Goal: Task Accomplishment & Management: Manage account settings

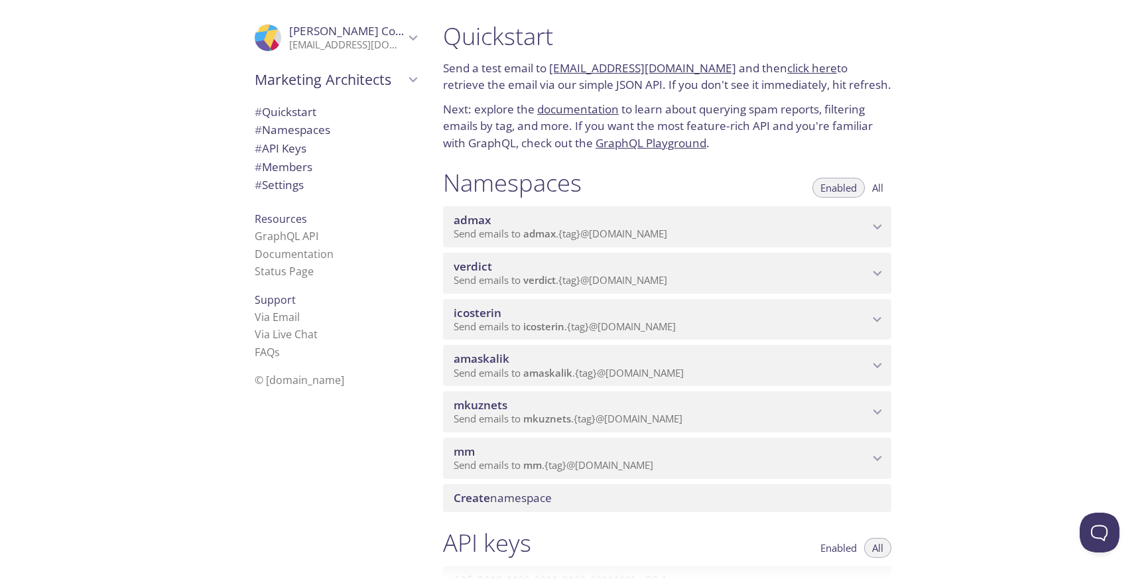
scroll to position [192, 0]
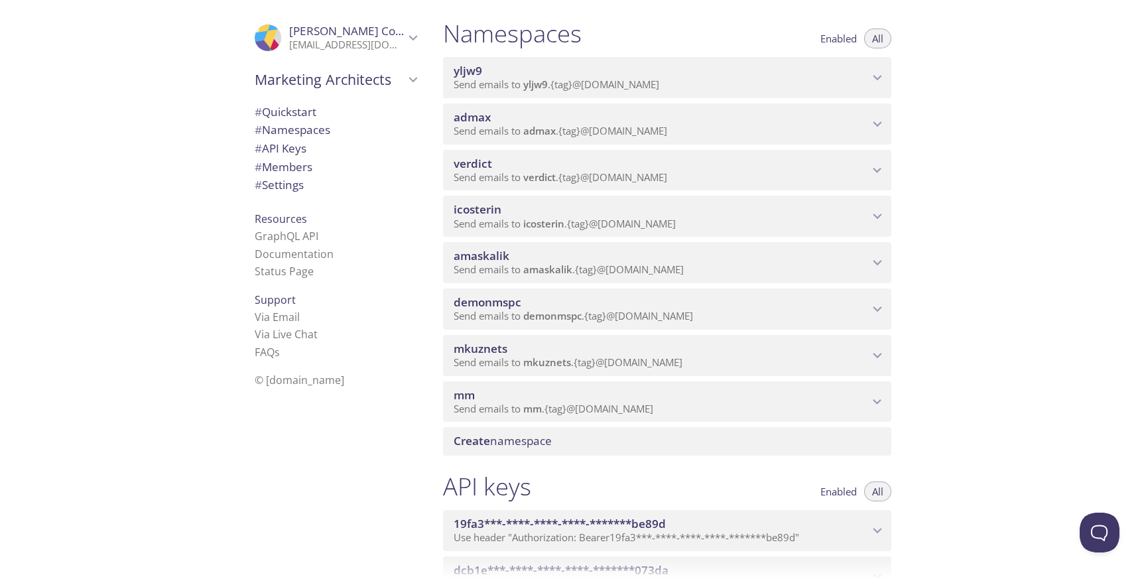
scroll to position [159, 0]
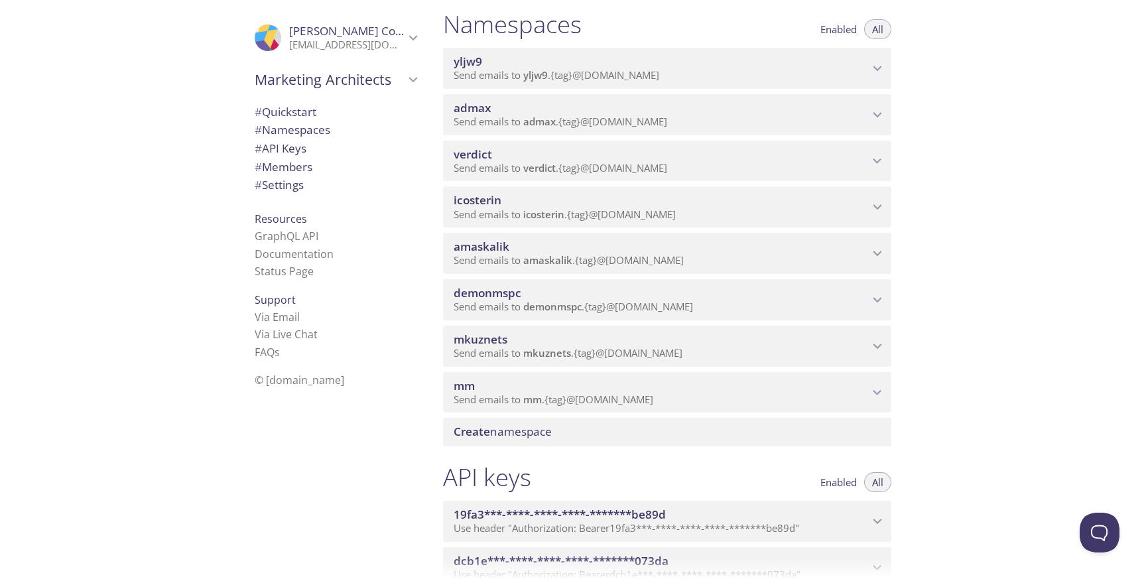
click at [998, 307] on div "Quickstart Send a test email to admax.test@inbox.testmail.app and then click he…" at bounding box center [790, 289] width 714 height 579
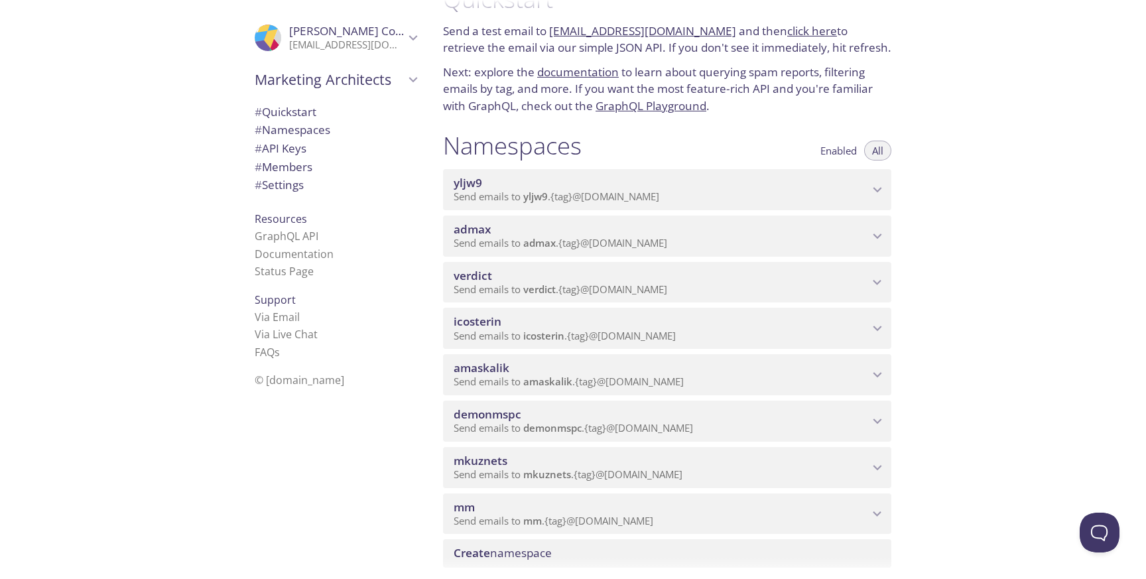
scroll to position [0, 0]
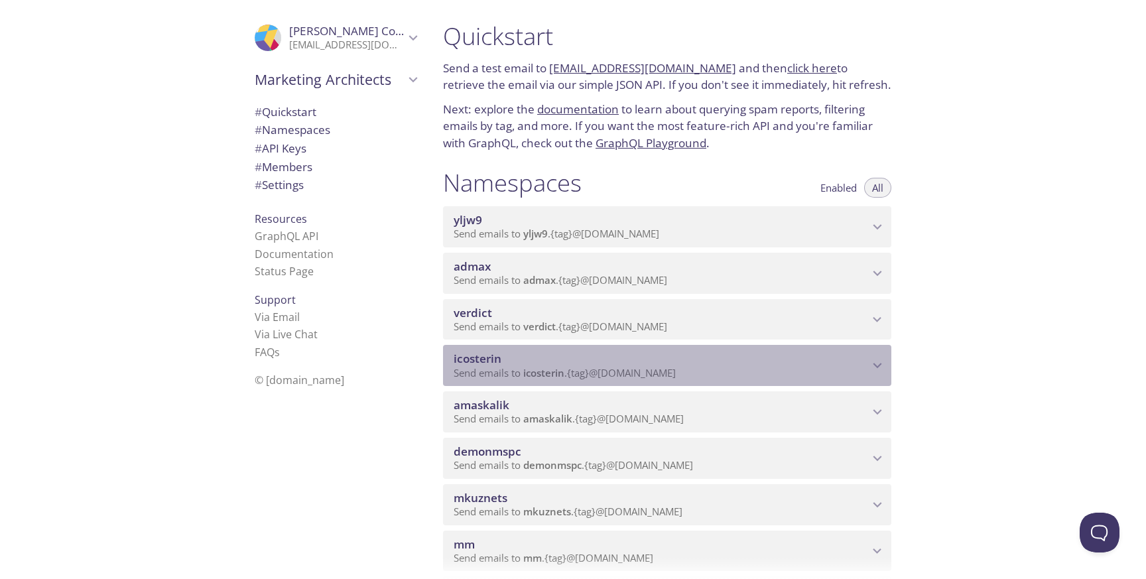
click at [590, 364] on span "icosterin" at bounding box center [661, 359] width 415 height 15
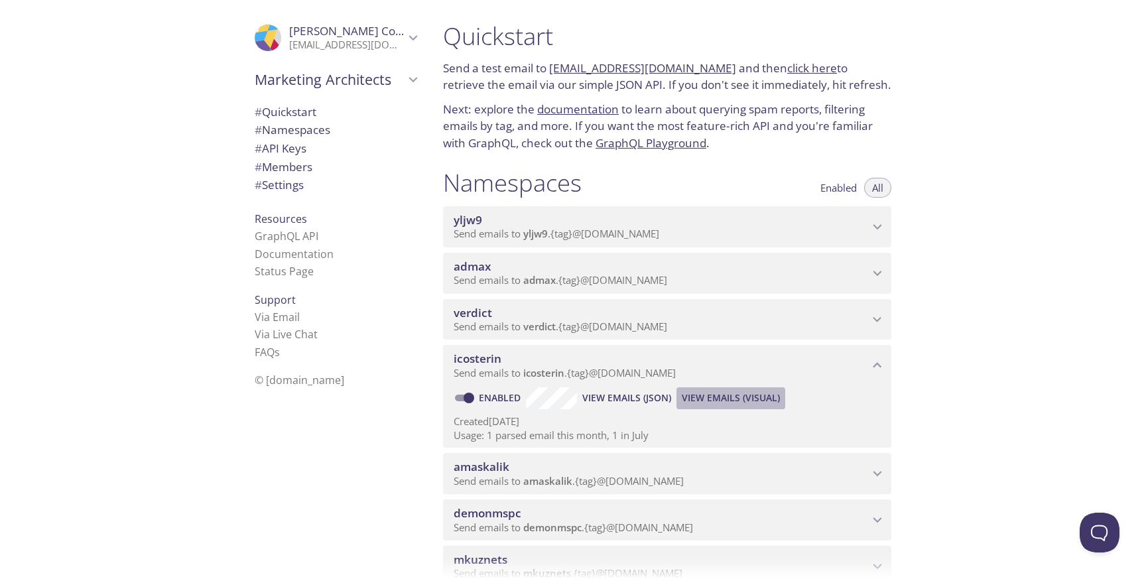
click at [729, 393] on span "View Emails (Visual)" at bounding box center [731, 398] width 98 height 16
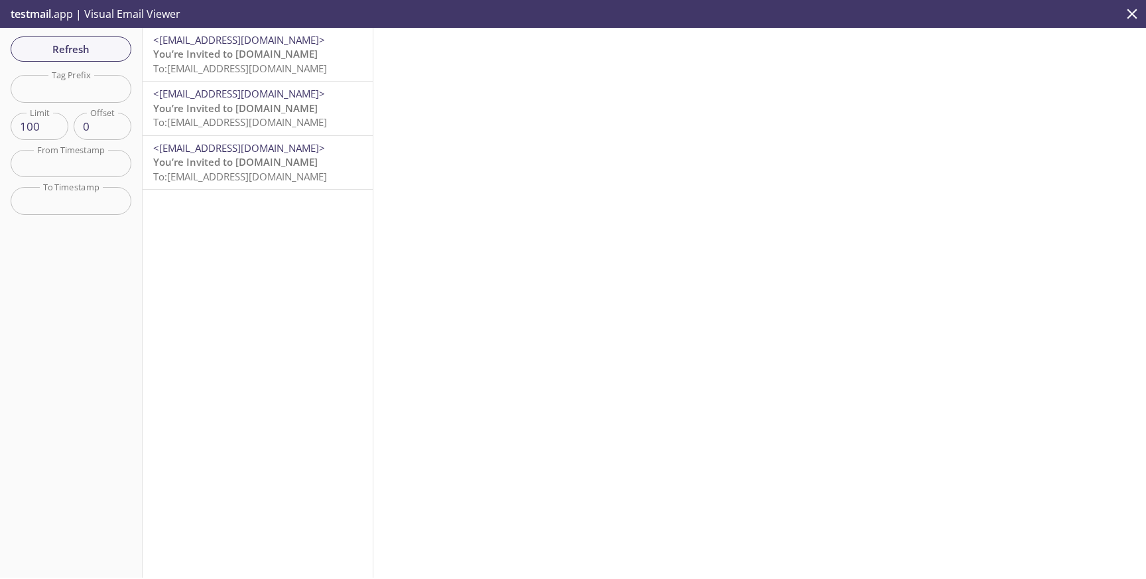
click at [293, 56] on p "You’re Invited to HearYa.tv To: icosterin.2025081101@inbox.testmail.app" at bounding box center [257, 61] width 209 height 29
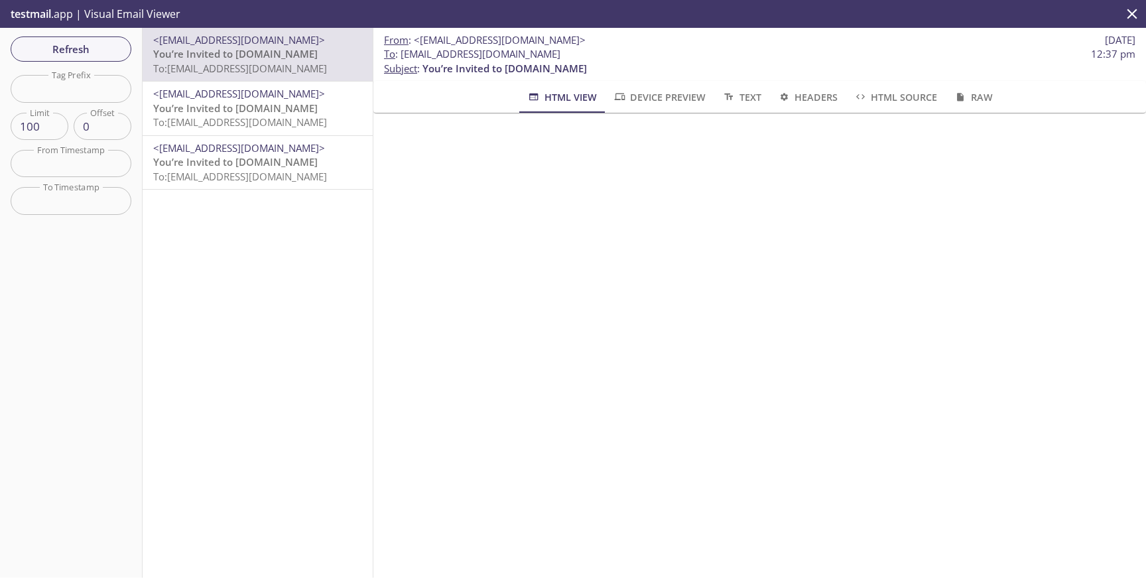
scroll to position [60, 0]
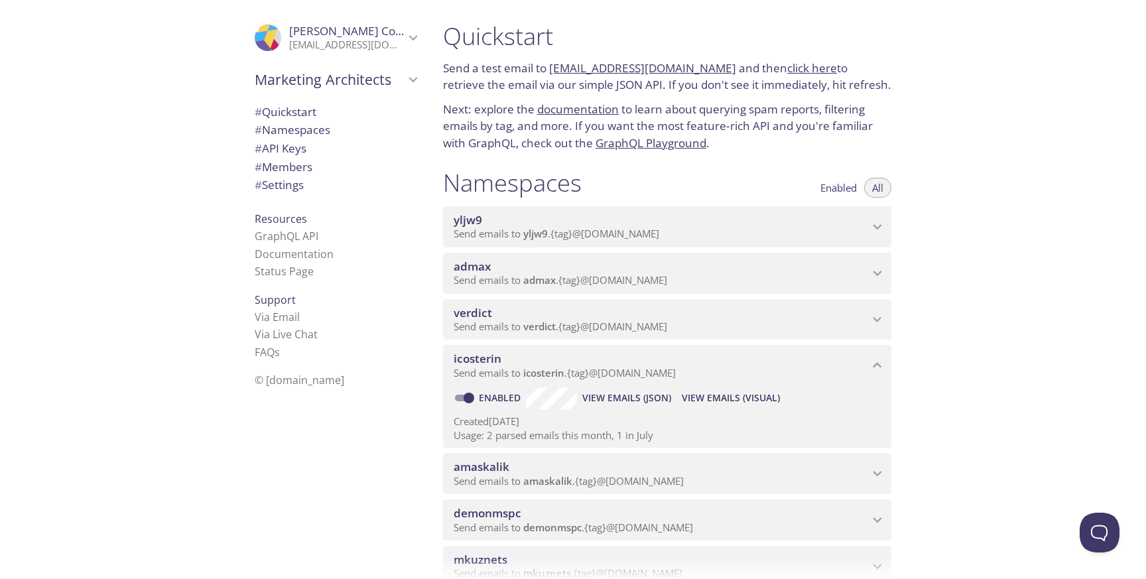
click at [829, 188] on span "Enabled" at bounding box center [839, 188] width 36 height 0
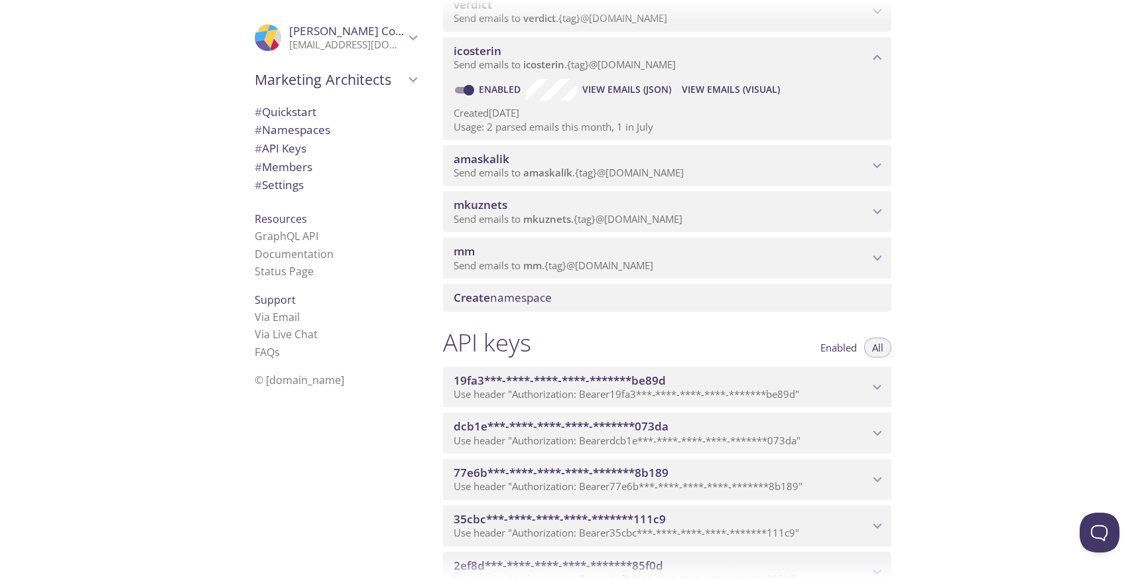
scroll to position [280, 0]
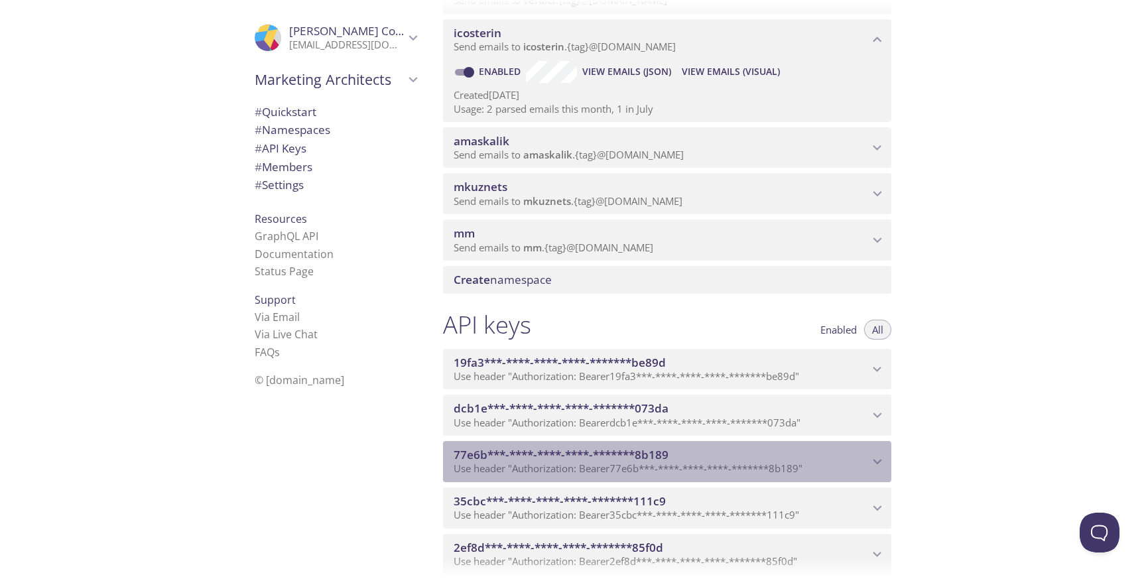
click at [661, 456] on span "77e6b***-****-****-****-*******8b189" at bounding box center [561, 454] width 215 height 15
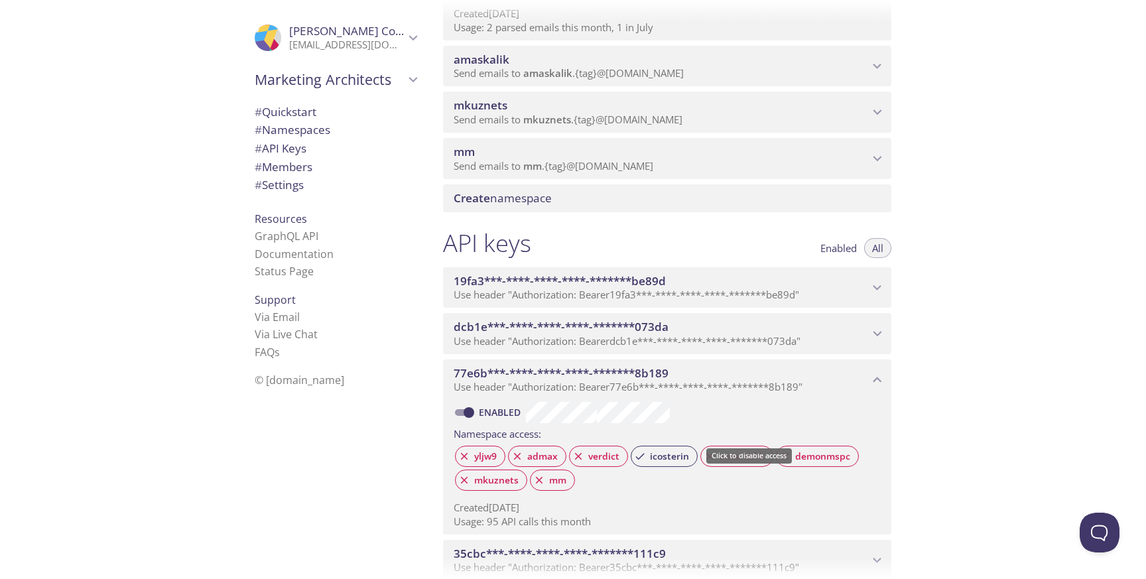
scroll to position [367, 0]
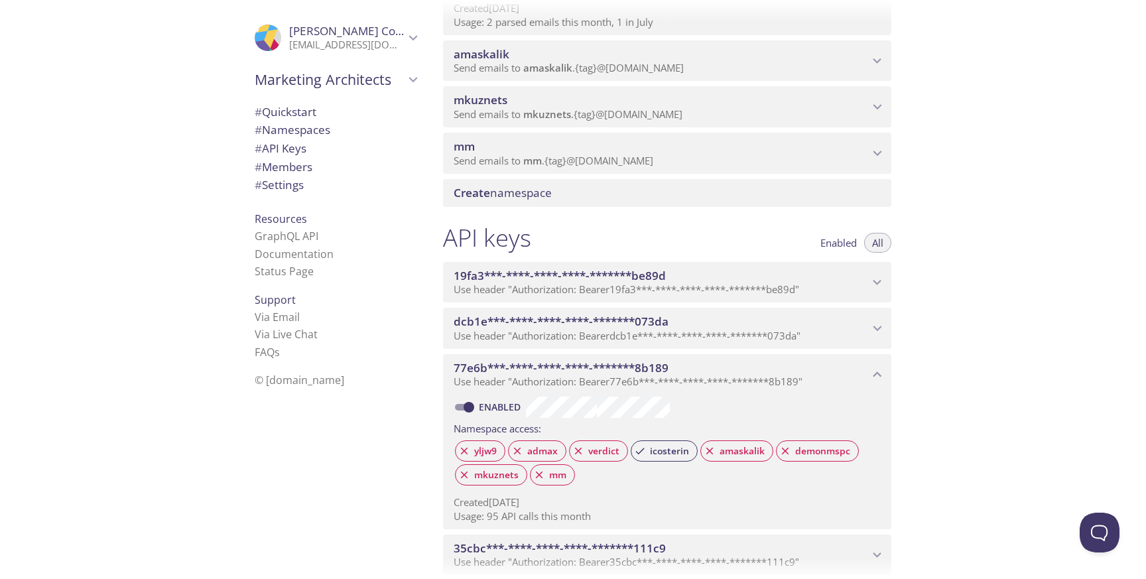
click at [945, 143] on div "Quickstart Send a test email to admax.test@inbox.testmail.app and then click he…" at bounding box center [790, 289] width 714 height 579
click at [769, 368] on span "77e6b***-****-****-****-*******8b189" at bounding box center [661, 368] width 415 height 15
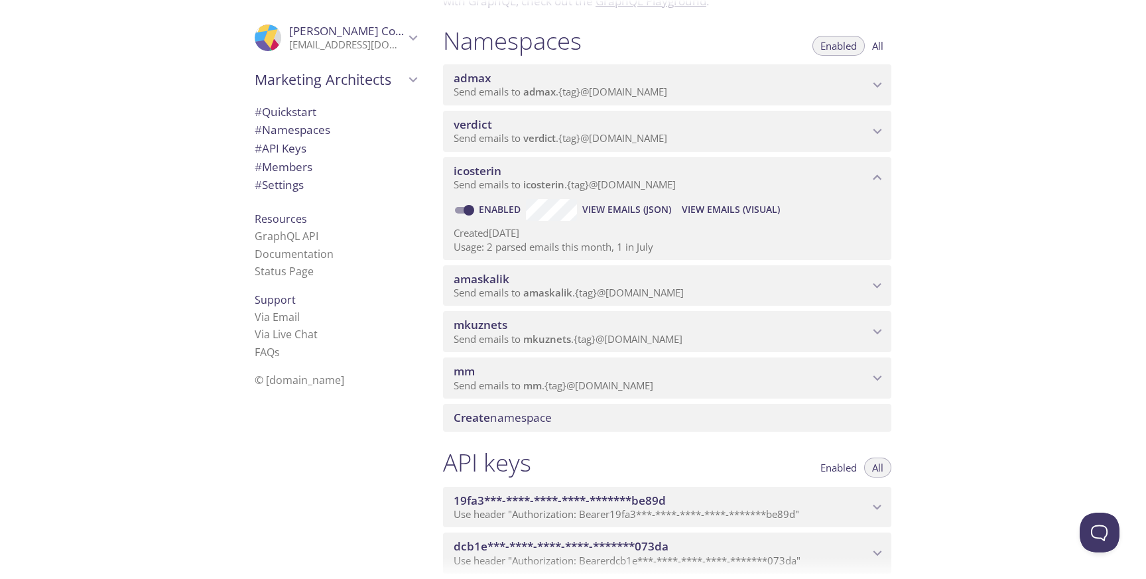
scroll to position [141, 0]
click at [665, 383] on p "Send emails to mm . {tag} @inbox.testmail.app" at bounding box center [661, 386] width 415 height 13
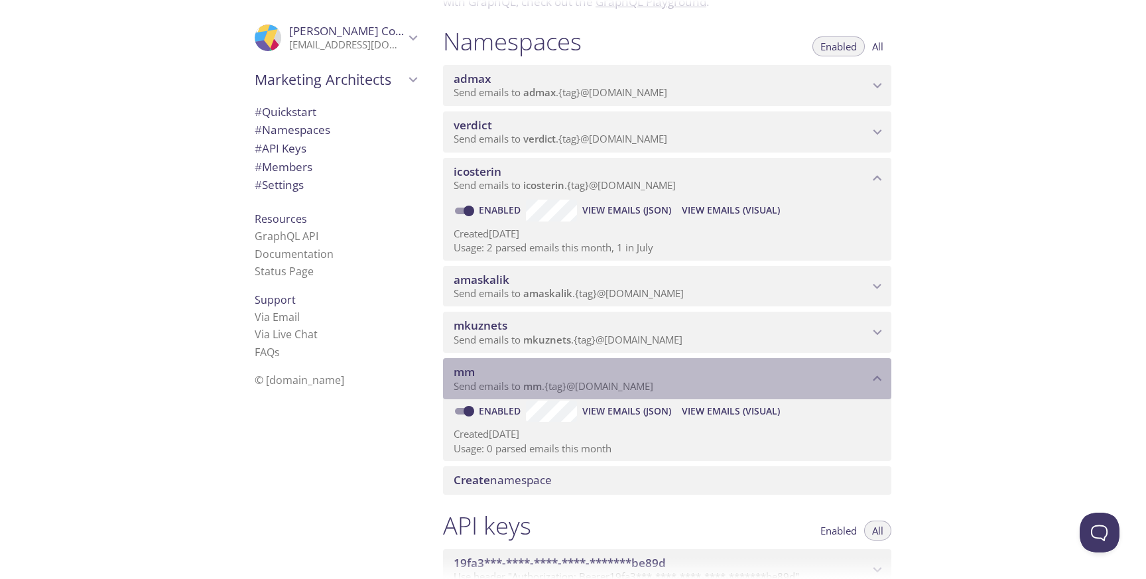
click at [665, 383] on p "Send emails to mm . {tag} @inbox.testmail.app" at bounding box center [661, 386] width 415 height 13
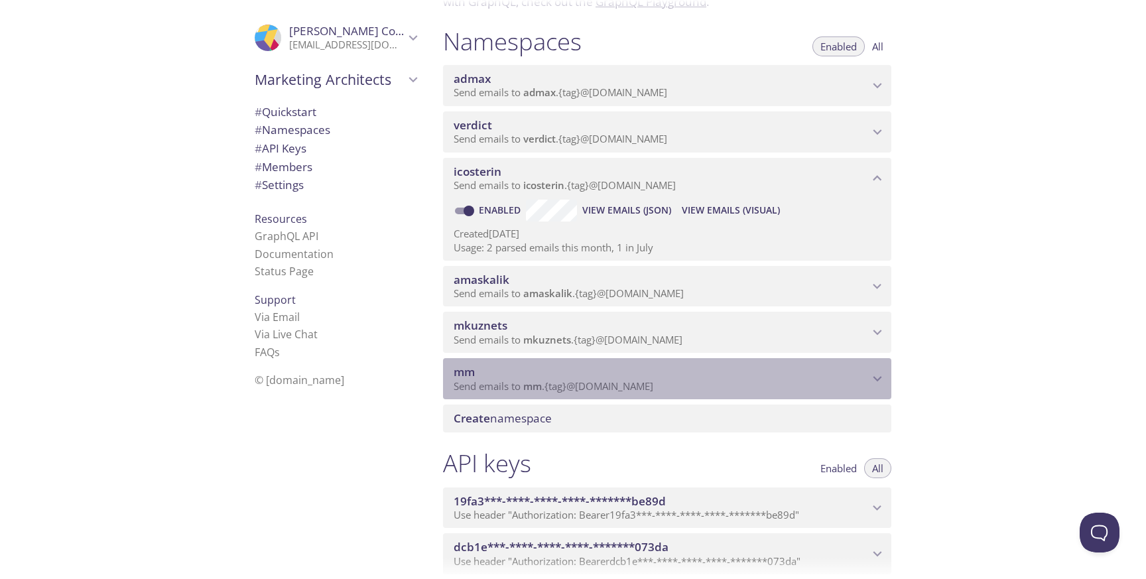
click at [644, 381] on span "Send emails to mm . {tag} @inbox.testmail.app" at bounding box center [554, 386] width 200 height 13
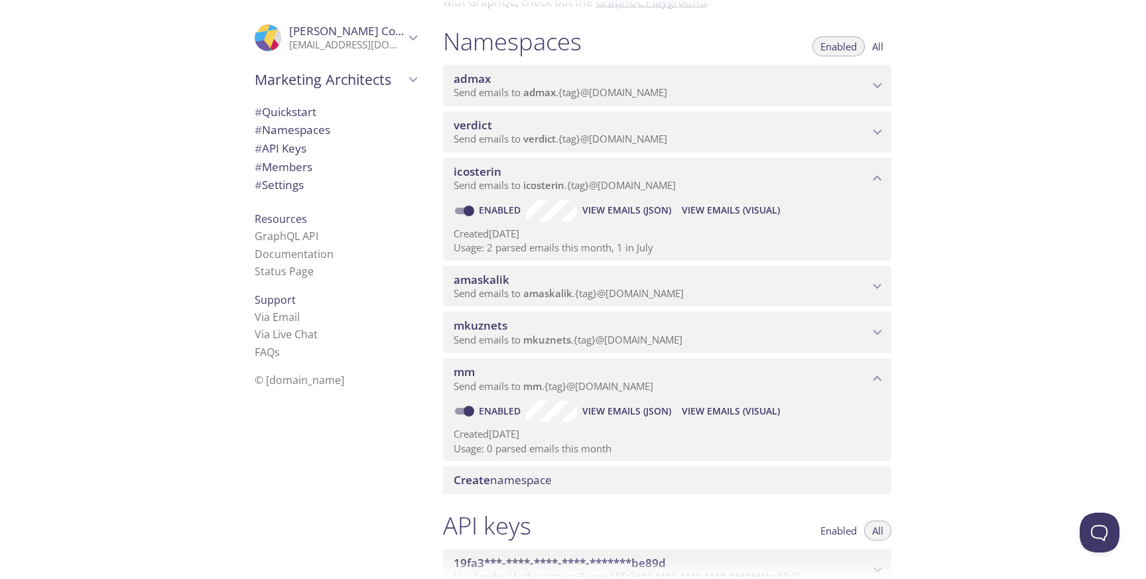
click at [756, 411] on span "View Emails (Visual)" at bounding box center [731, 411] width 98 height 16
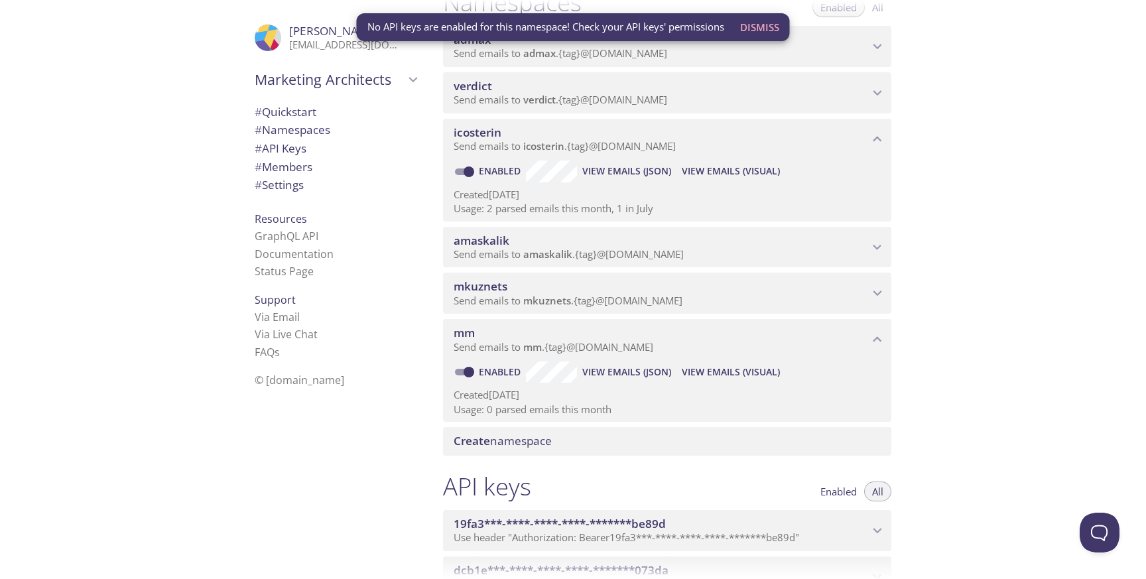
scroll to position [184, 0]
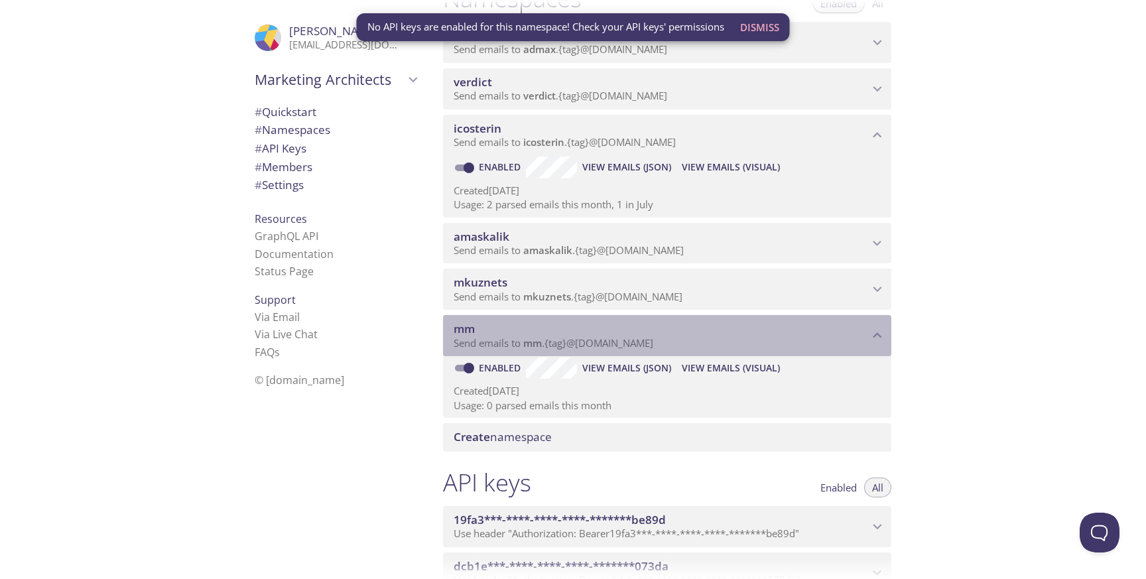
click at [721, 338] on p "Send emails to mm . {tag} @inbox.testmail.app" at bounding box center [661, 343] width 415 height 13
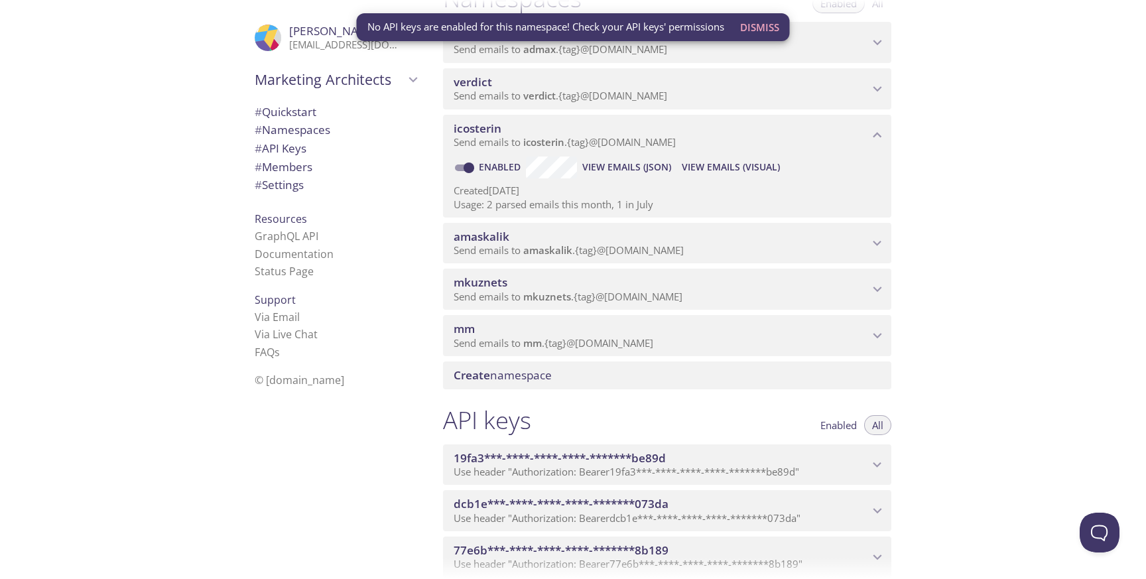
click at [1004, 308] on div "Quickstart Send a test email to admax.test@inbox.testmail.app and then click he…" at bounding box center [790, 289] width 714 height 579
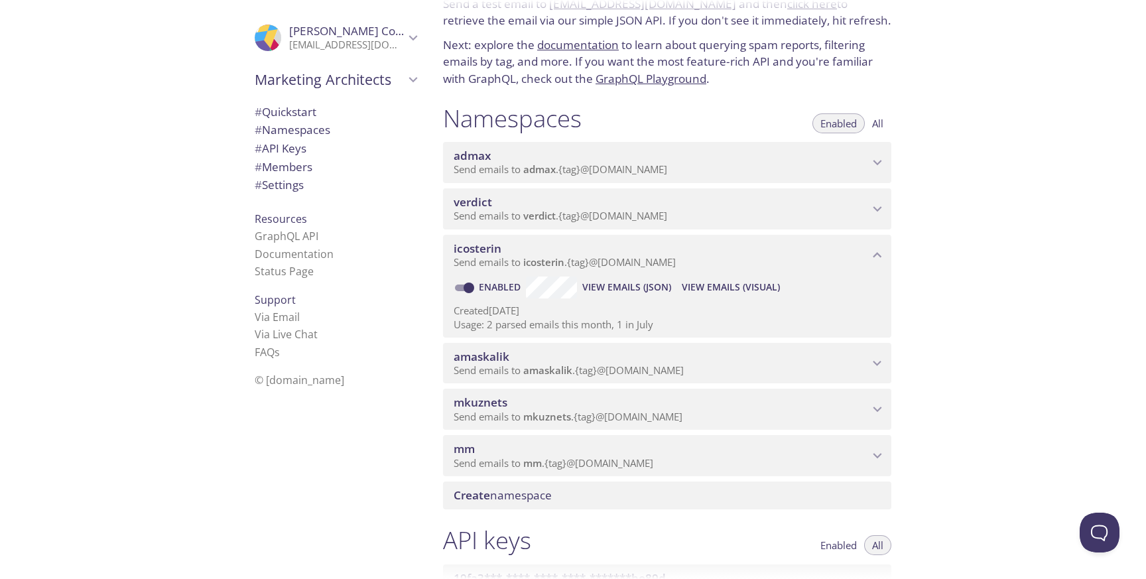
scroll to position [0, 0]
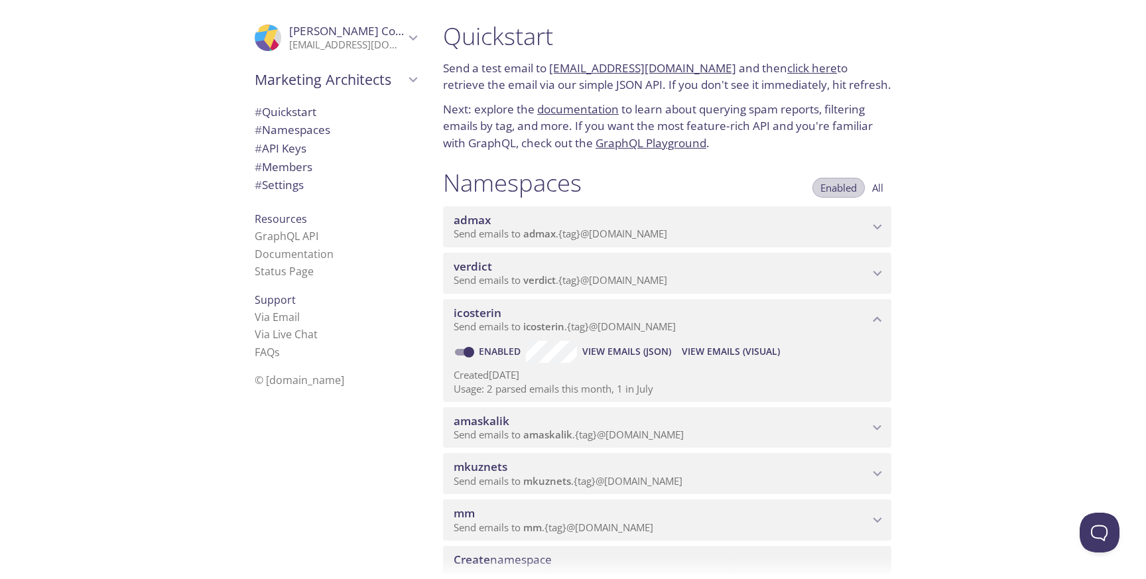
click at [851, 188] on span "Enabled" at bounding box center [839, 188] width 36 height 0
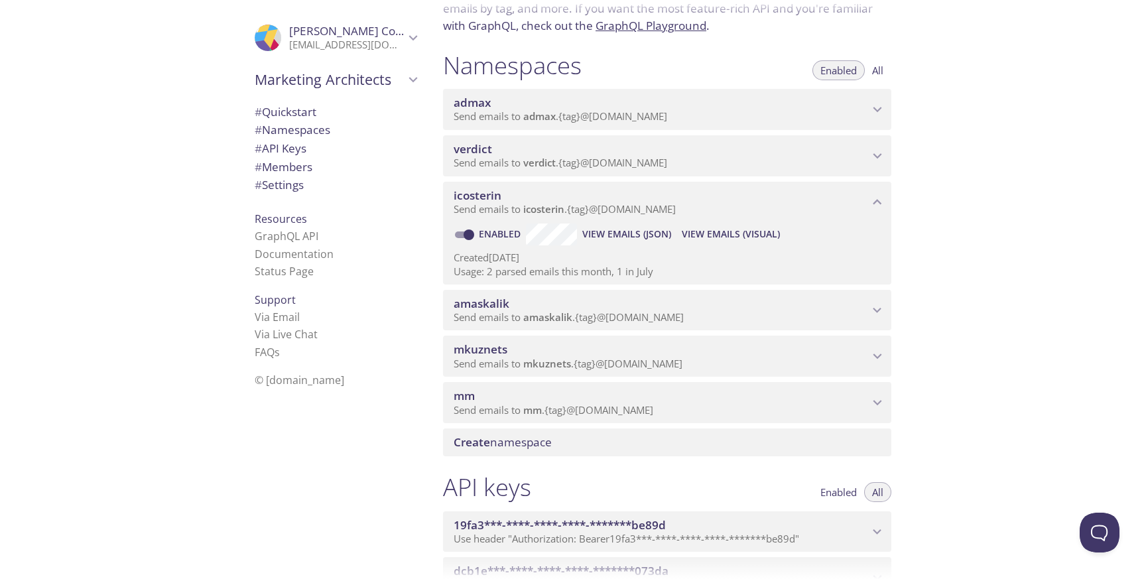
scroll to position [196, 0]
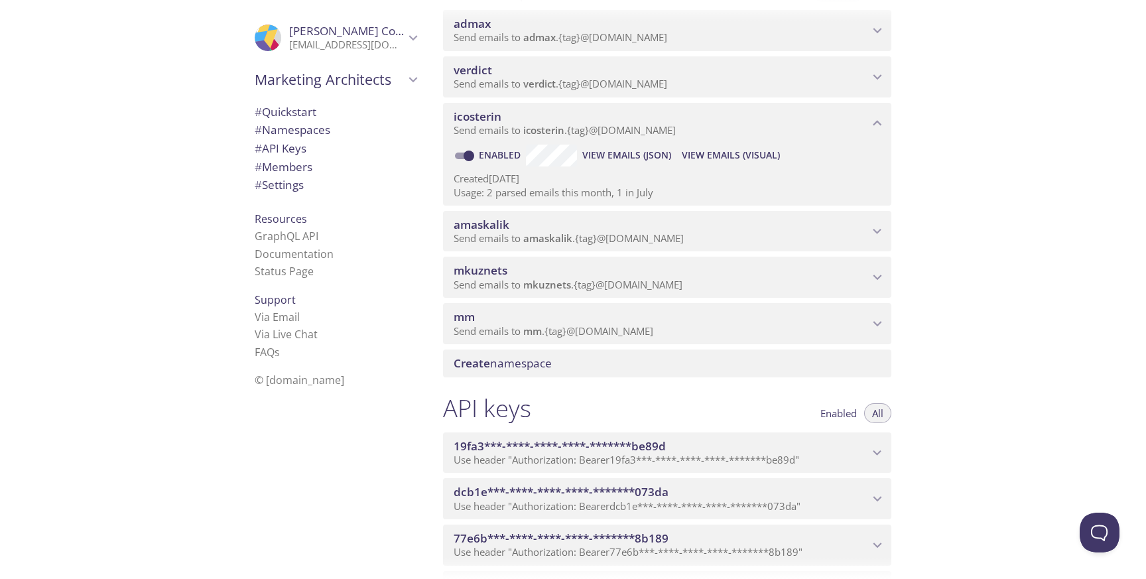
click at [846, 413] on span "Enabled" at bounding box center [839, 413] width 36 height 0
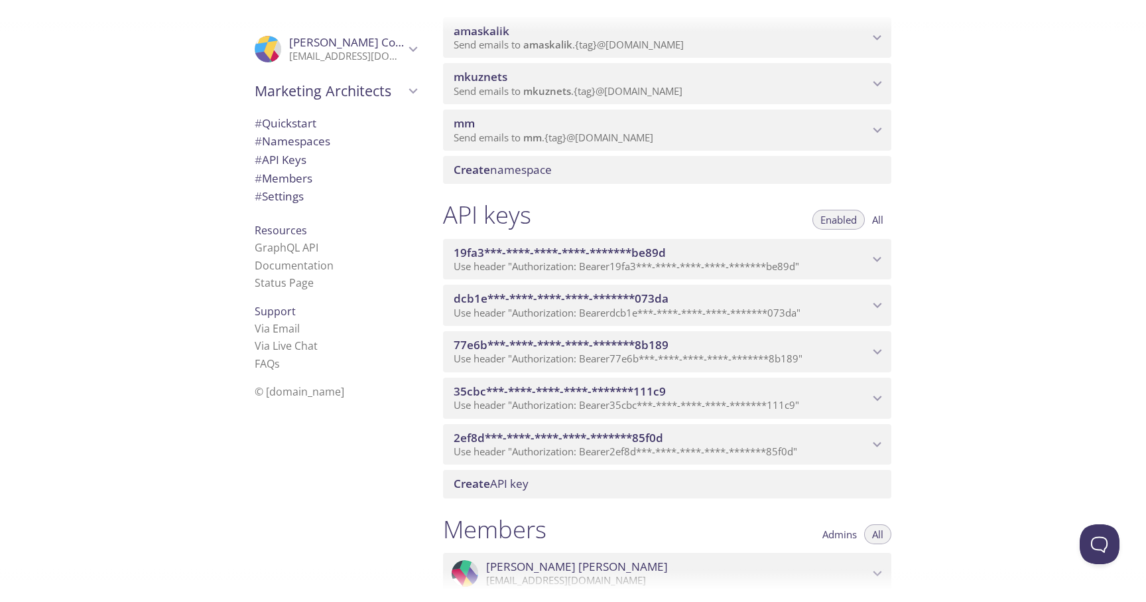
scroll to position [417, 0]
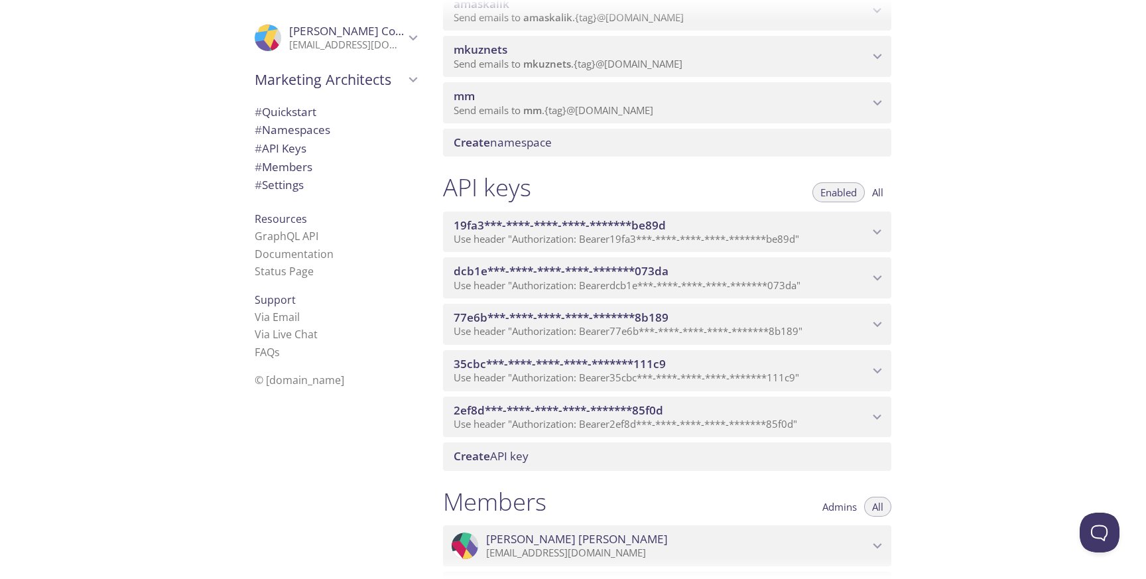
click at [878, 192] on span "All" at bounding box center [877, 192] width 11 height 0
click at [850, 192] on span "Enabled" at bounding box center [839, 192] width 36 height 0
type button "enabled"
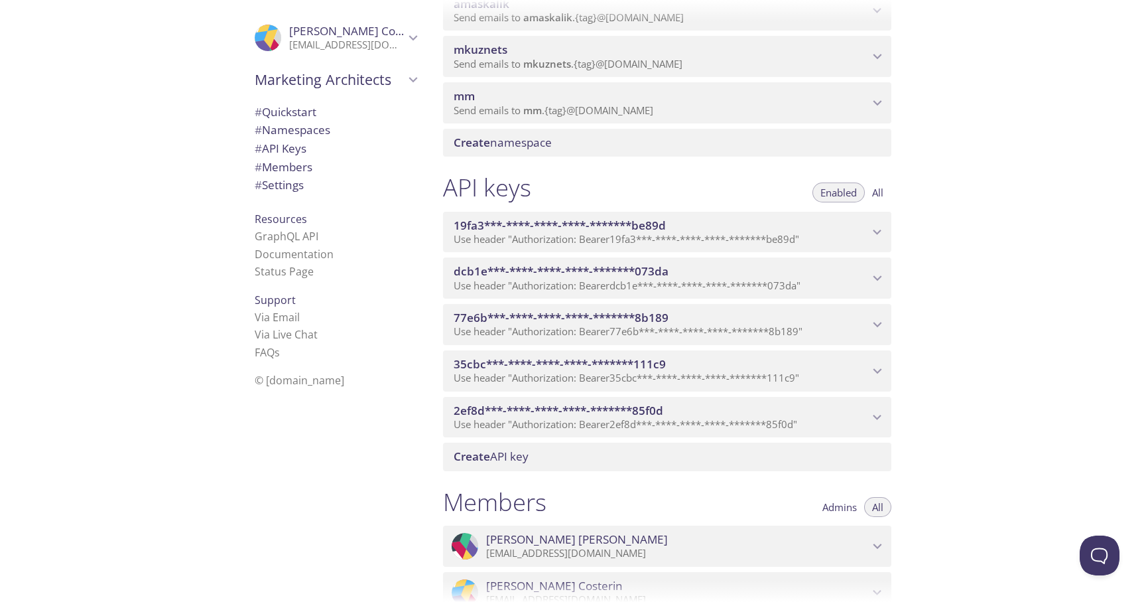
click at [1070, 206] on div "Quickstart Send a test email to admax.test@inbox.testmail.app and then click he…" at bounding box center [790, 301] width 714 height 602
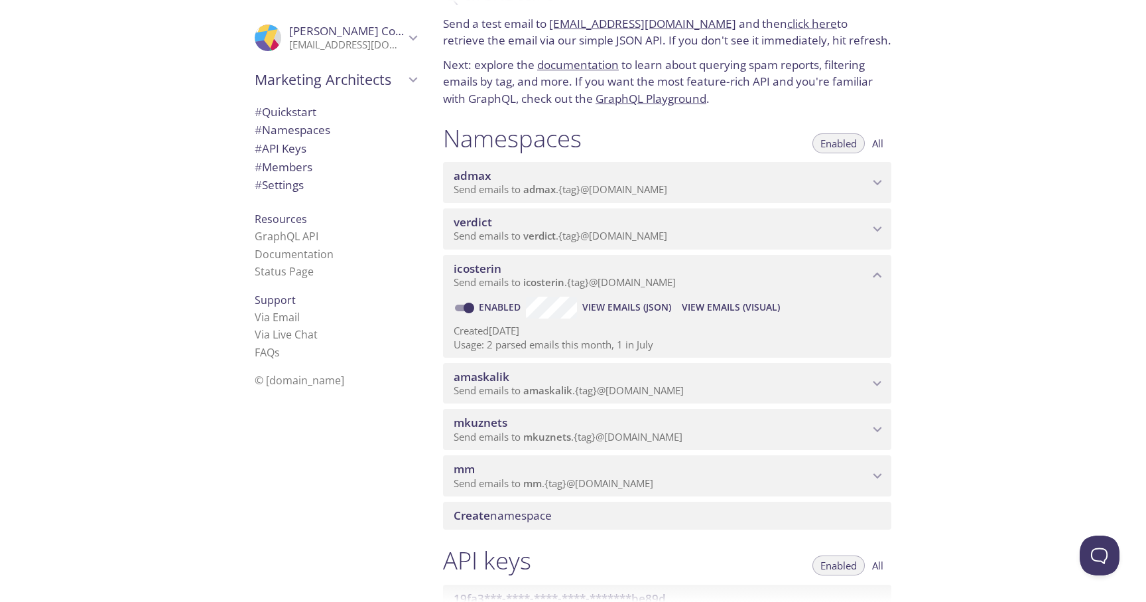
scroll to position [45, 0]
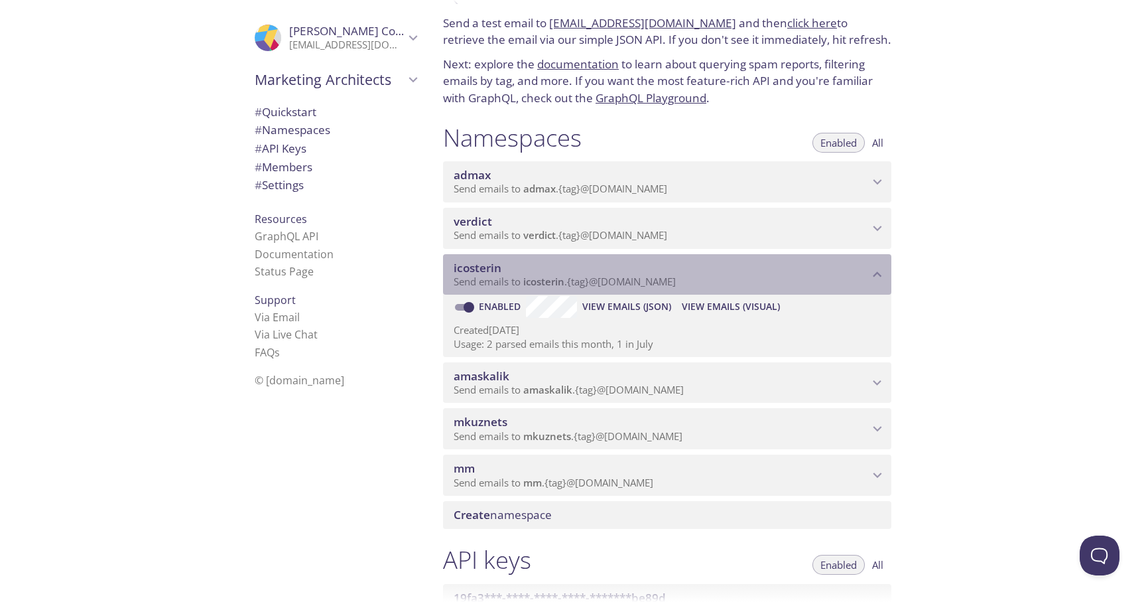
click at [859, 271] on span "icosterin" at bounding box center [661, 268] width 415 height 15
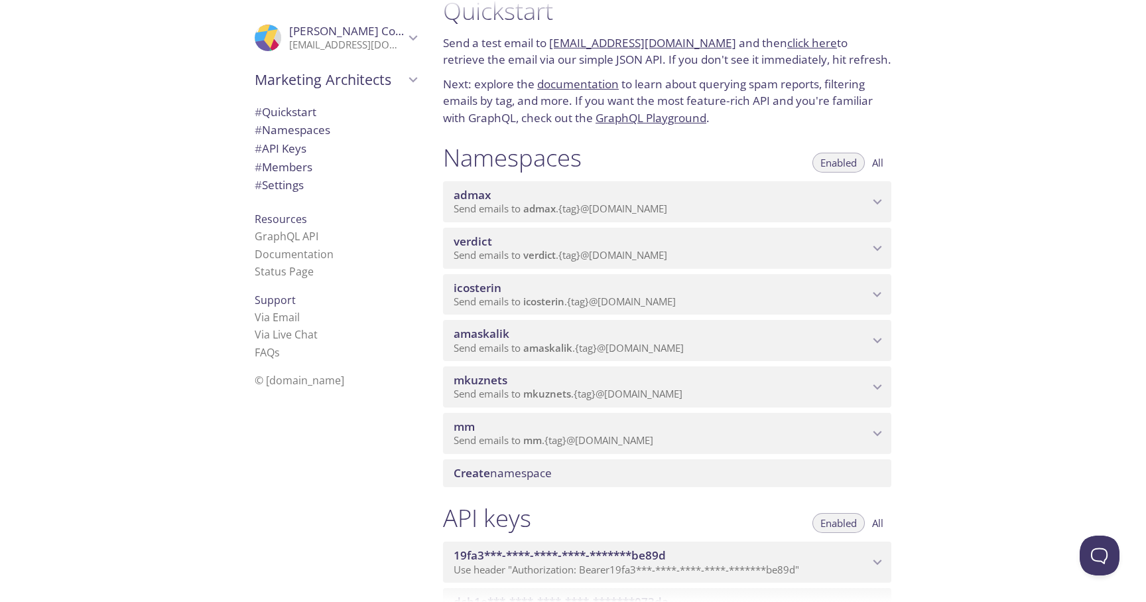
scroll to position [30, 0]
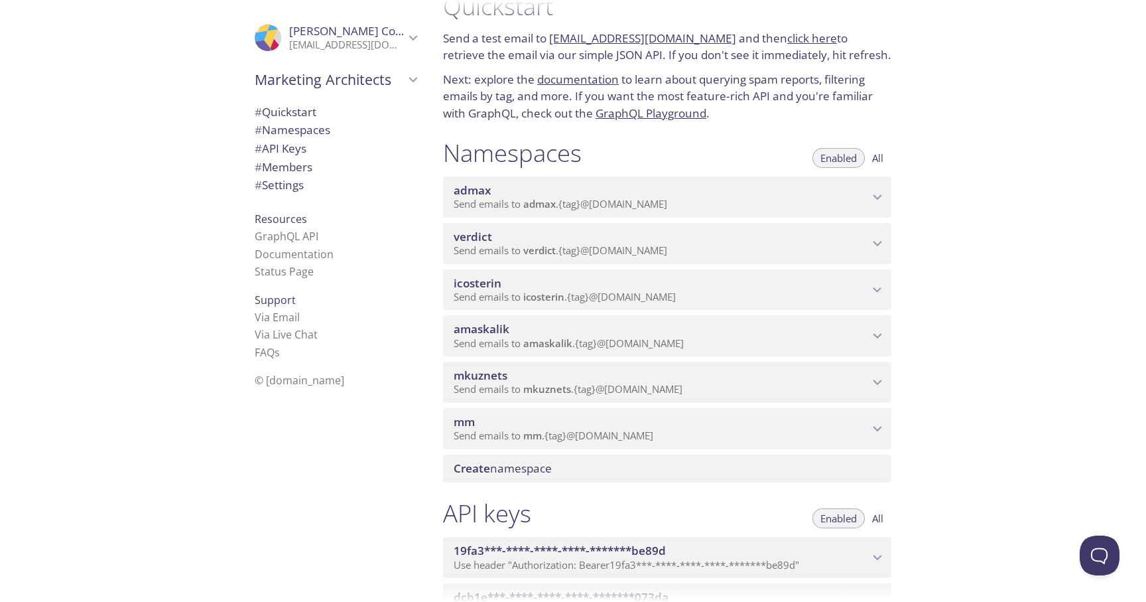
click at [928, 78] on div "Quickstart Send a test email to admax.test@inbox.testmail.app and then click he…" at bounding box center [790, 301] width 714 height 602
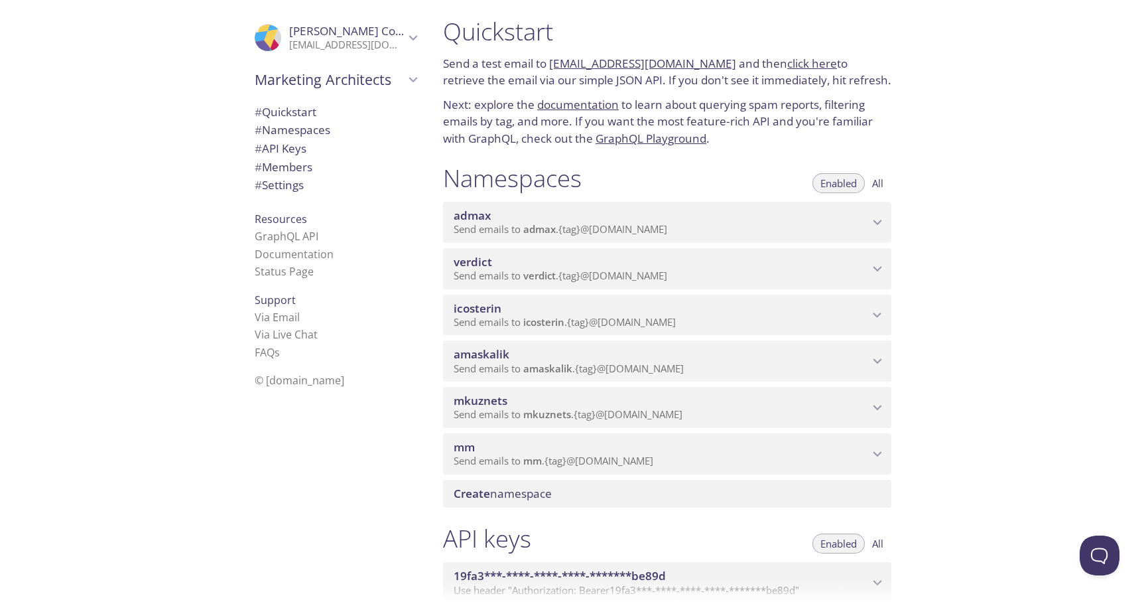
scroll to position [3, 0]
click at [559, 226] on span "Send emails to admax . {tag} @inbox.testmail.app" at bounding box center [561, 230] width 214 height 13
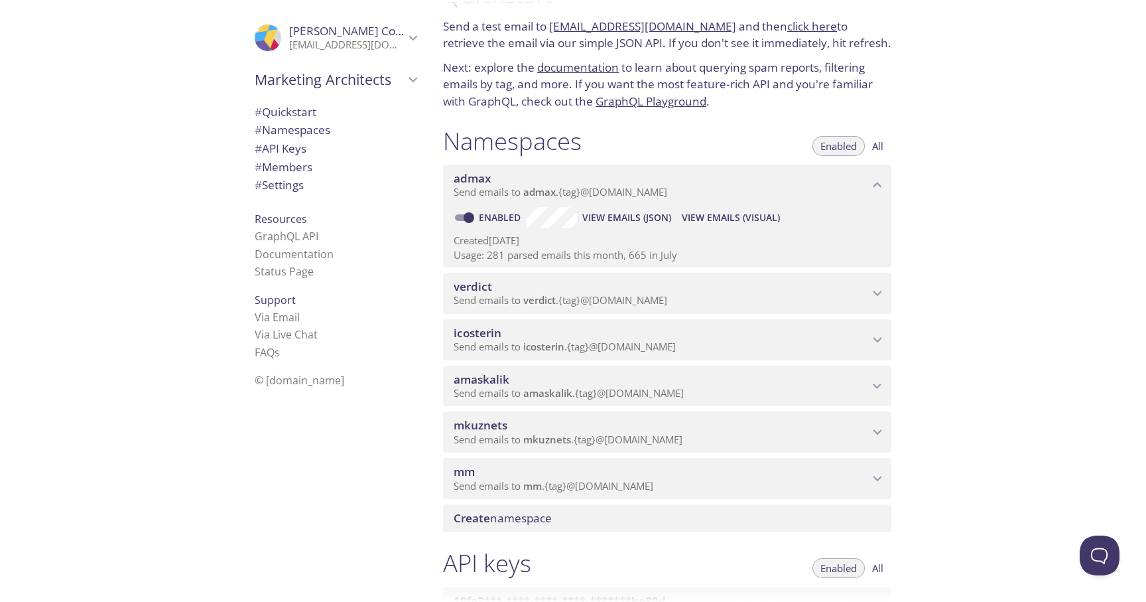
scroll to position [42, 0]
click at [884, 182] on icon "admax namespace" at bounding box center [877, 184] width 17 height 17
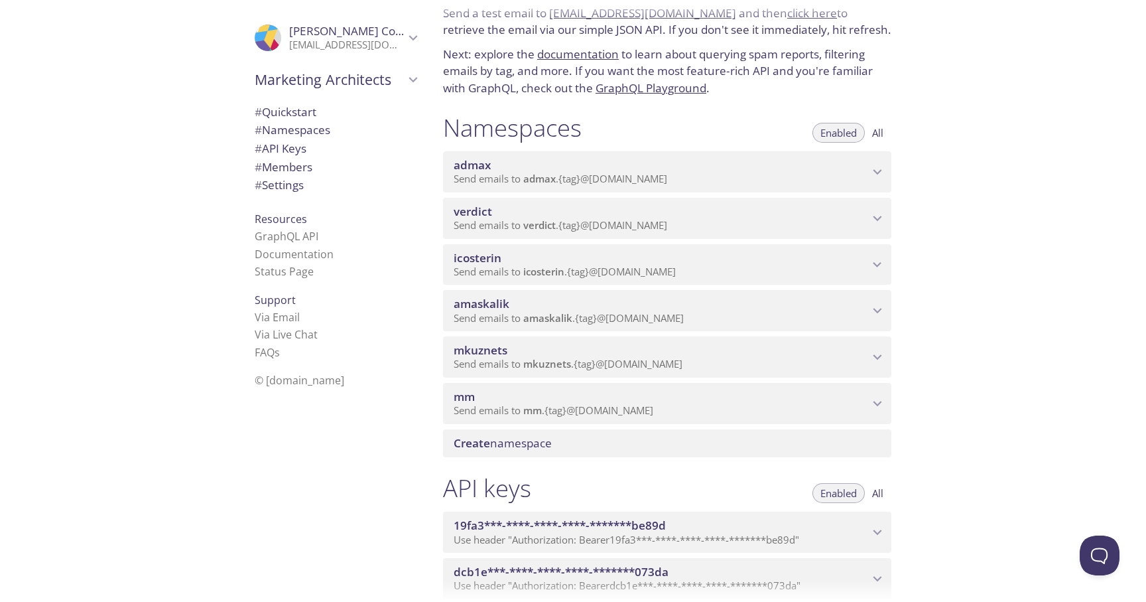
scroll to position [56, 0]
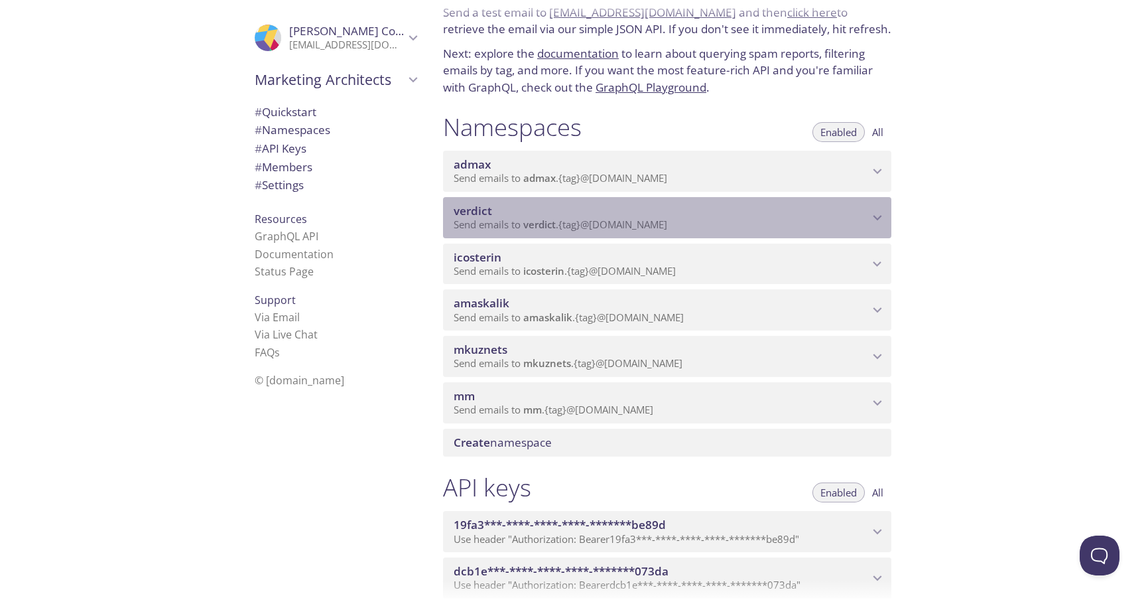
click at [543, 214] on span "verdict" at bounding box center [661, 211] width 415 height 15
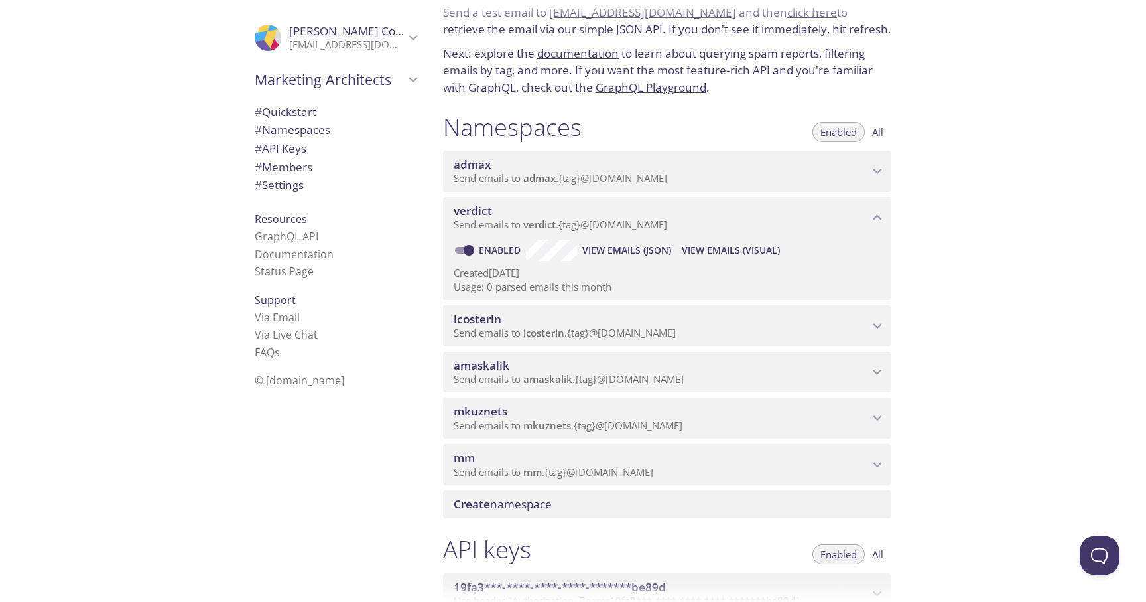
click at [586, 234] on div "verdict Send emails to verdict . {tag} @inbox.testmail.app" at bounding box center [667, 217] width 449 height 41
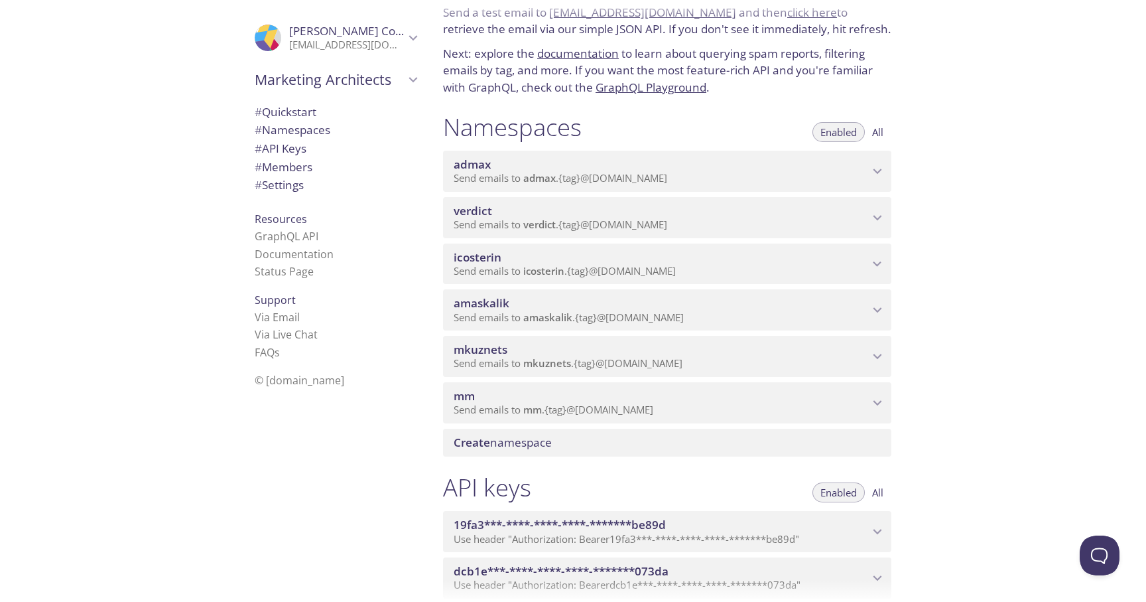
click at [652, 171] on span "admax" at bounding box center [661, 164] width 415 height 15
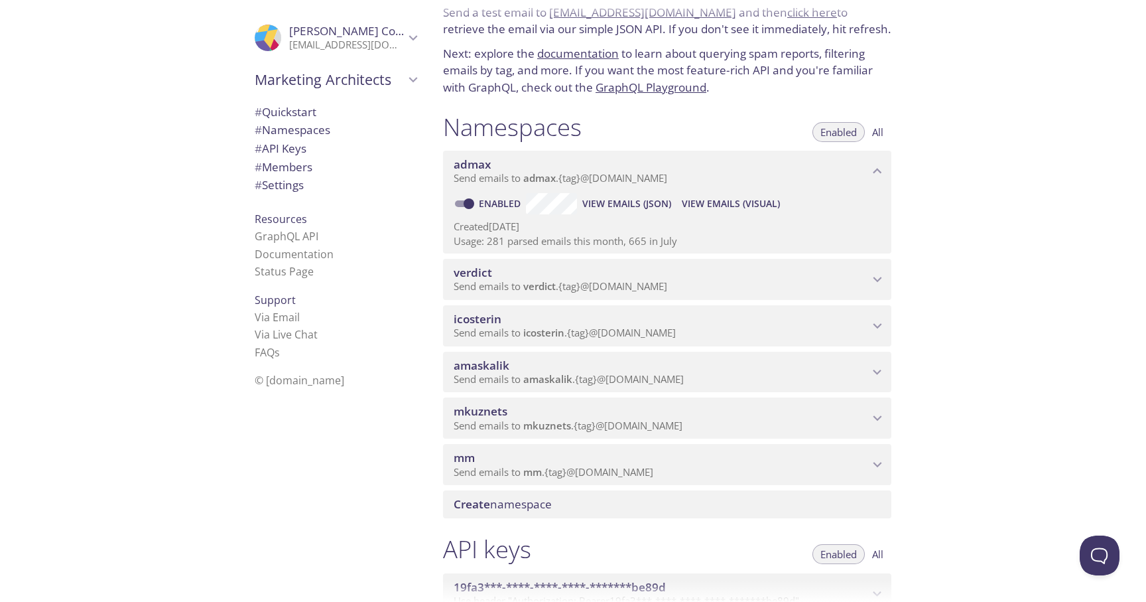
click at [822, 161] on span "admax" at bounding box center [661, 164] width 415 height 15
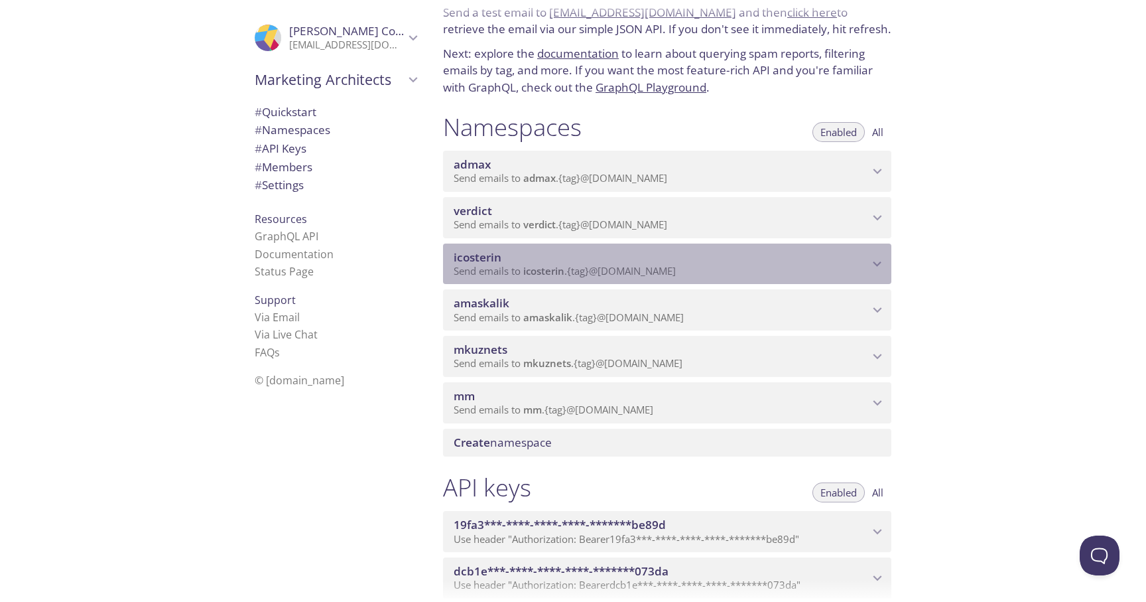
click at [606, 272] on span "Send emails to icosterin . {tag} @inbox.testmail.app" at bounding box center [565, 270] width 222 height 13
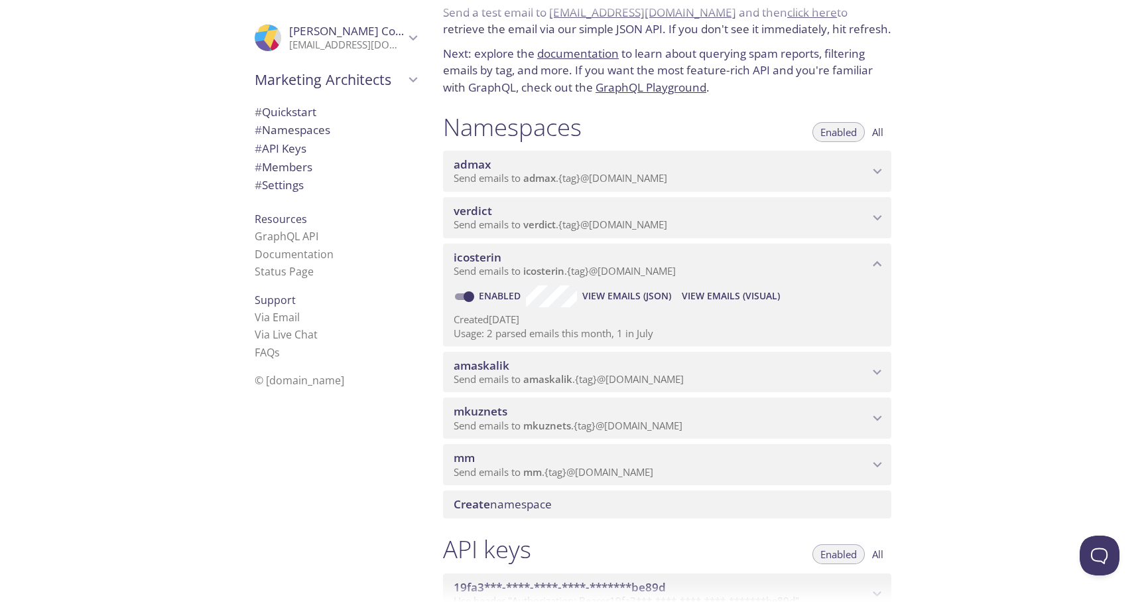
click at [665, 255] on span "icosterin" at bounding box center [661, 257] width 415 height 15
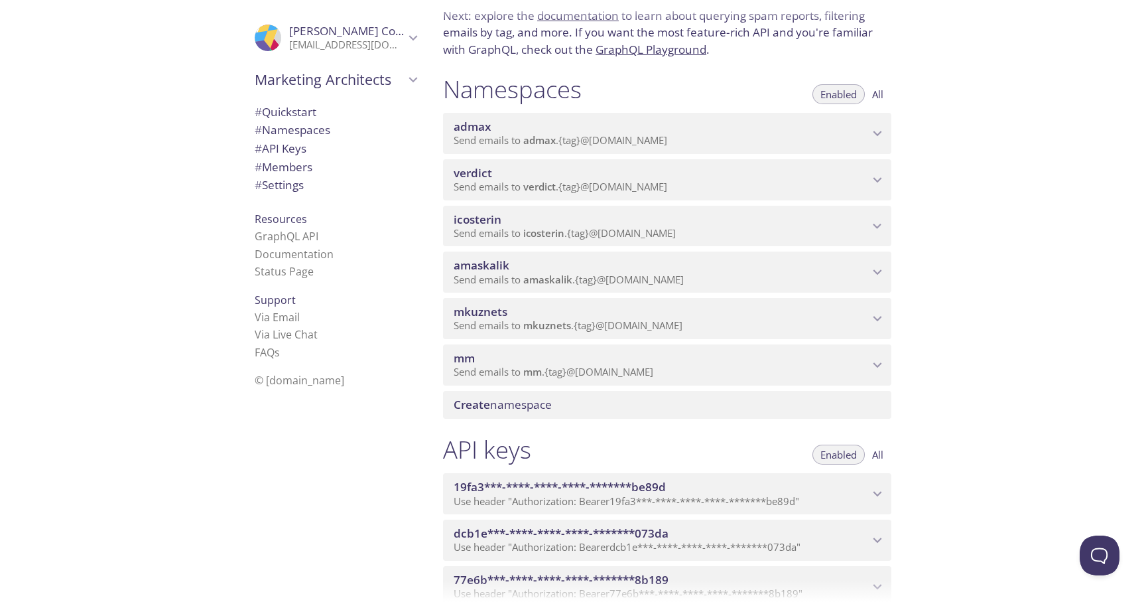
scroll to position [95, 0]
click at [520, 361] on span "mm" at bounding box center [661, 357] width 415 height 15
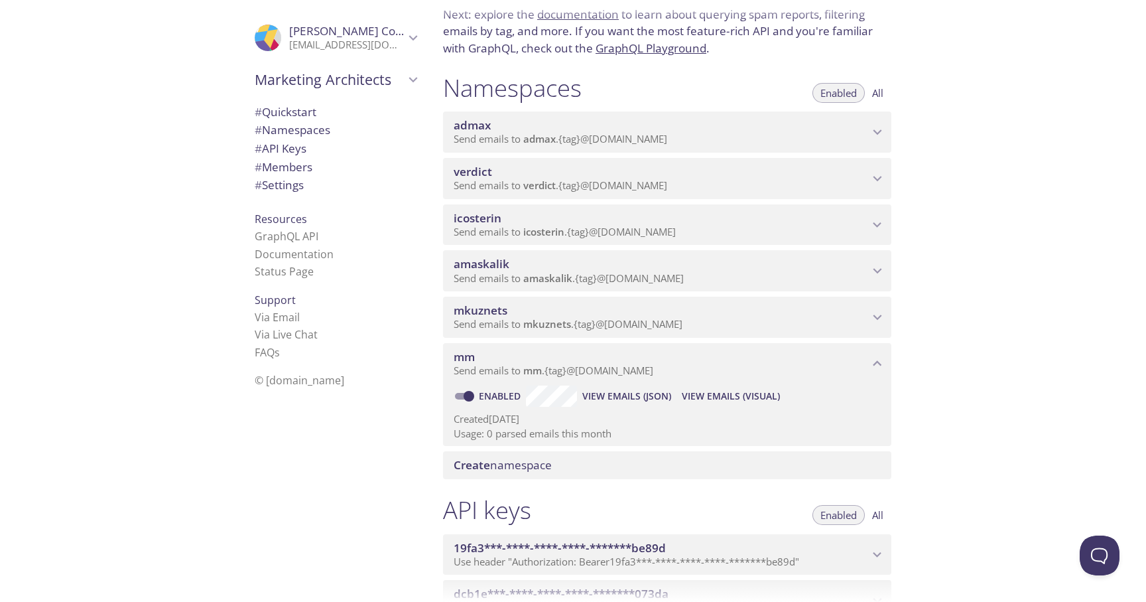
drag, startPoint x: 495, startPoint y: 421, endPoint x: 520, endPoint y: 421, distance: 25.2
click at [520, 421] on p "Created 8 Aug 2025" at bounding box center [667, 419] width 427 height 14
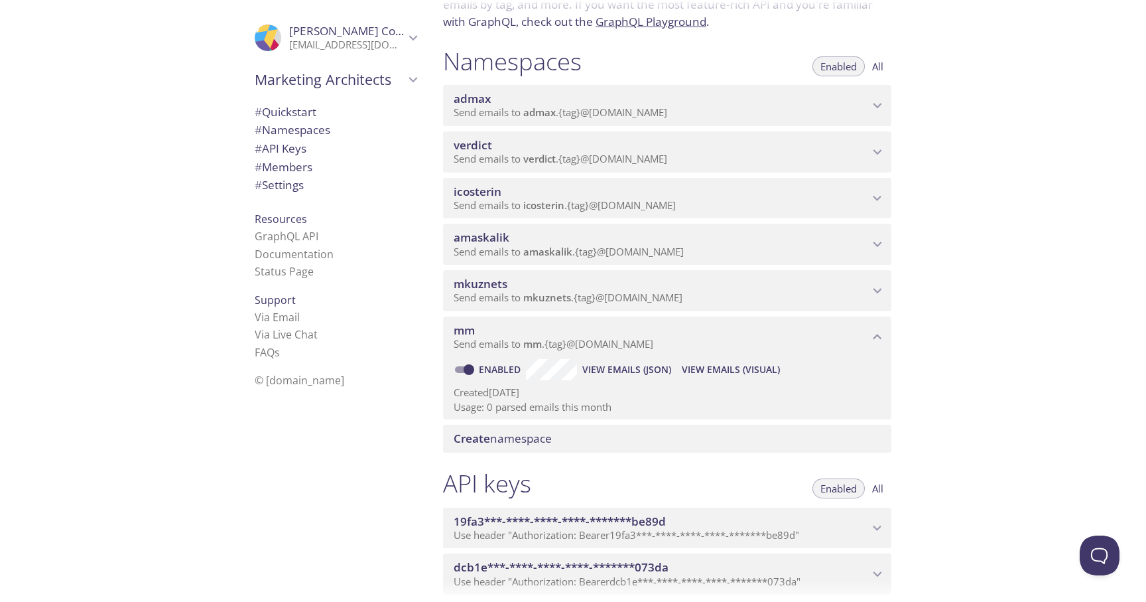
scroll to position [131, 0]
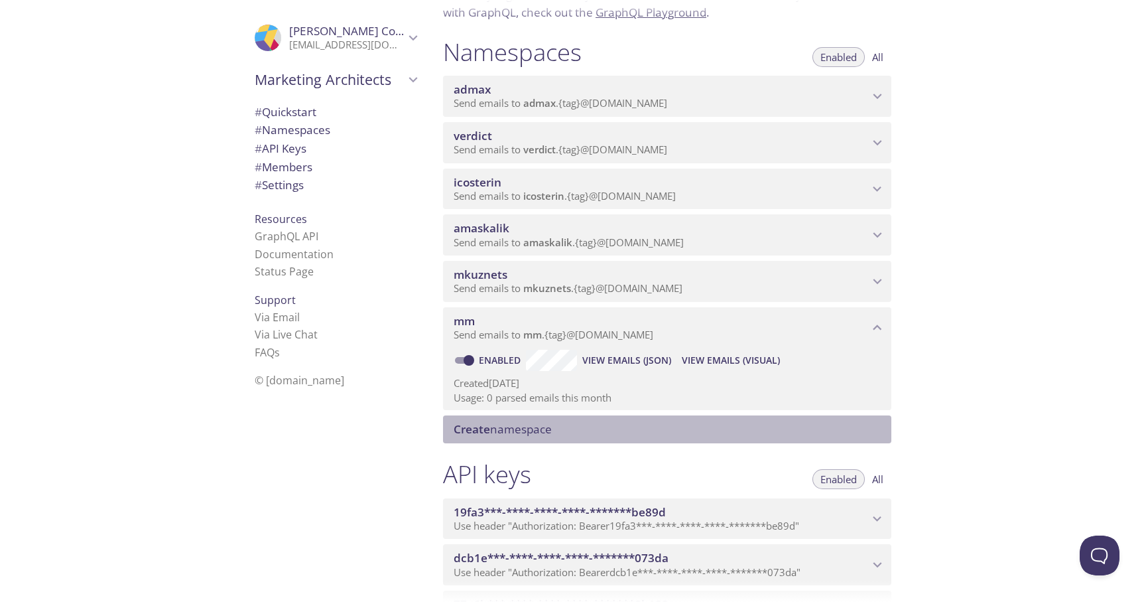
click at [513, 432] on span "Create namespace" at bounding box center [503, 428] width 98 height 15
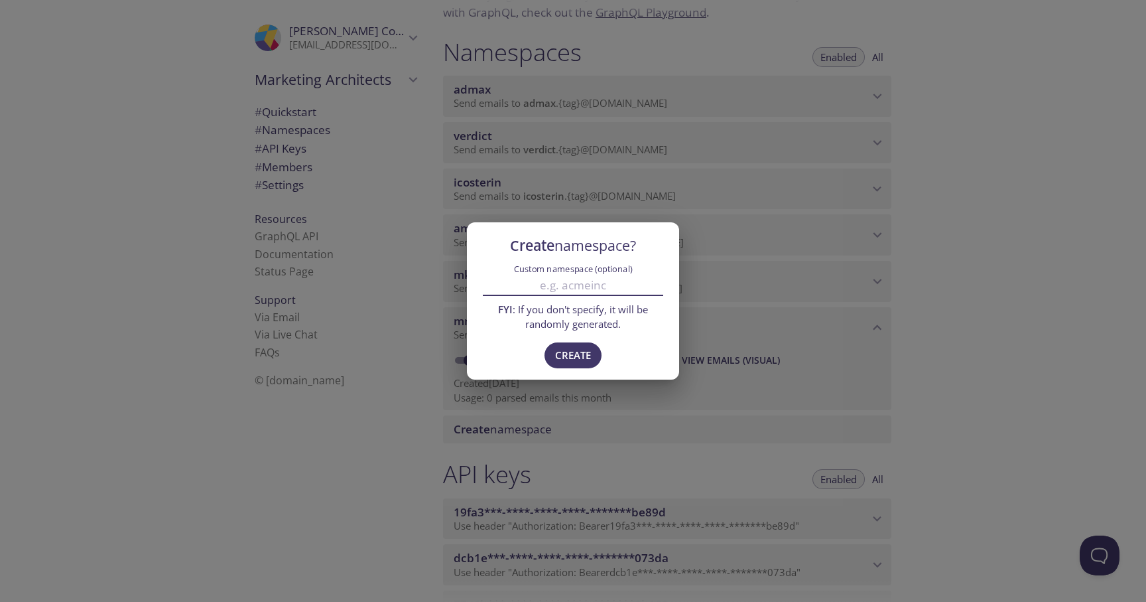
click at [615, 283] on input "Custom namespace (optional)" at bounding box center [573, 285] width 180 height 22
click at [599, 283] on input "Custom namespace (optional)" at bounding box center [573, 285] width 180 height 22
type input "test"
click at [573, 352] on span "Create" at bounding box center [573, 354] width 36 height 17
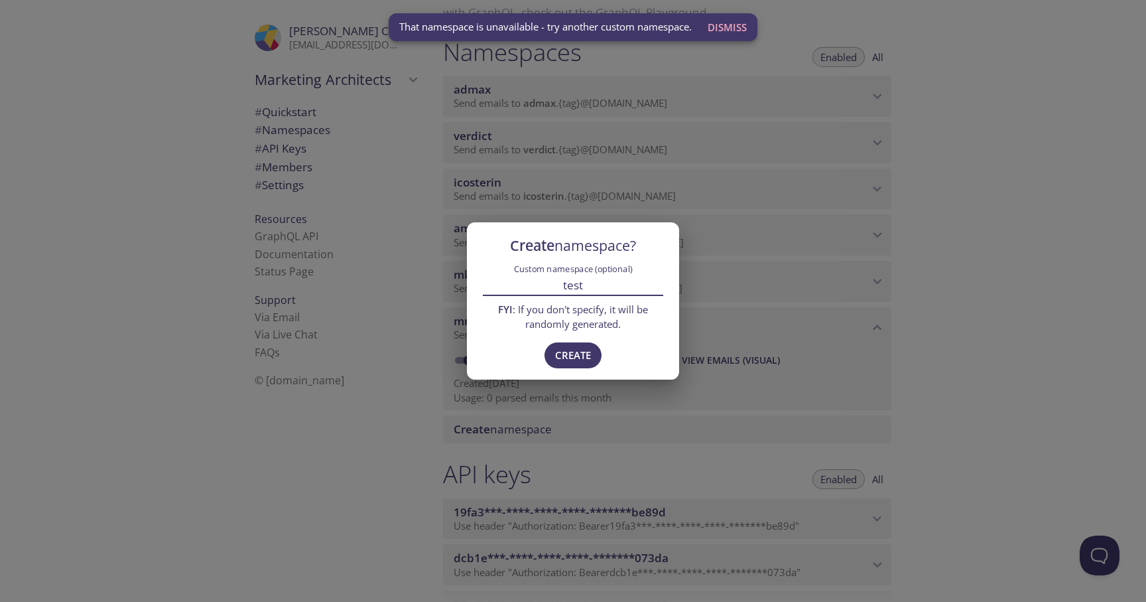
click at [592, 283] on input "test" at bounding box center [573, 285] width 180 height 22
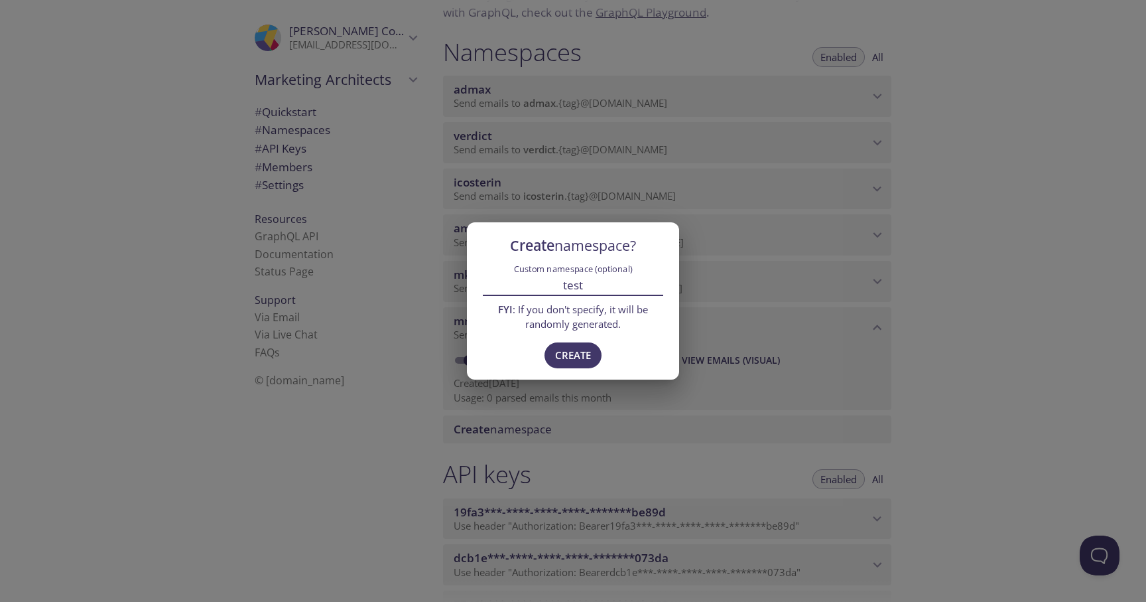
click at [932, 256] on div "Create namespace? Custom namespace (optional) test FYI : If you don't specify, …" at bounding box center [573, 301] width 1146 height 602
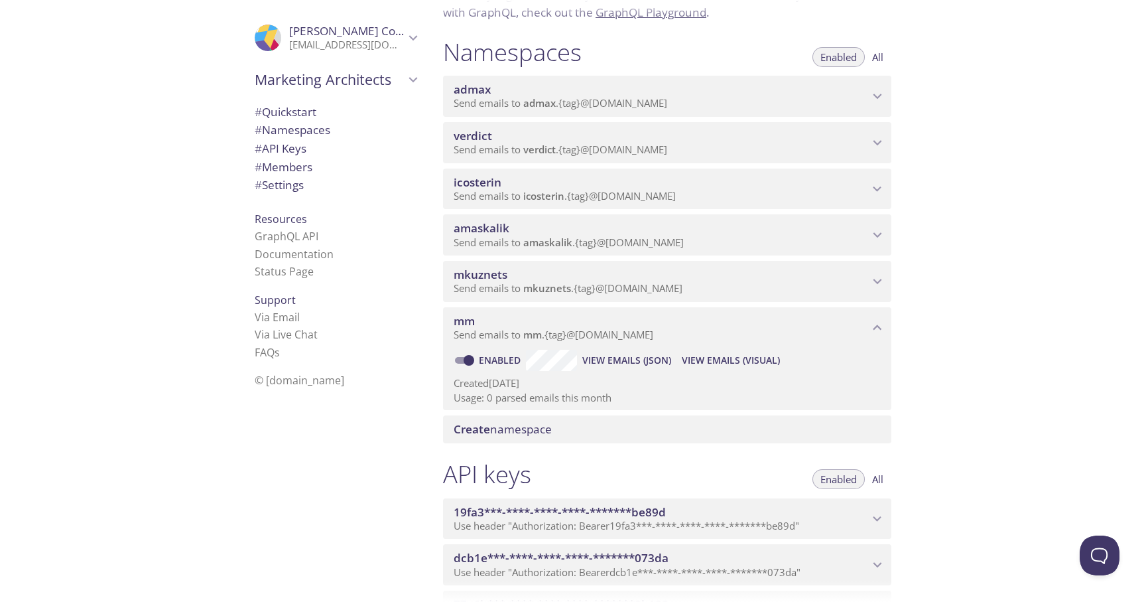
click at [464, 360] on input "Enabled" at bounding box center [469, 360] width 48 height 16
checkbox input "false"
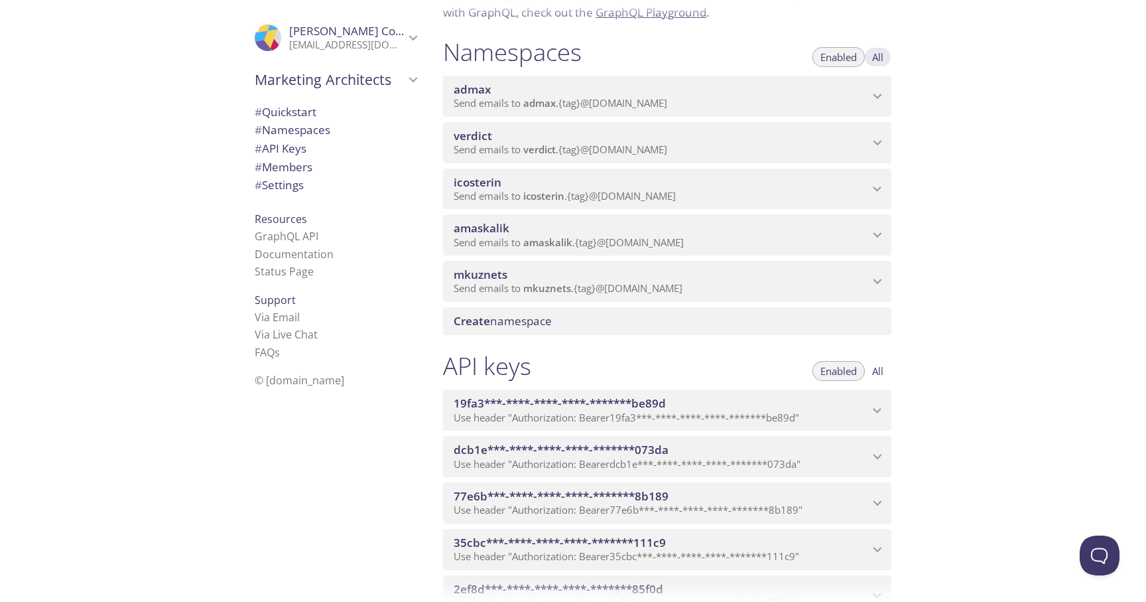
click at [878, 57] on span "All" at bounding box center [877, 57] width 11 height 0
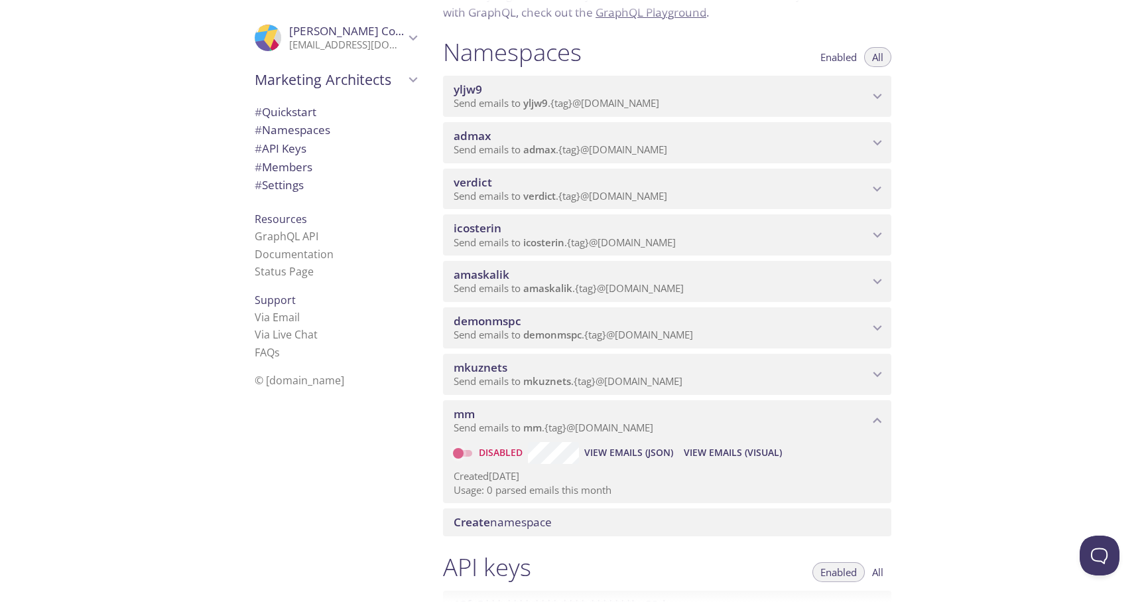
click at [462, 451] on input "Disabled" at bounding box center [459, 453] width 48 height 16
checkbox input "true"
click at [841, 57] on span "Enabled" at bounding box center [839, 57] width 36 height 0
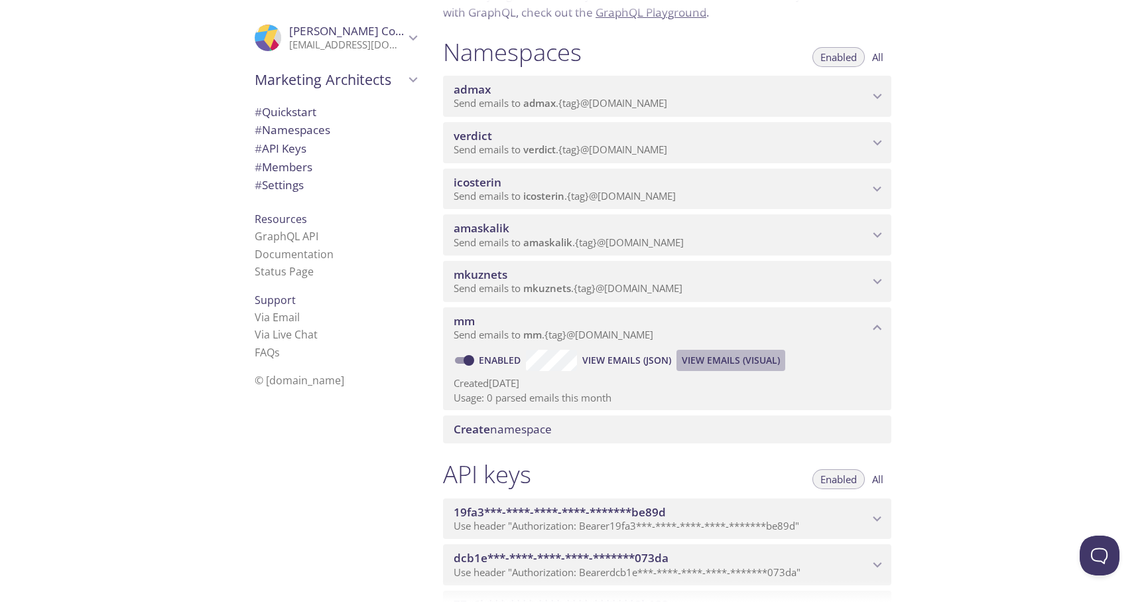
click at [731, 361] on span "View Emails (Visual)" at bounding box center [731, 360] width 98 height 16
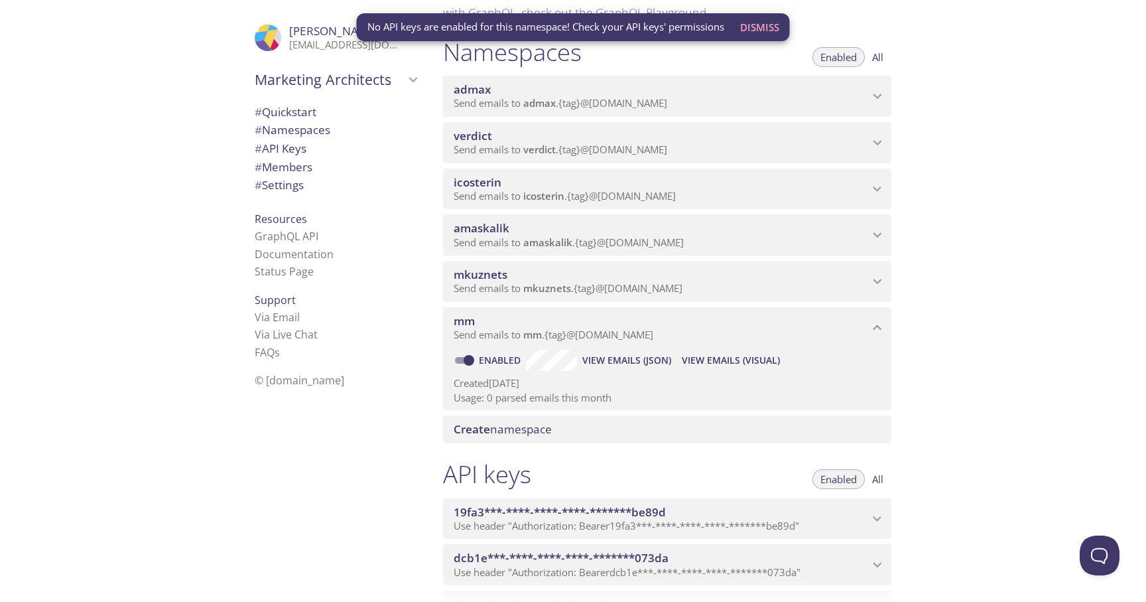
click at [387, 21] on span "No API keys are enabled for this namespace! Check your API keys' permissions" at bounding box center [546, 27] width 357 height 14
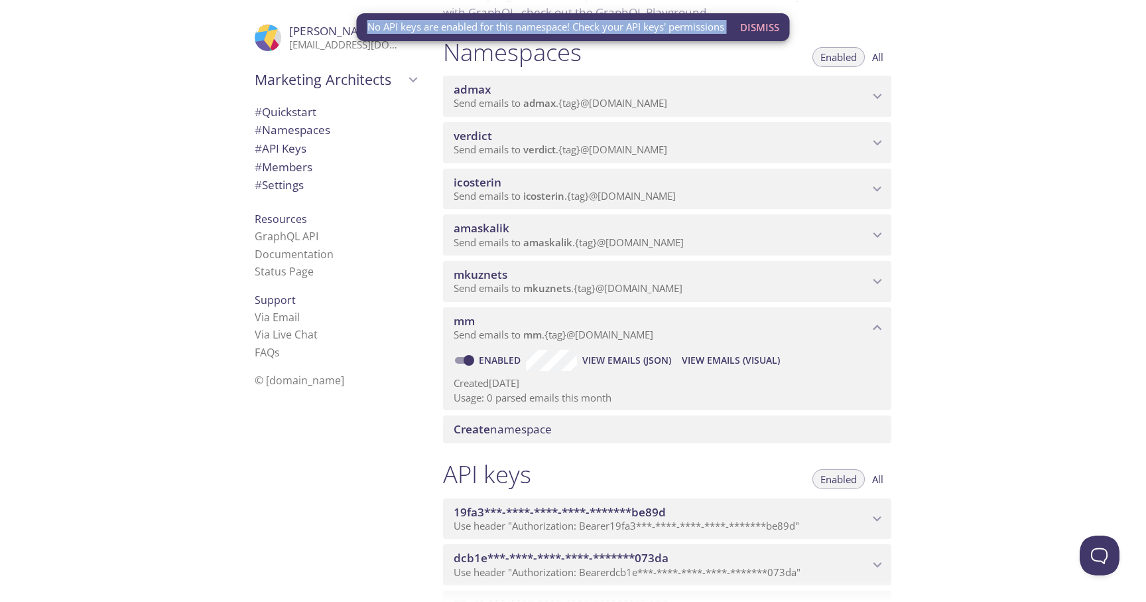
click at [387, 21] on span "No API keys are enabled for this namespace! Check your API keys' permissions" at bounding box center [546, 27] width 357 height 14
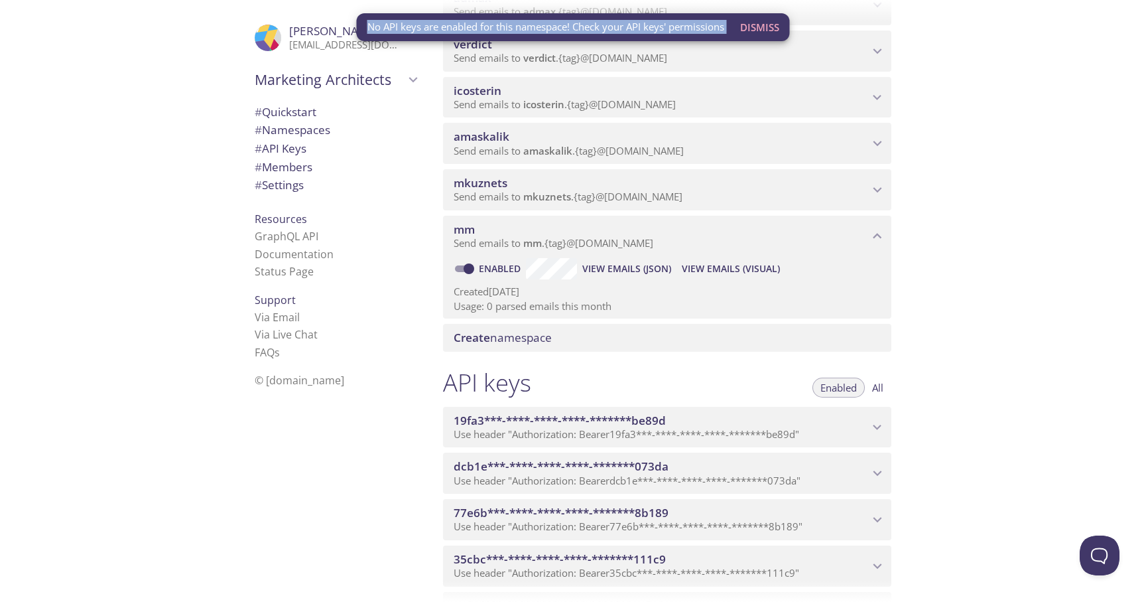
scroll to position [227, 0]
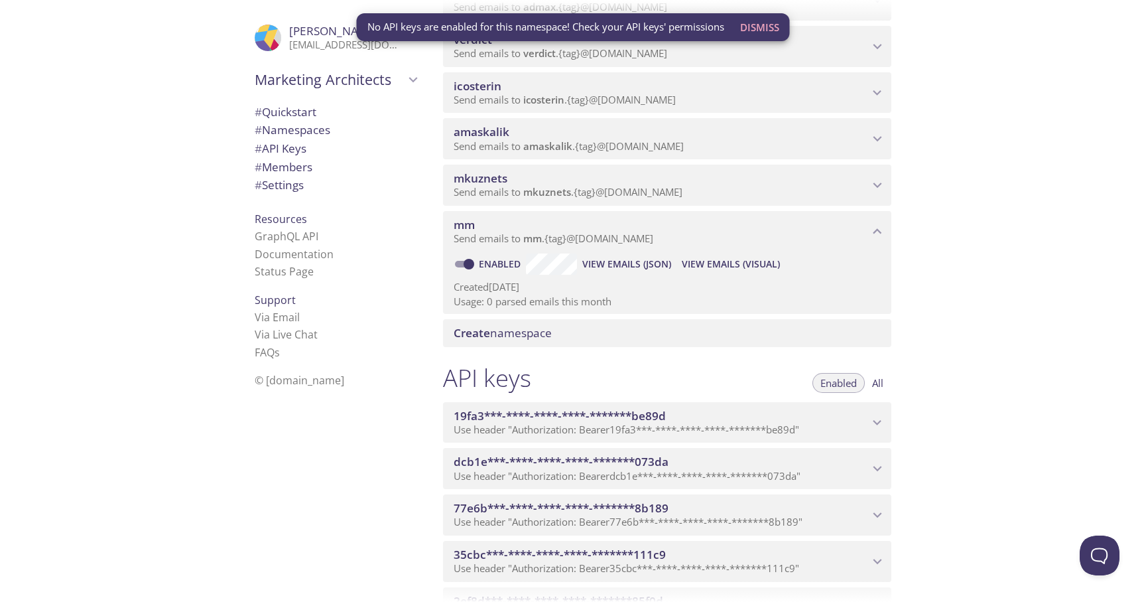
click at [918, 186] on div "Quickstart Send a test email to admax.test@inbox.testmail.app and then click he…" at bounding box center [790, 301] width 714 height 602
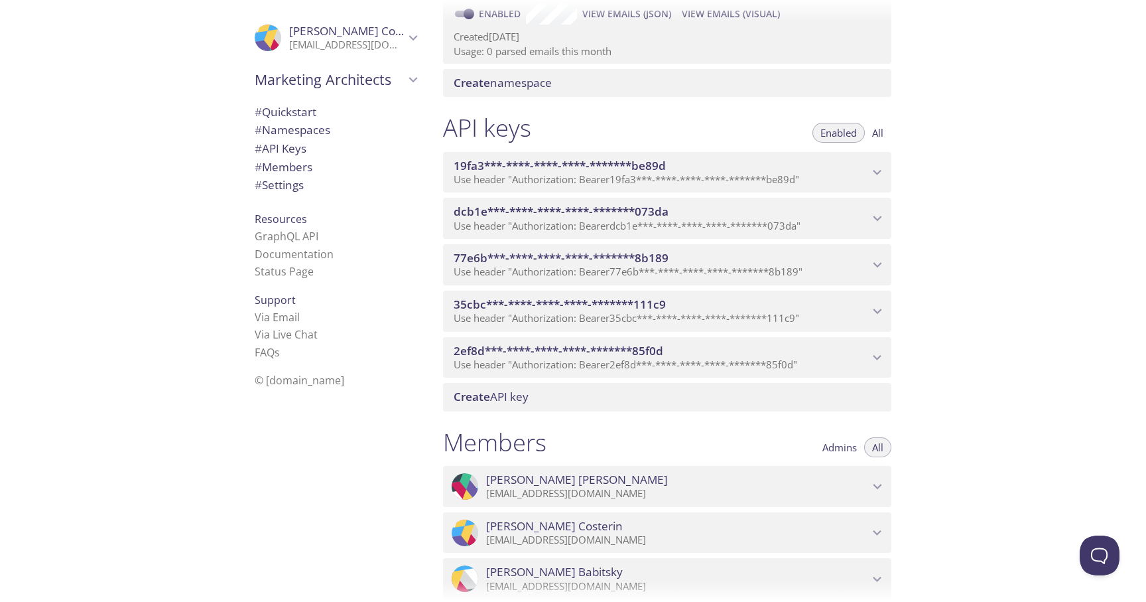
scroll to position [482, 0]
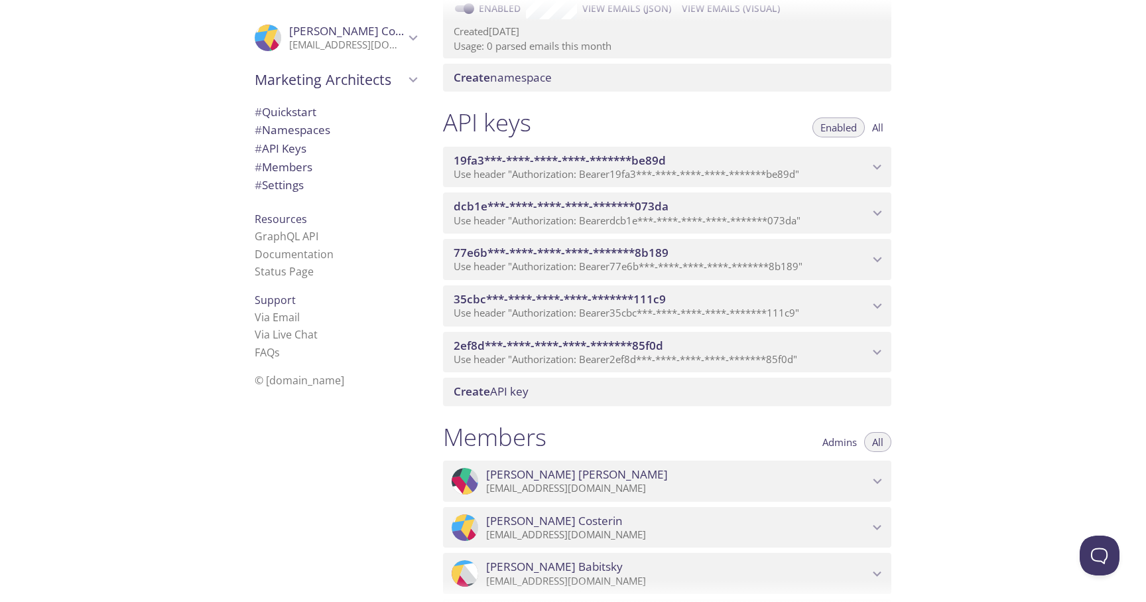
click at [519, 395] on span "Create API key" at bounding box center [491, 390] width 75 height 15
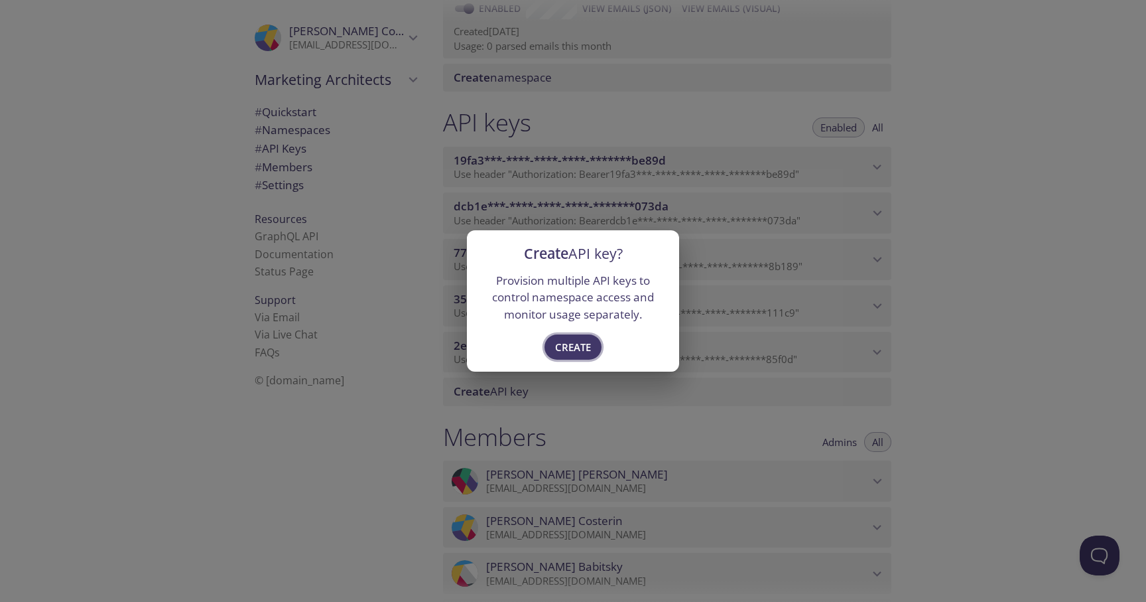
click at [575, 346] on span "Create" at bounding box center [573, 346] width 36 height 17
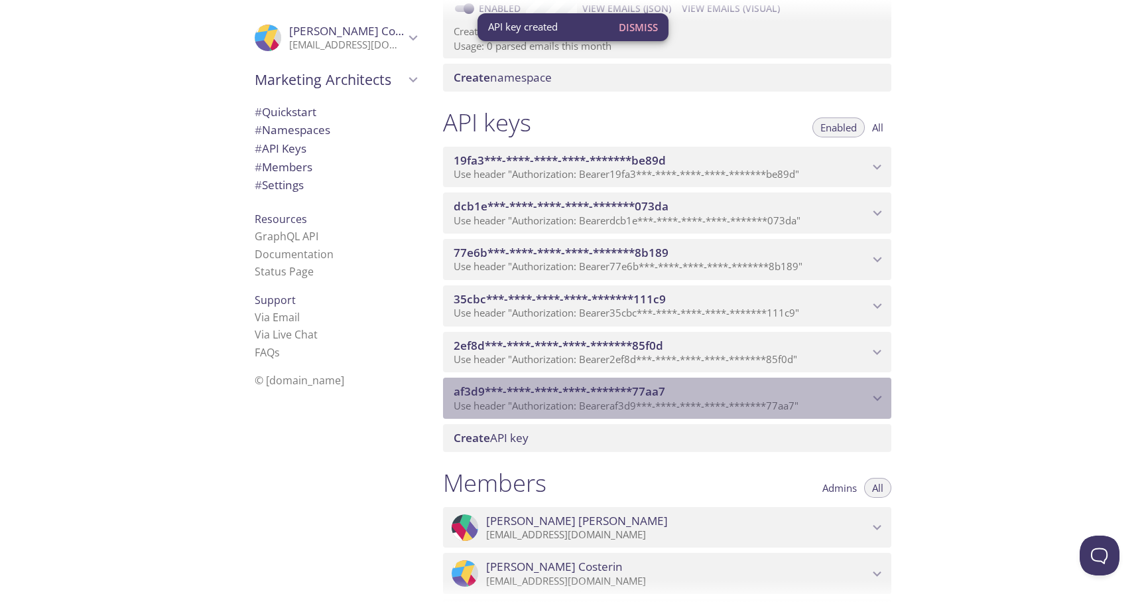
click at [672, 393] on span "af3d9***-****-****-****-*******77aa7" at bounding box center [661, 391] width 415 height 15
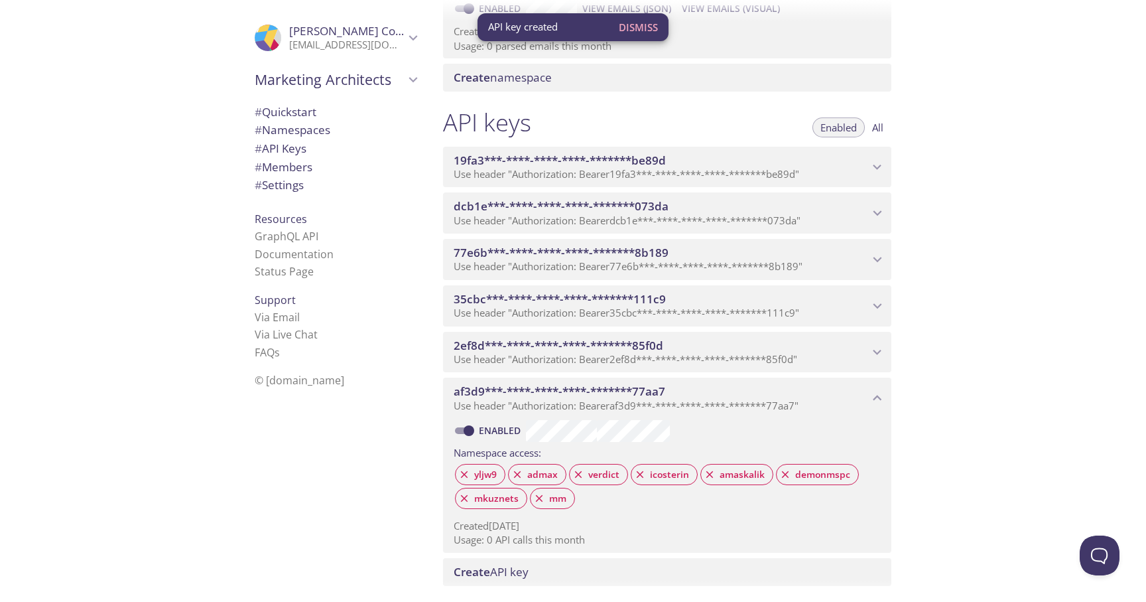
scroll to position [516, 0]
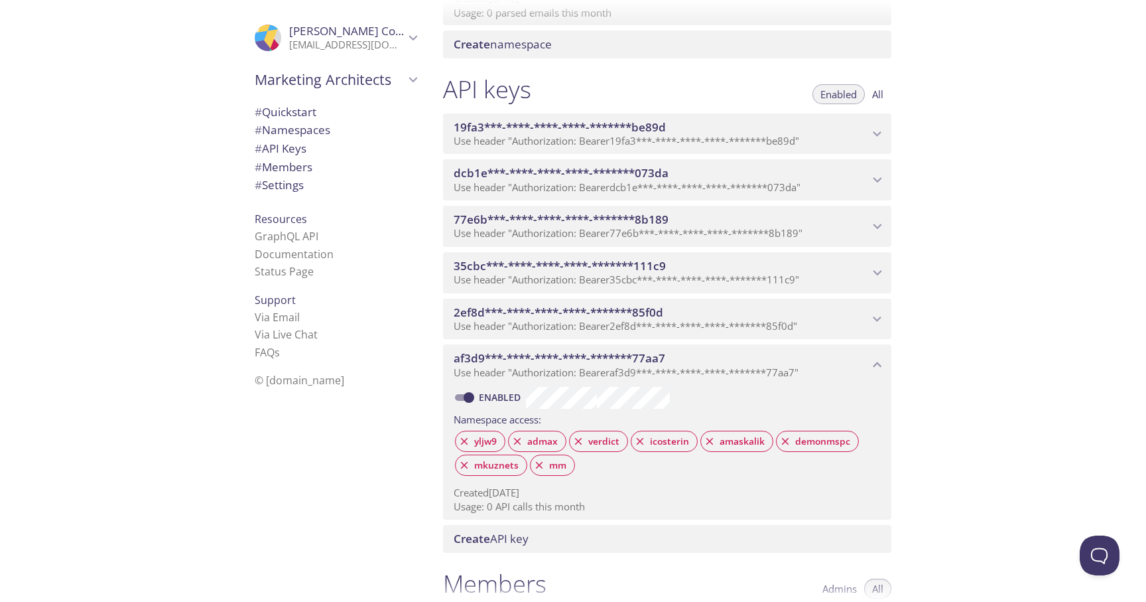
click at [508, 492] on p "Created 11 Aug 2025" at bounding box center [667, 493] width 427 height 14
drag, startPoint x: 495, startPoint y: 492, endPoint x: 544, endPoint y: 492, distance: 49.1
click at [544, 492] on p "Created 11 Aug 2025" at bounding box center [667, 493] width 427 height 14
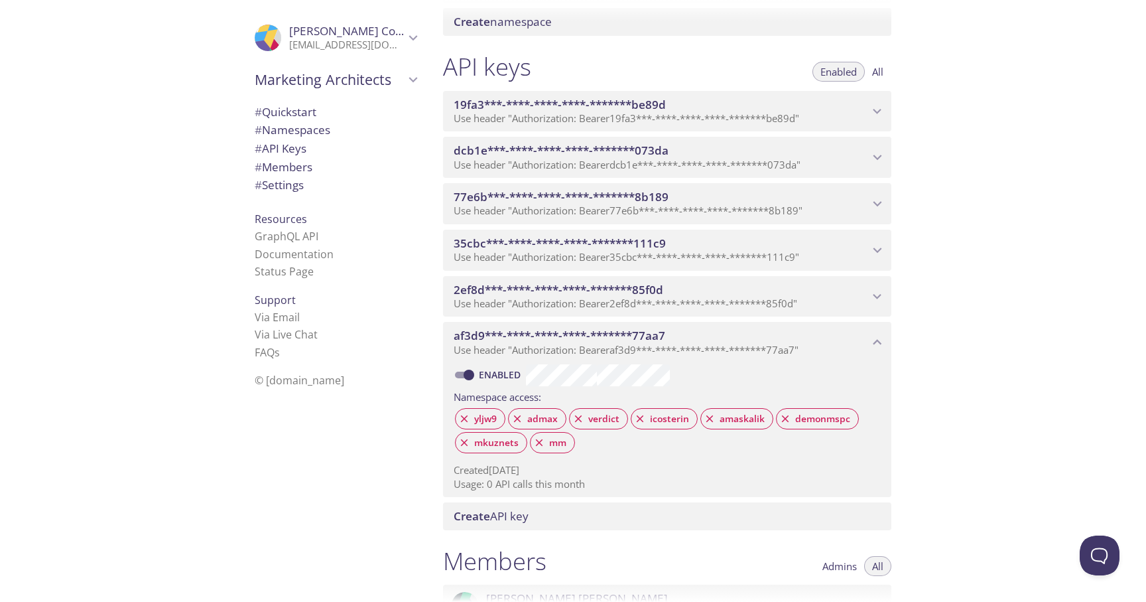
scroll to position [547, 0]
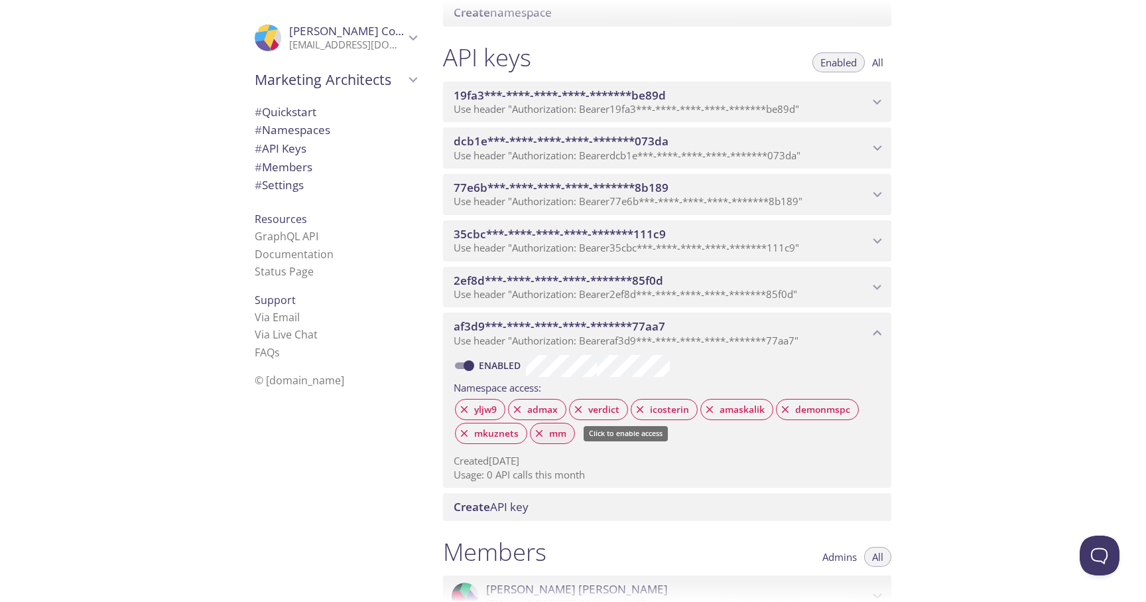
click at [560, 433] on span "mm" at bounding box center [557, 433] width 33 height 12
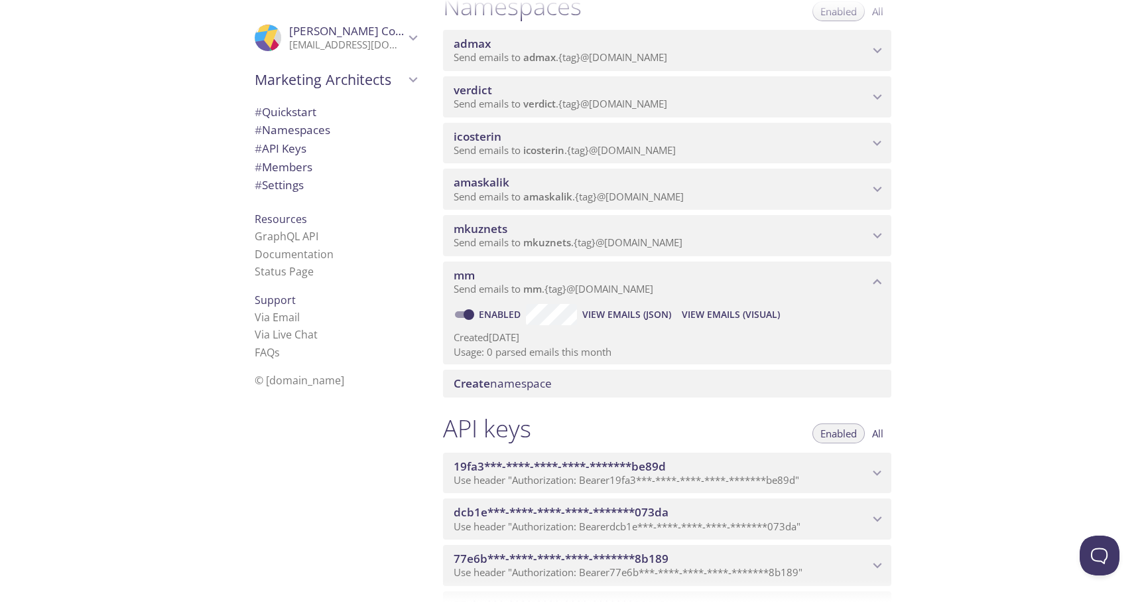
scroll to position [175, 0]
click at [747, 317] on span "View Emails (Visual)" at bounding box center [731, 316] width 98 height 16
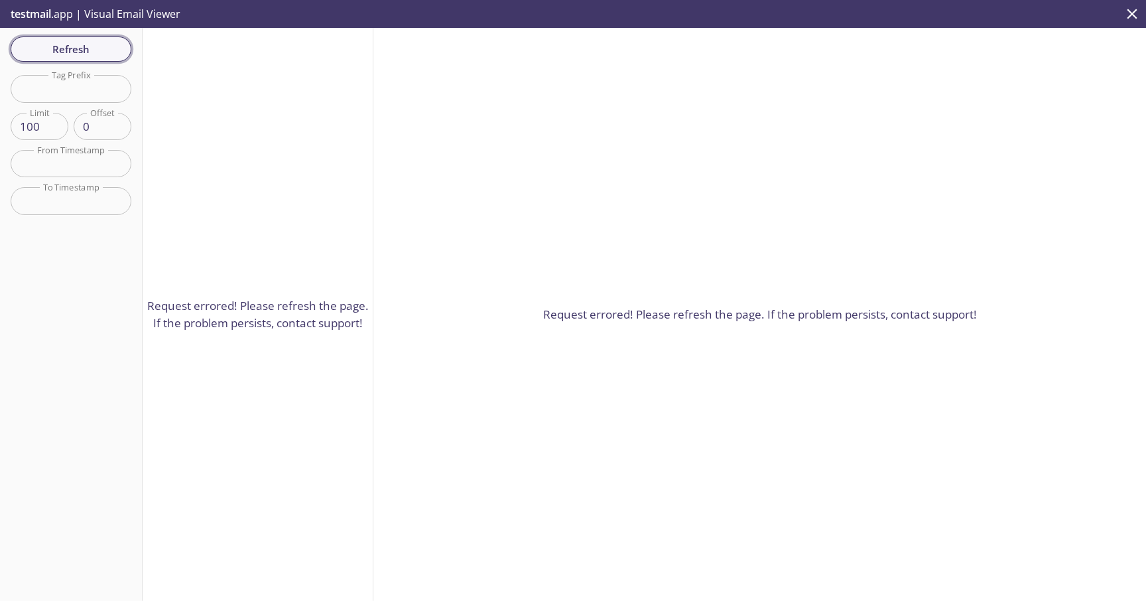
click at [105, 50] on span "Refresh" at bounding box center [71, 48] width 100 height 17
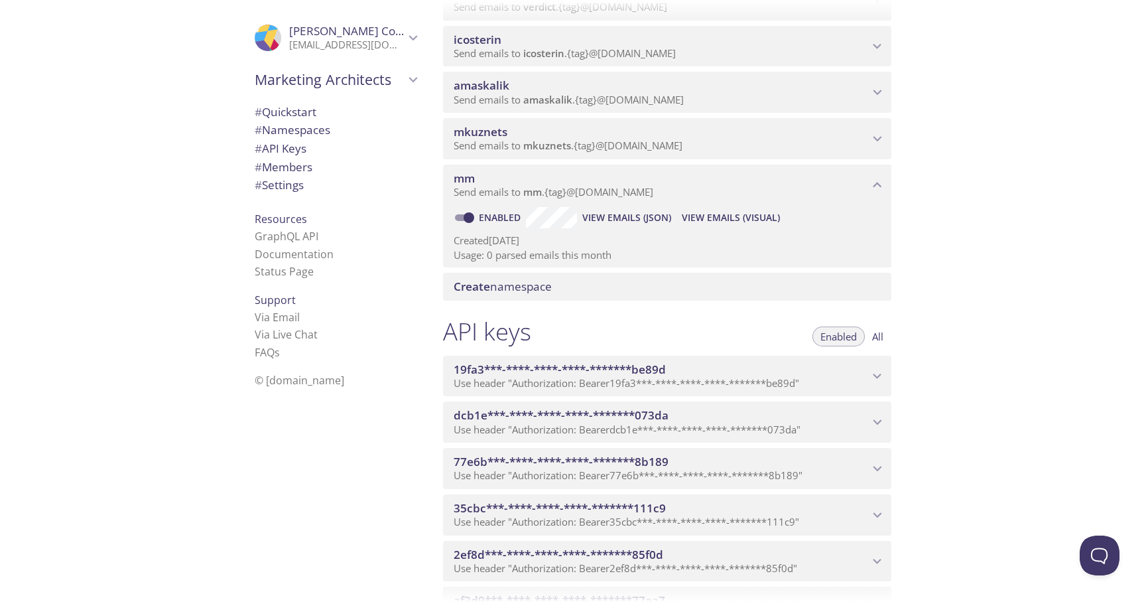
scroll to position [295, 0]
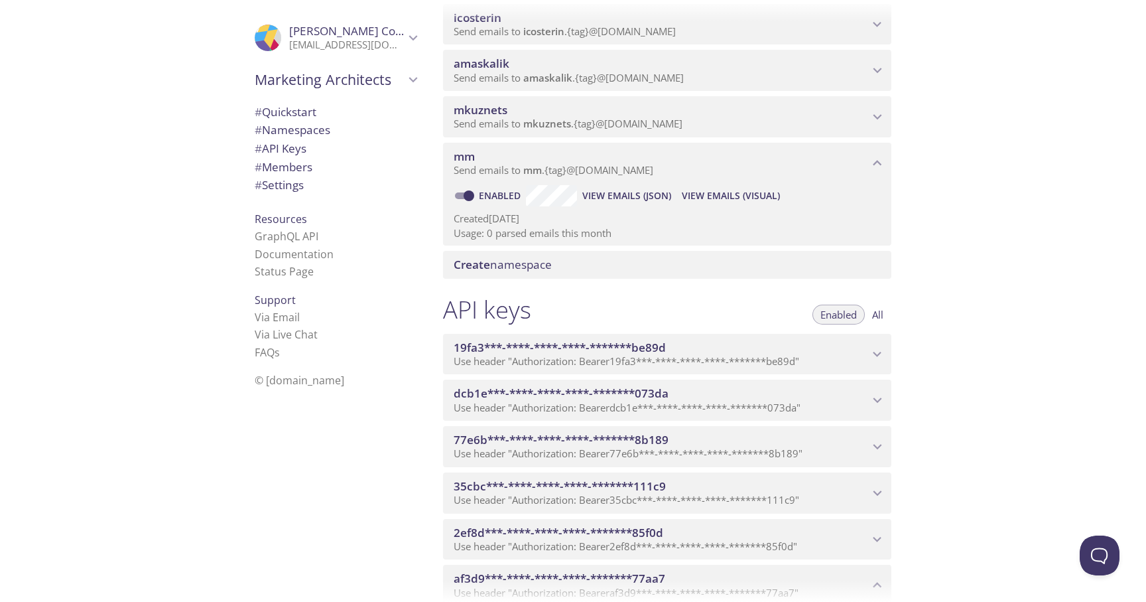
click at [756, 196] on span "View Emails (Visual)" at bounding box center [731, 196] width 98 height 16
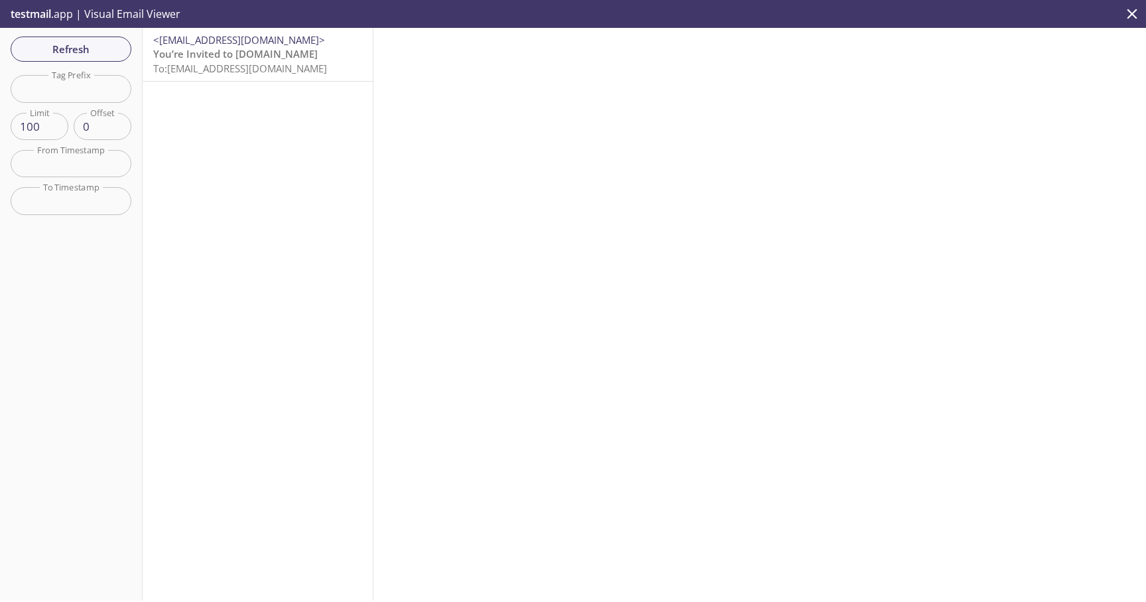
click at [250, 72] on span "To: mm.2025081101@inbox.testmail.app" at bounding box center [240, 68] width 174 height 13
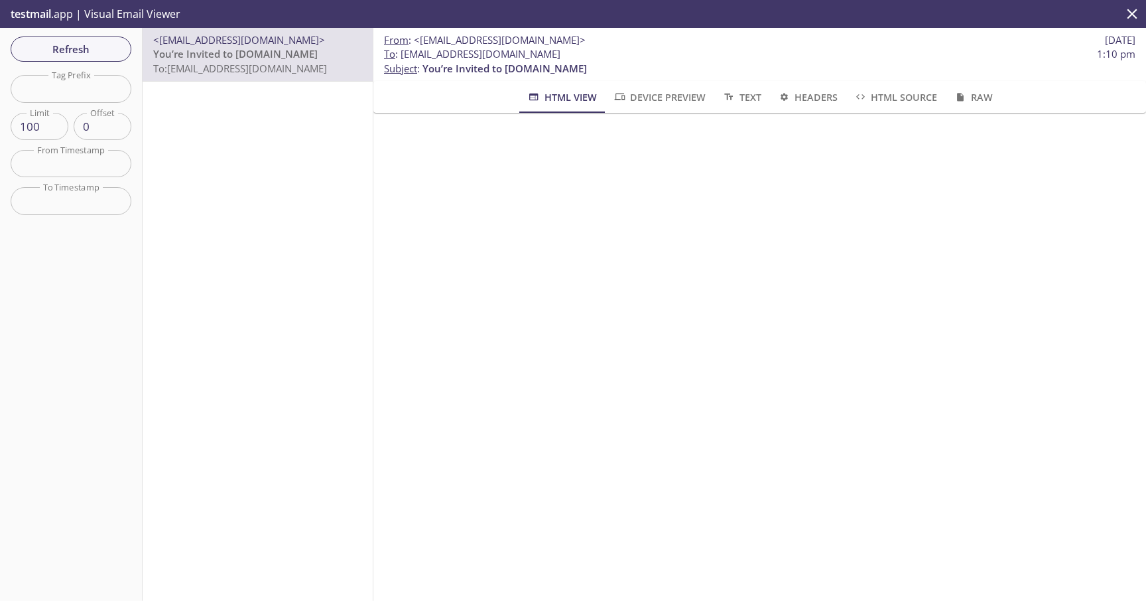
click at [309, 58] on p "You’re Invited to HearYa.tv To: mm.2025081101@inbox.testmail.app" at bounding box center [257, 61] width 209 height 29
click at [913, 98] on span "HTML Source" at bounding box center [896, 97] width 84 height 17
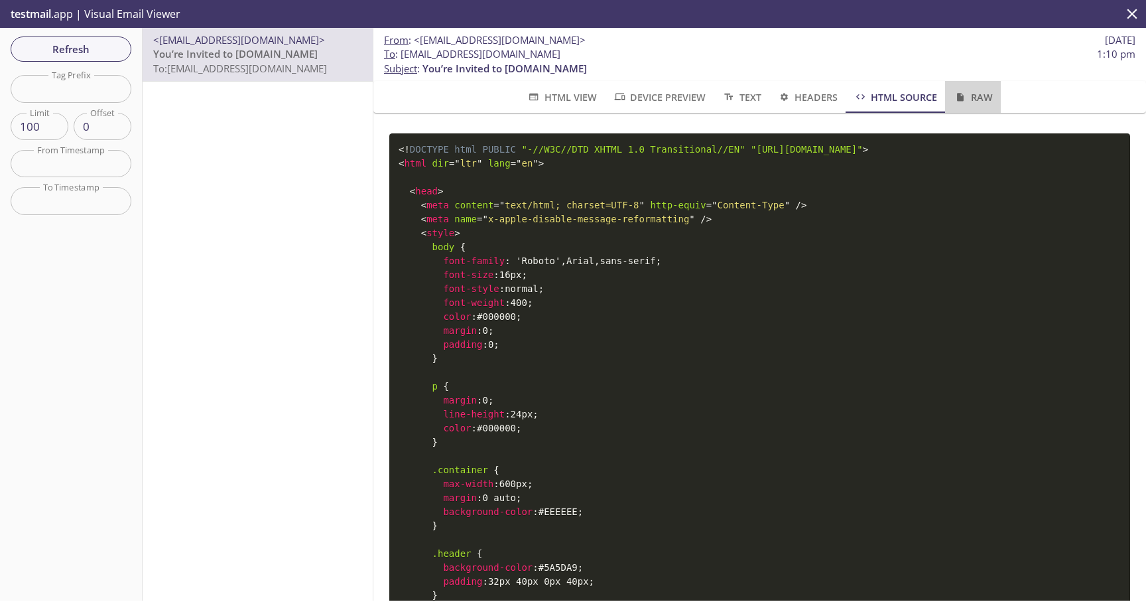
click at [977, 98] on span "Raw" at bounding box center [972, 97] width 39 height 17
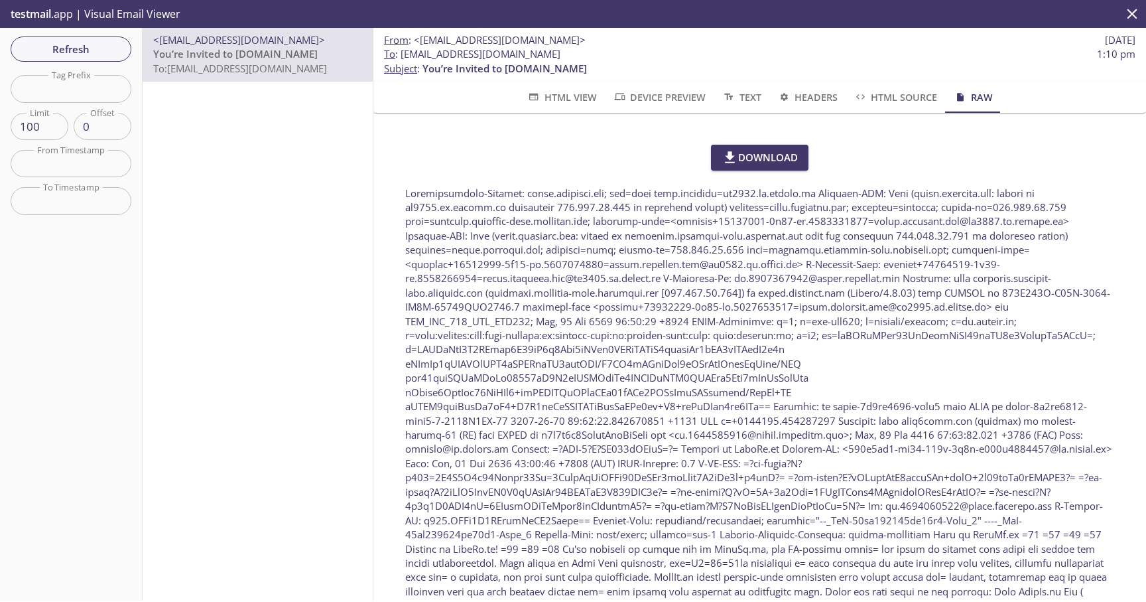
click at [744, 100] on span "Text" at bounding box center [741, 97] width 39 height 17
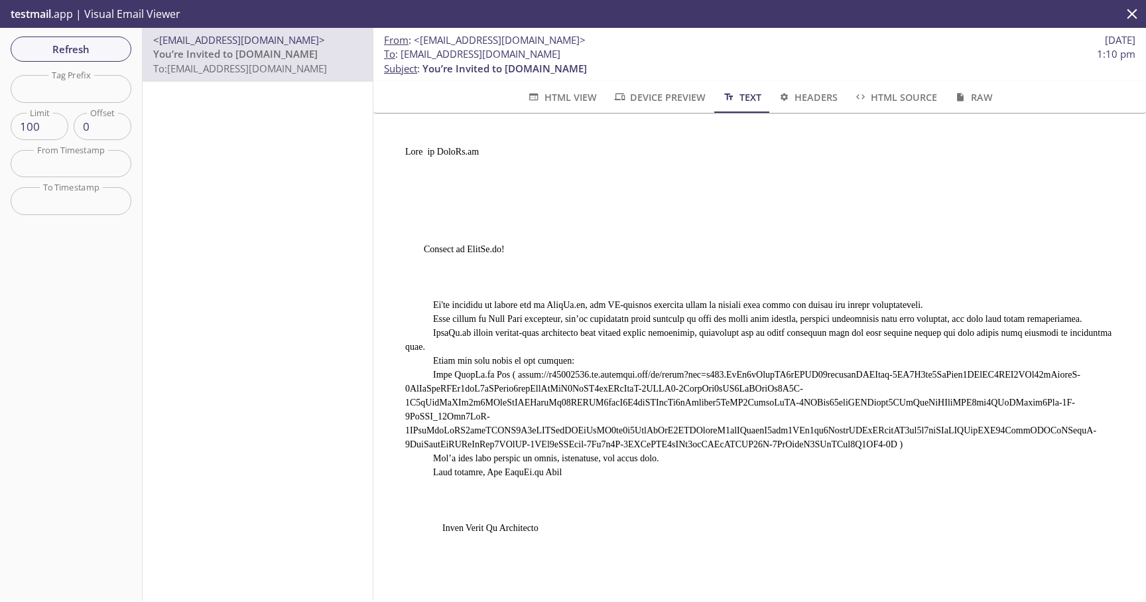
click at [639, 97] on span "Device Preview" at bounding box center [659, 97] width 93 height 17
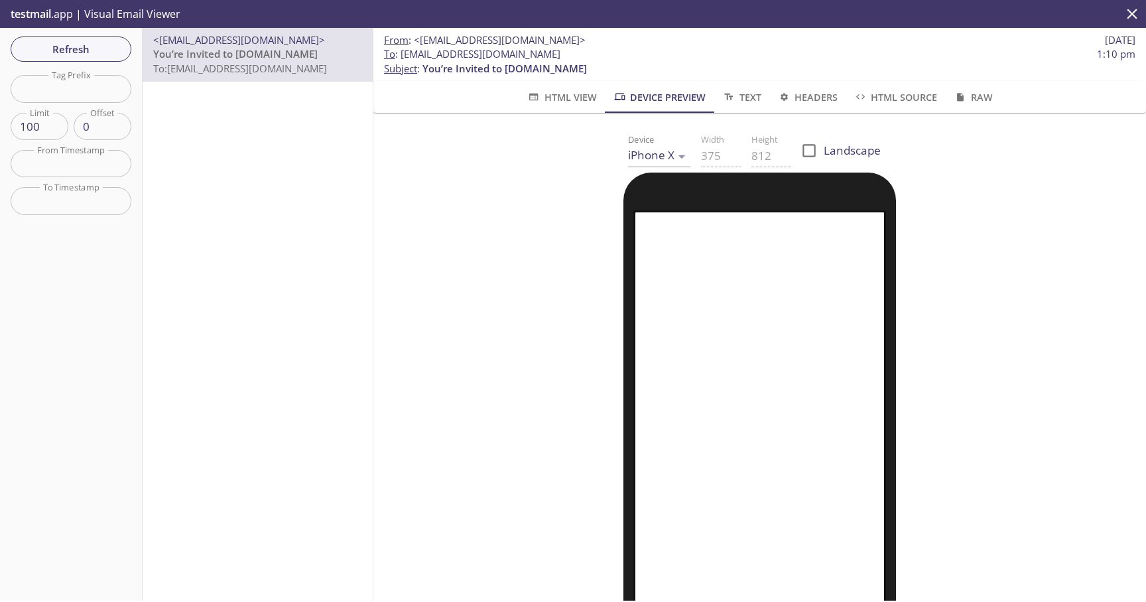
click at [672, 155] on body ".cls-1 { fill: #6d5ca8; } .cls-2 { fill: #3fc191; } .cls-3 { fill: #3b4752; } .…" at bounding box center [573, 301] width 1146 height 602
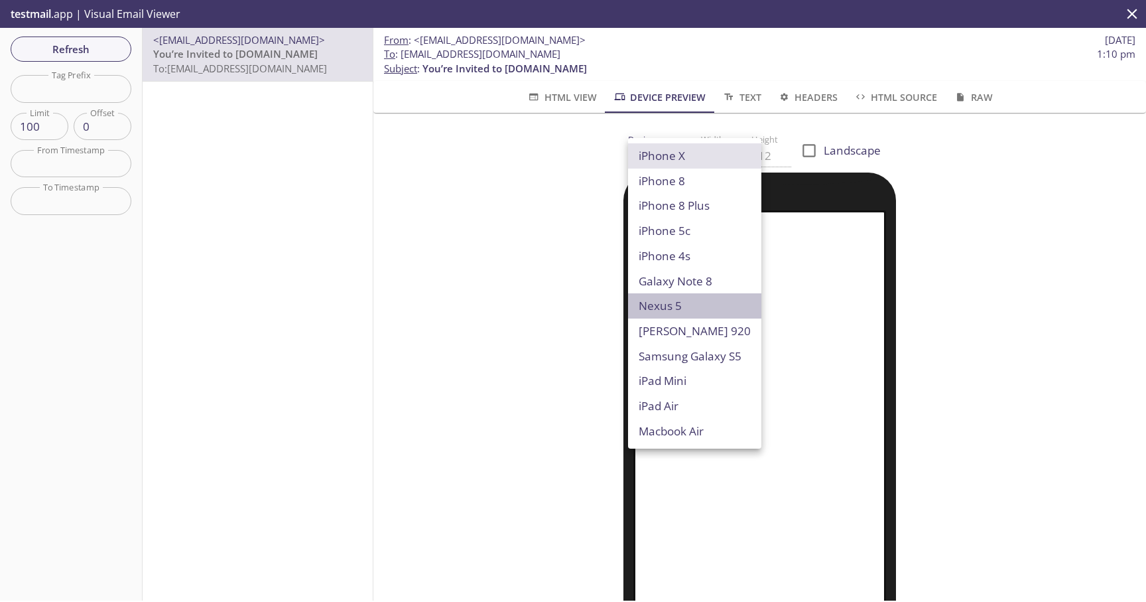
click at [716, 303] on li "Nexus 5" at bounding box center [694, 305] width 133 height 25
type input "Nexus 5"
type input "320"
type input "568"
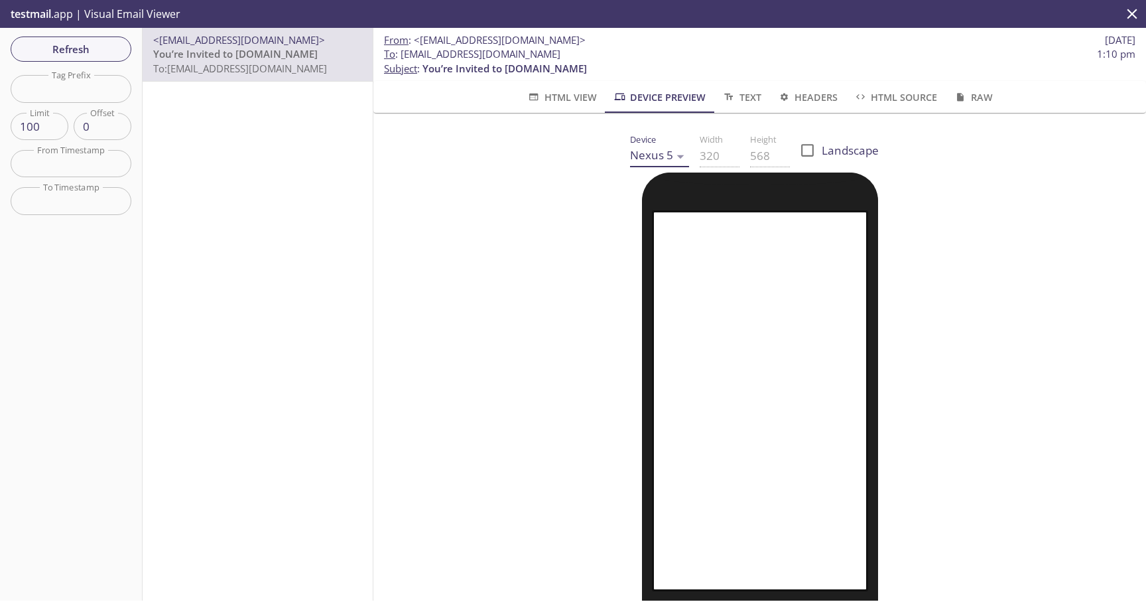
click at [669, 157] on body ".cls-1 { fill: #6d5ca8; } .cls-2 { fill: #3fc191; } .cls-3 { fill: #3b4752; } .…" at bounding box center [573, 301] width 1146 height 602
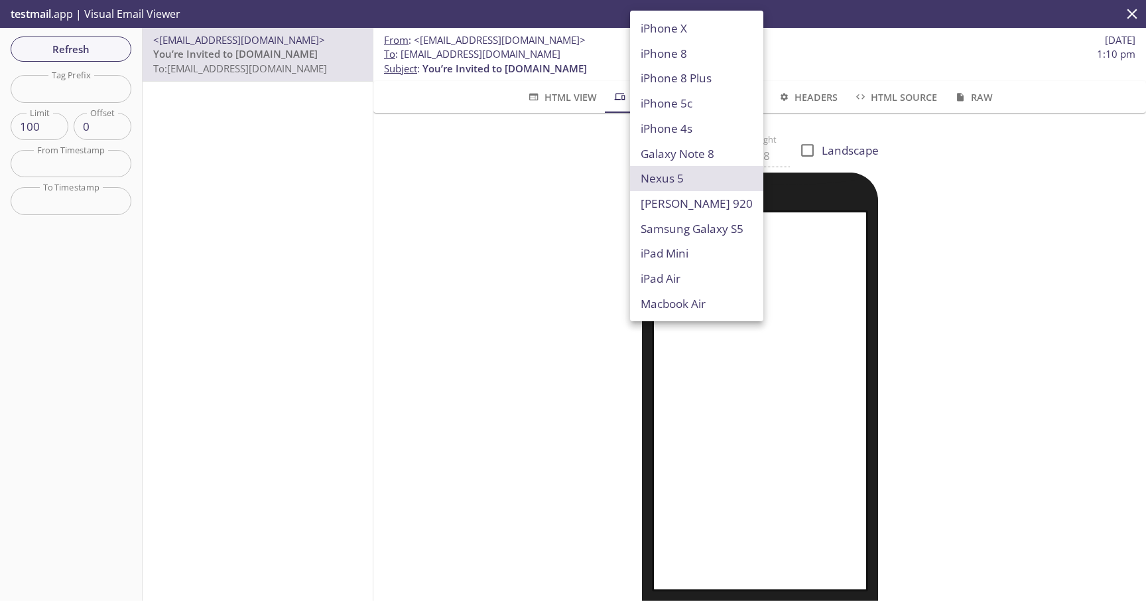
click at [713, 77] on li "iPhone 8 Plus" at bounding box center [696, 78] width 133 height 25
type input "iPhone 8 Plus"
type input "414"
type input "736"
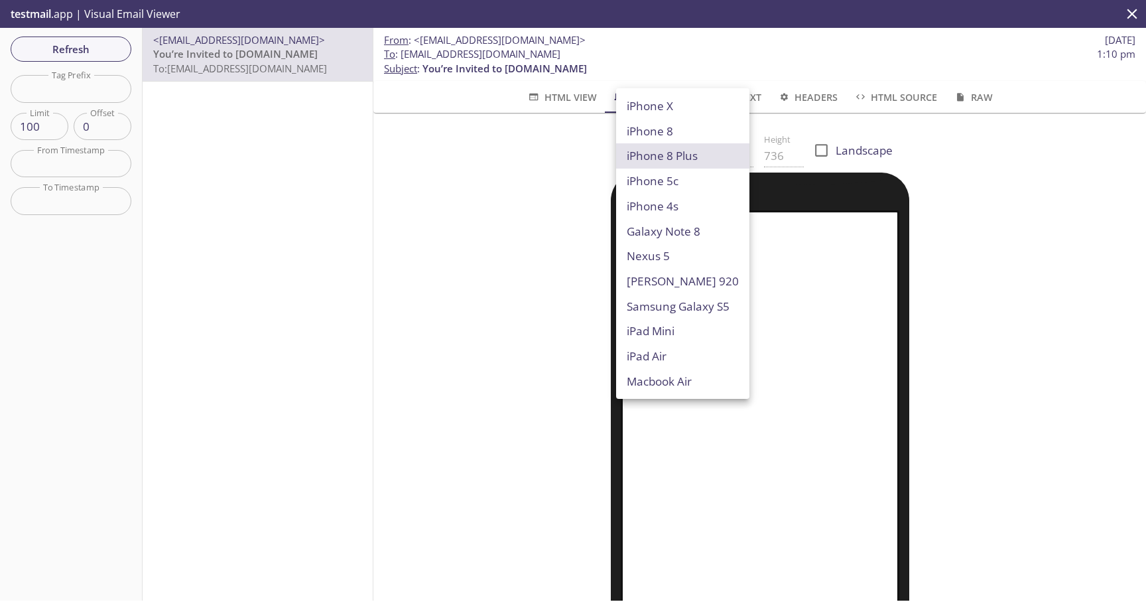
click at [679, 155] on body ".cls-1 { fill: #6d5ca8; } .cls-2 { fill: #3fc191; } .cls-3 { fill: #3b4752; } .…" at bounding box center [573, 301] width 1146 height 602
click at [997, 141] on div at bounding box center [573, 301] width 1146 height 602
click at [692, 157] on body ".cls-1 { fill: #6d5ca8; } .cls-2 { fill: #3fc191; } .cls-3 { fill: #3b4752; } .…" at bounding box center [573, 301] width 1146 height 602
click at [669, 235] on li "Galaxy Note 8" at bounding box center [682, 231] width 133 height 25
type input "Galaxy Note 8"
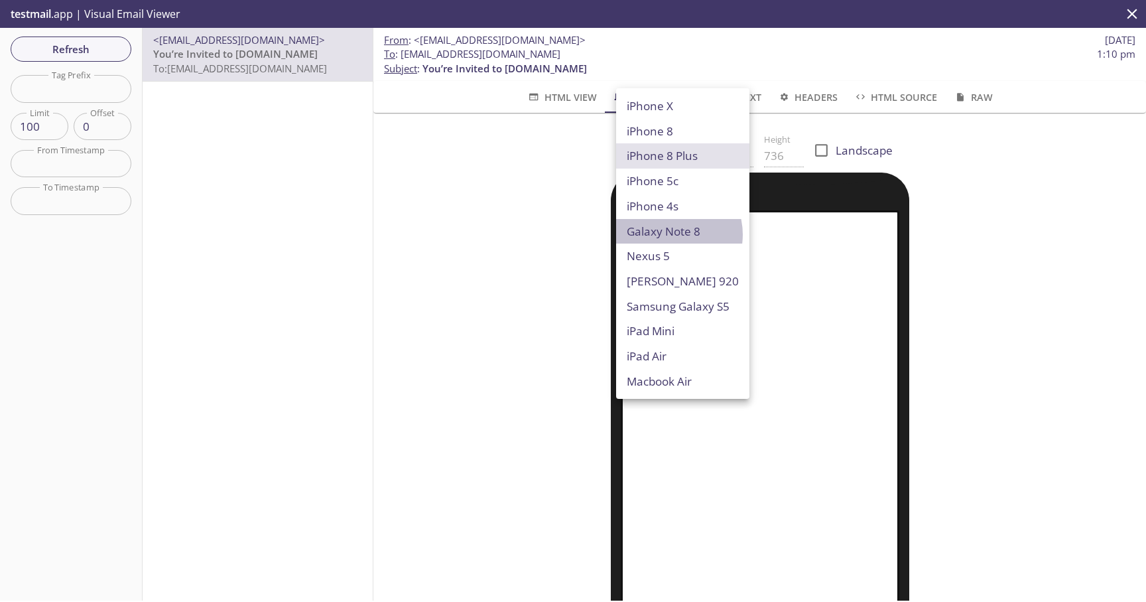
type input "400"
type input "822"
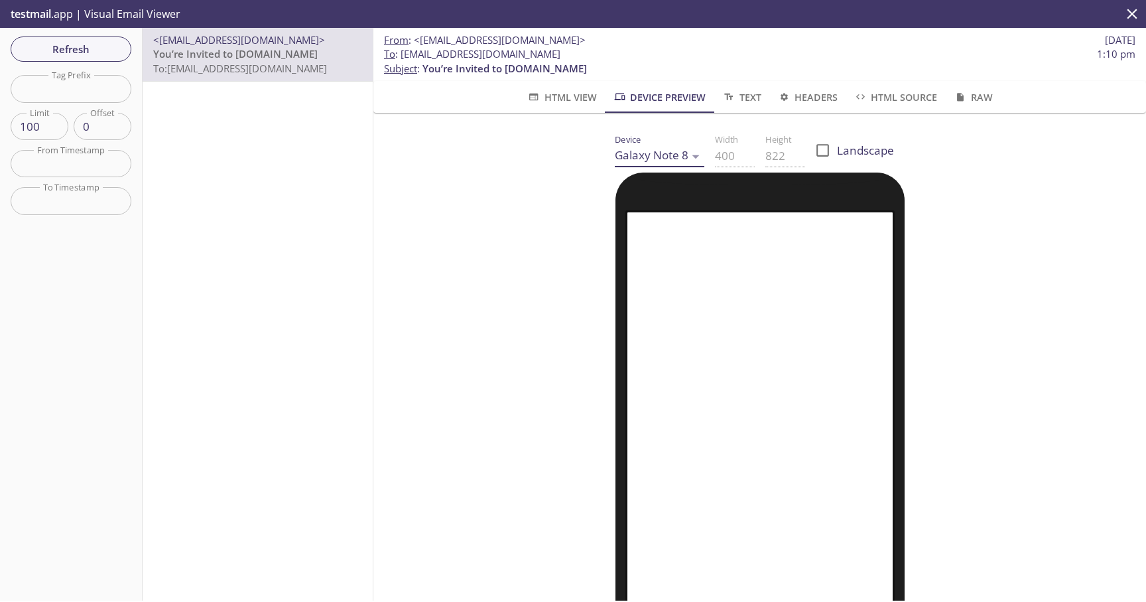
click at [545, 90] on span "HTML View" at bounding box center [562, 97] width 70 height 17
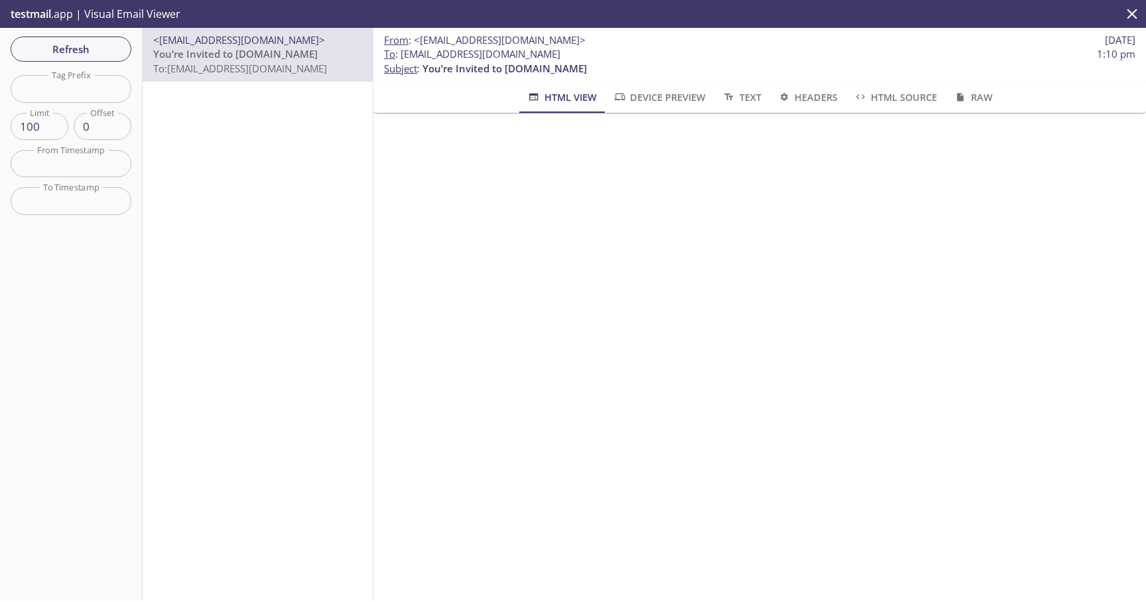
click at [249, 48] on span "You’re Invited to HearYa.tv" at bounding box center [235, 53] width 165 height 13
click at [70, 89] on input "text" at bounding box center [71, 88] width 121 height 27
click at [225, 149] on div "<support@qa.hearya.tv> You’re Invited to HearYa.tv To: mm.2025081101@inbox.test…" at bounding box center [258, 314] width 231 height 573
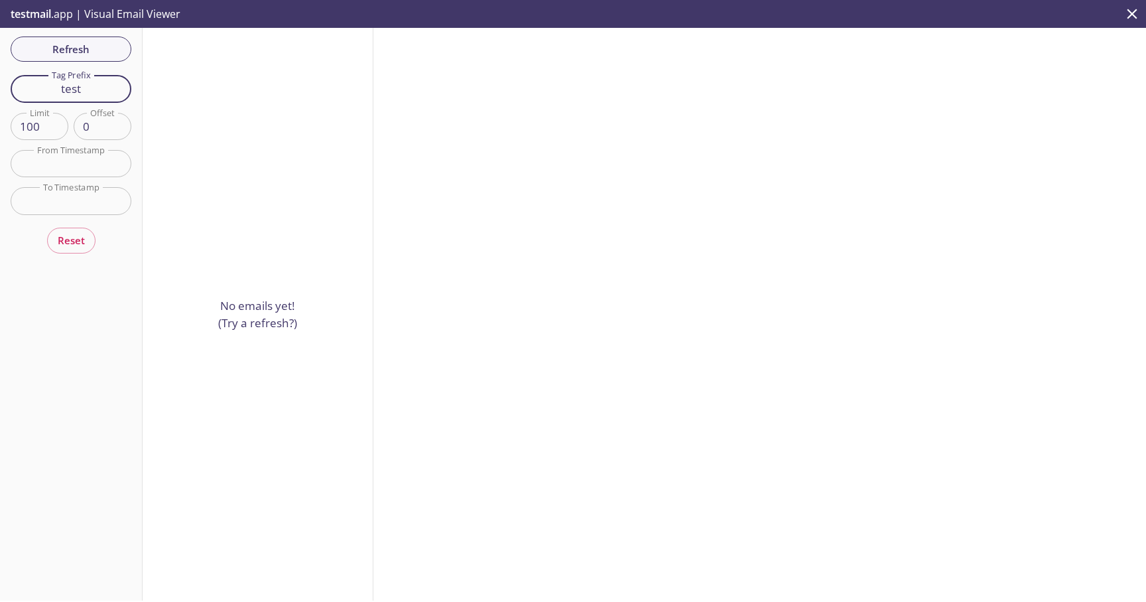
click at [85, 91] on input "test" at bounding box center [71, 88] width 121 height 27
type input "0"
type input "2025081101"
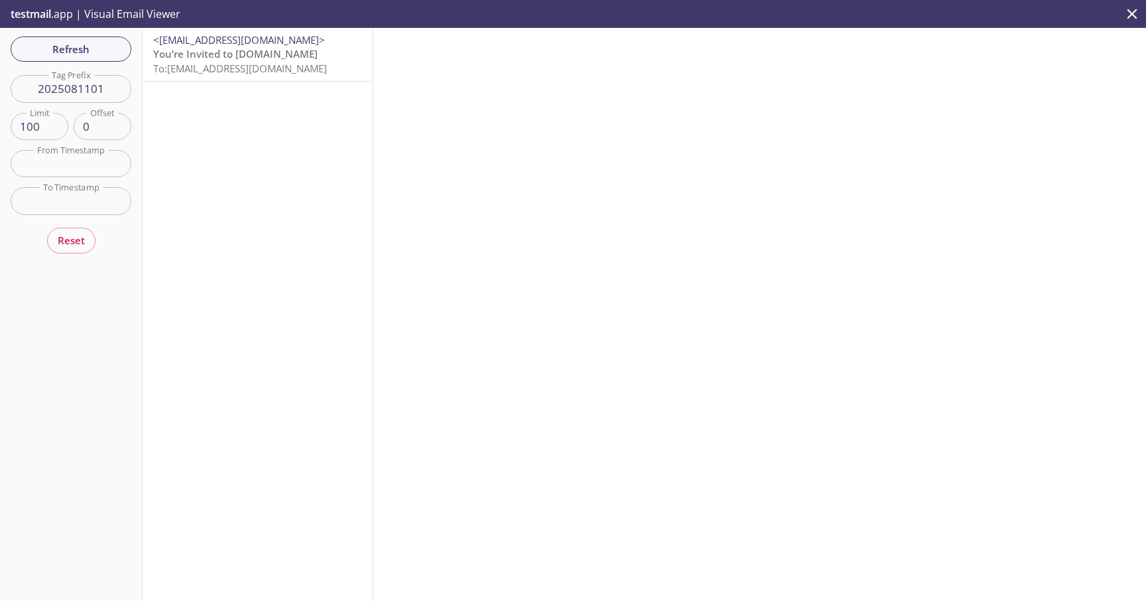
click at [274, 58] on span "You’re Invited to HearYa.tv" at bounding box center [235, 53] width 165 height 13
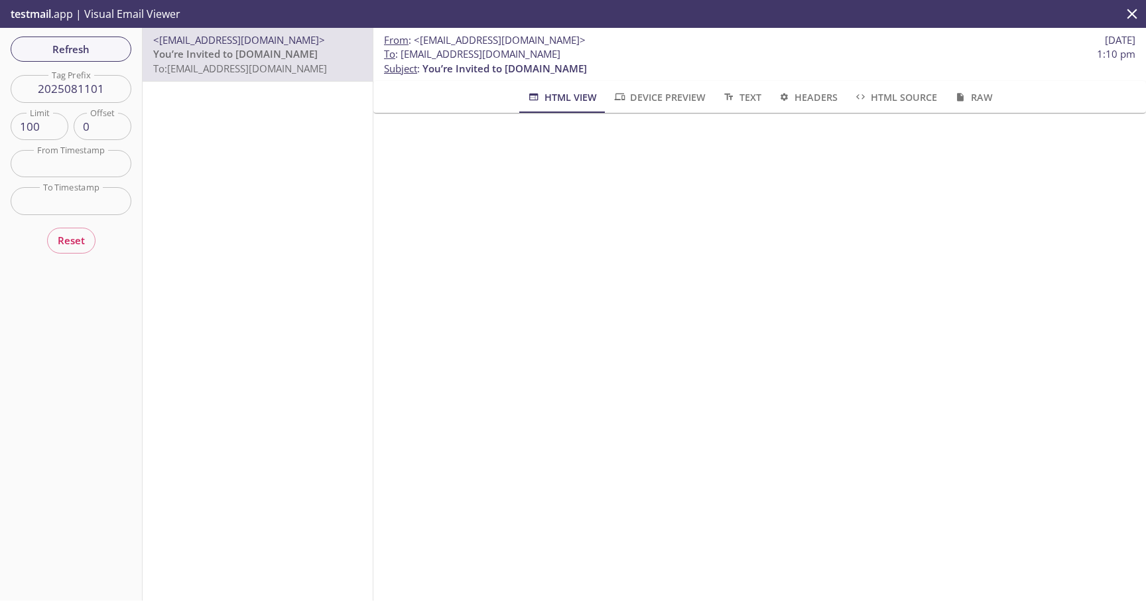
click at [255, 167] on div "<support@qa.hearya.tv> You’re Invited to HearYa.tv To: mm.2025081101@inbox.test…" at bounding box center [258, 314] width 231 height 573
click at [85, 171] on input "text" at bounding box center [71, 163] width 121 height 27
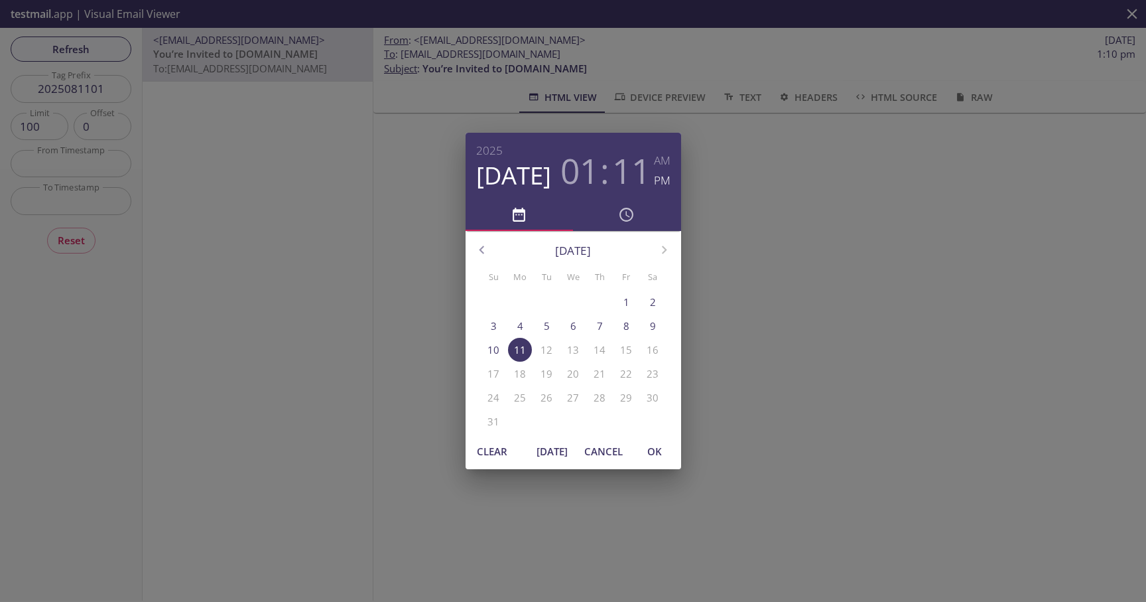
click at [648, 452] on span "OK" at bounding box center [655, 451] width 32 height 17
type input "11 Aug 25 1:11 pm"
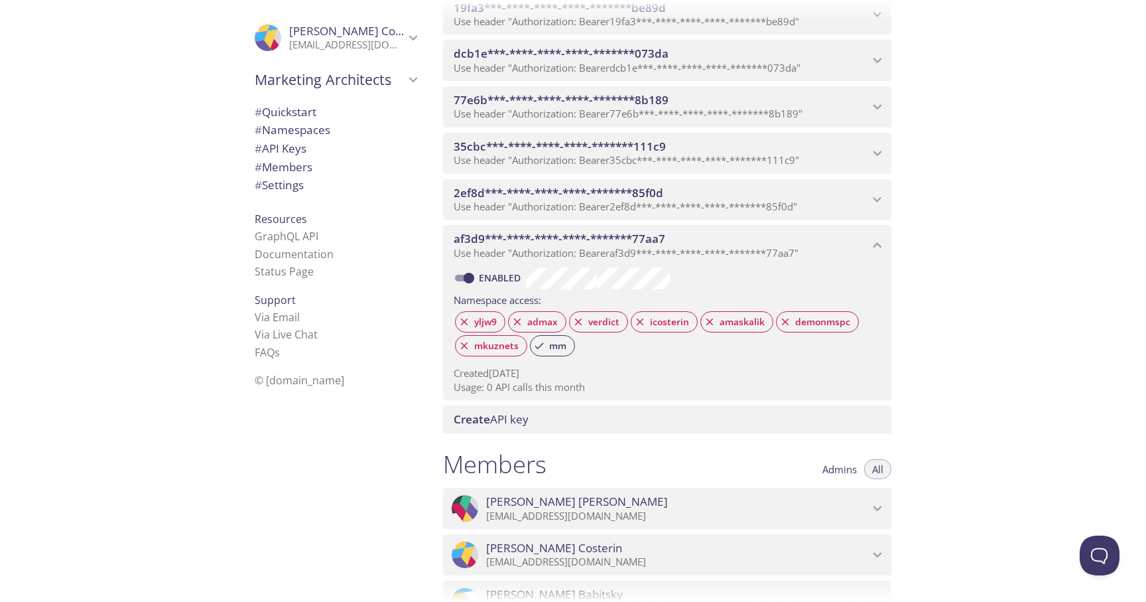
scroll to position [633, 0]
click at [876, 243] on icon "af3d9***-****-****-****-*******77aa7 API key" at bounding box center [877, 247] width 17 height 17
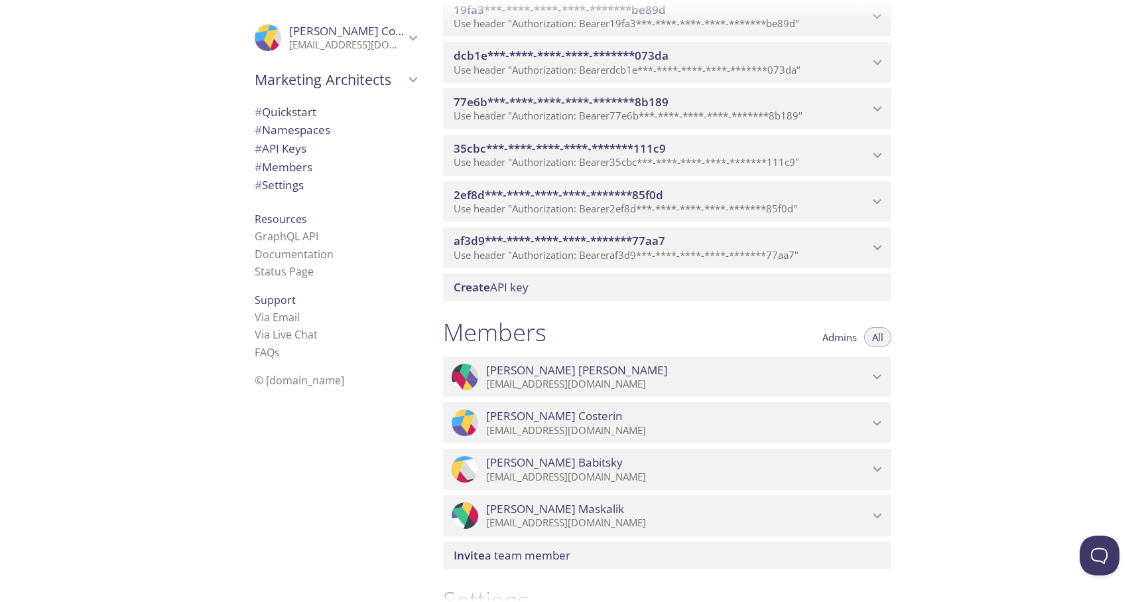
click at [750, 195] on span "2ef8d***-****-****-****-*******85f0d" at bounding box center [661, 195] width 415 height 15
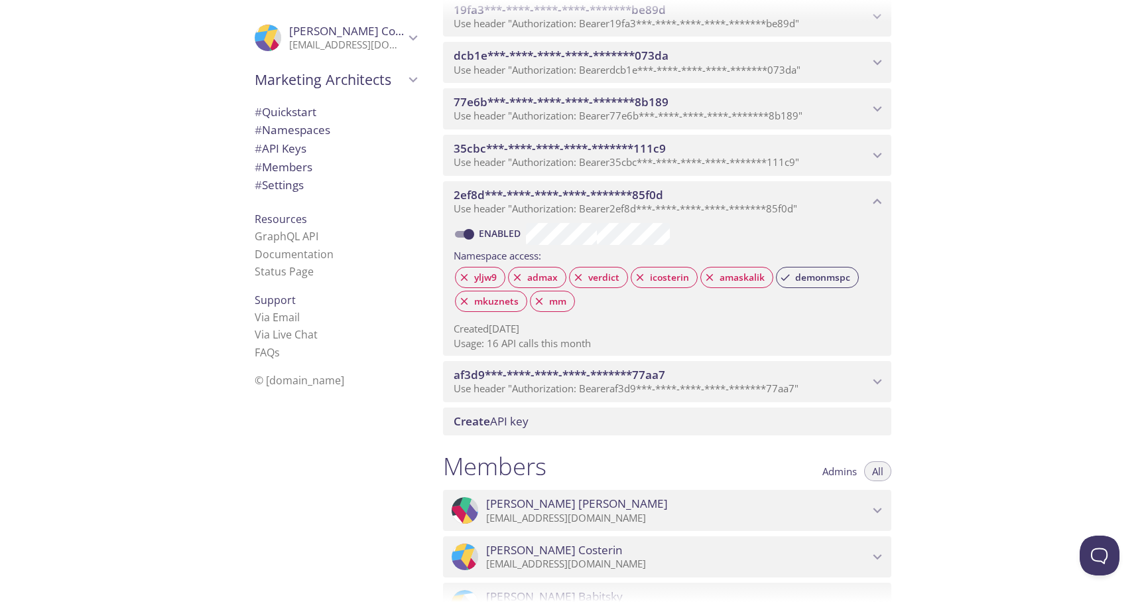
click at [750, 195] on span "2ef8d***-****-****-****-*******85f0d" at bounding box center [661, 195] width 415 height 15
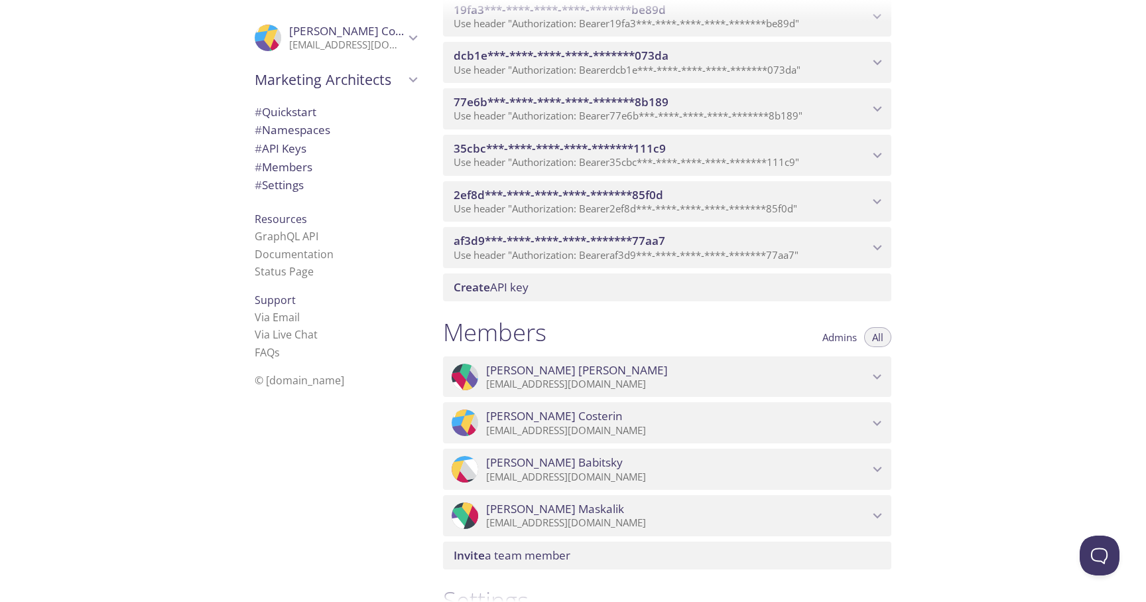
click at [781, 195] on span "2ef8d***-****-****-****-*******85f0d" at bounding box center [661, 195] width 415 height 15
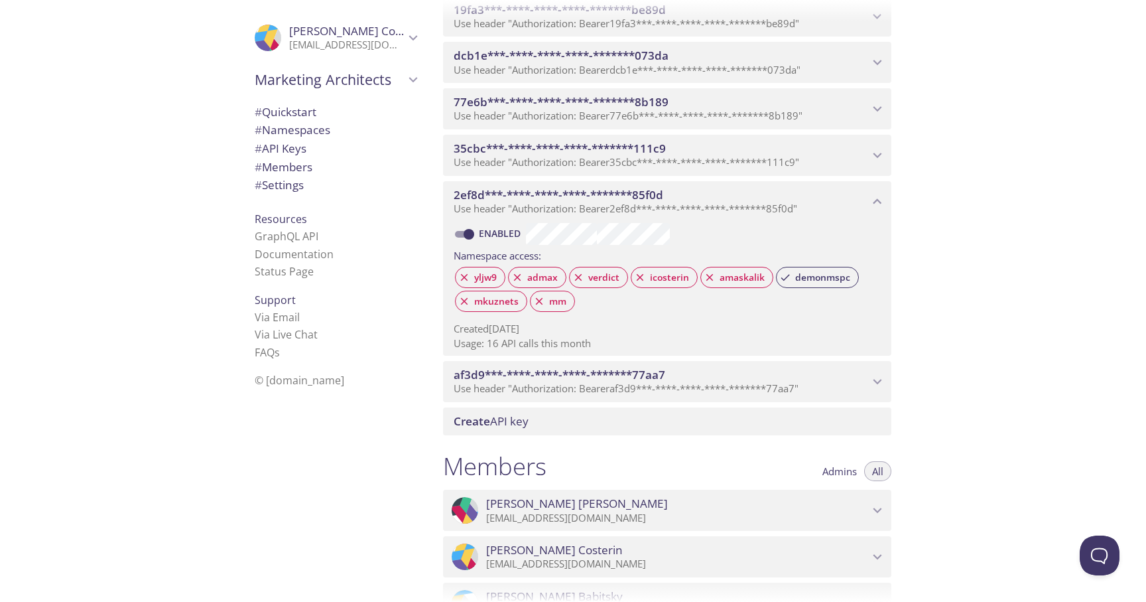
click at [811, 195] on span "2ef8d***-****-****-****-*******85f0d" at bounding box center [661, 195] width 415 height 15
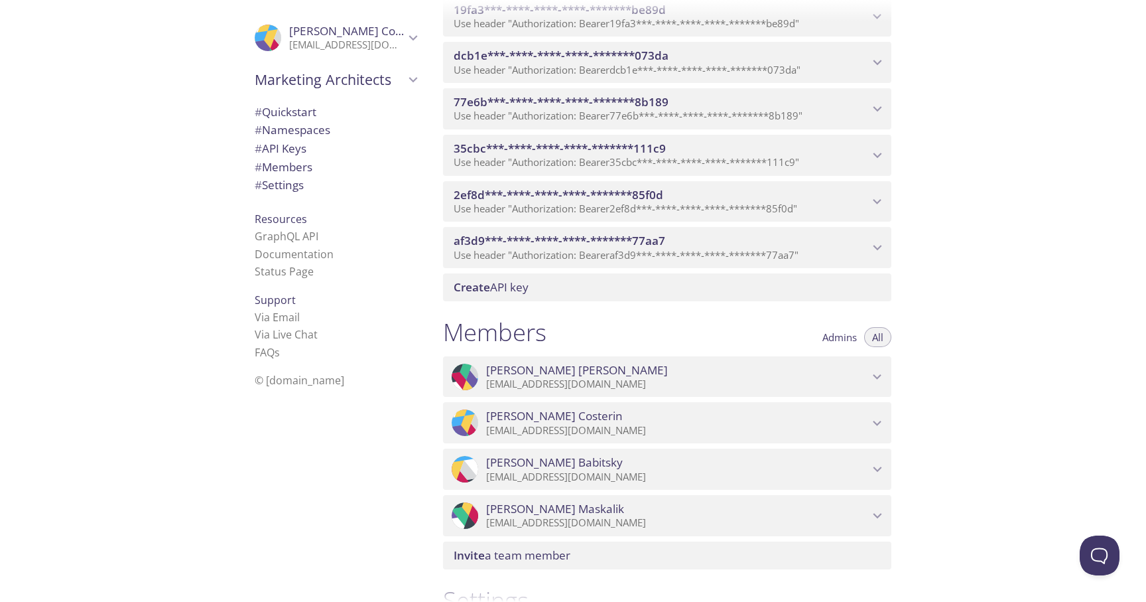
click at [814, 159] on p "Use header "Authorization: Bearer 35cbc***-****-****-****-*******111c9 "" at bounding box center [661, 162] width 415 height 13
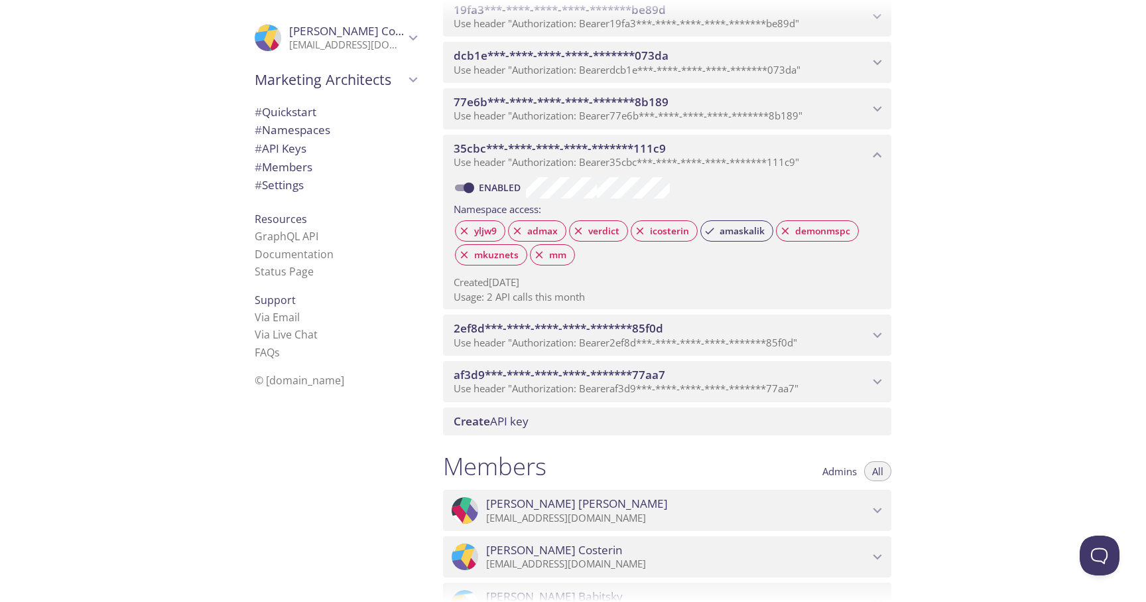
click at [797, 150] on span "35cbc***-****-****-****-*******111c9" at bounding box center [661, 148] width 415 height 15
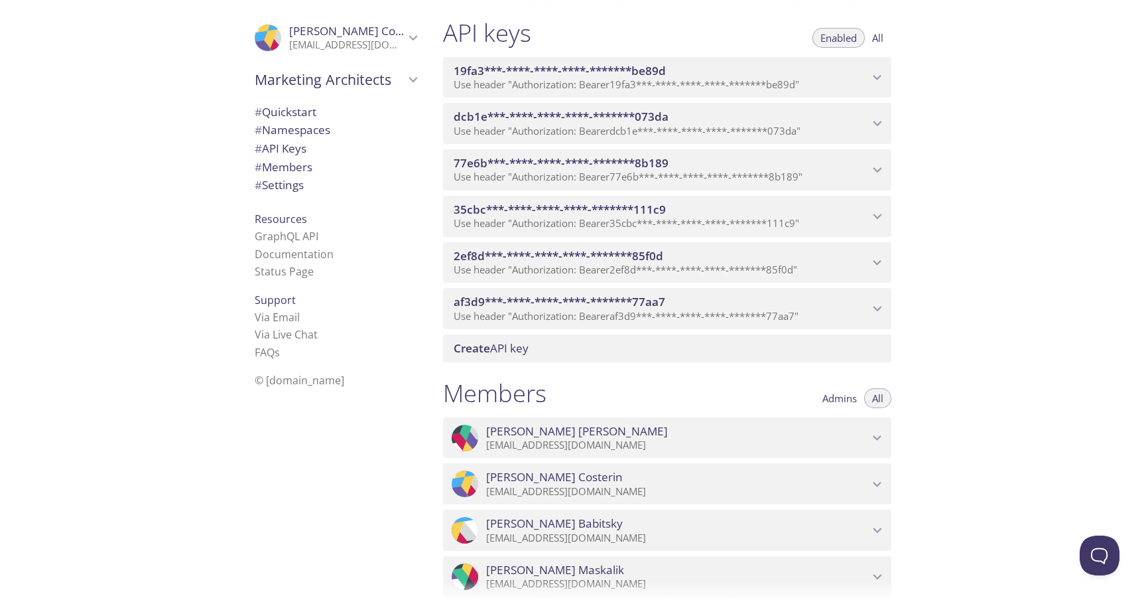
scroll to position [561, 0]
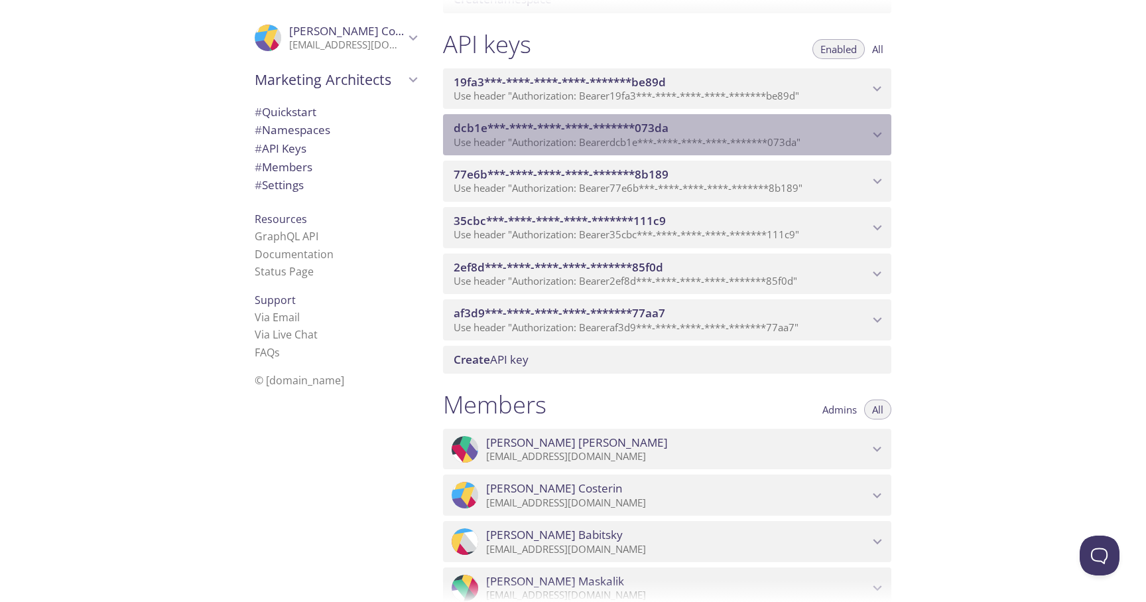
click at [780, 123] on span "dcb1e***-****-****-****-*******073da" at bounding box center [661, 128] width 415 height 15
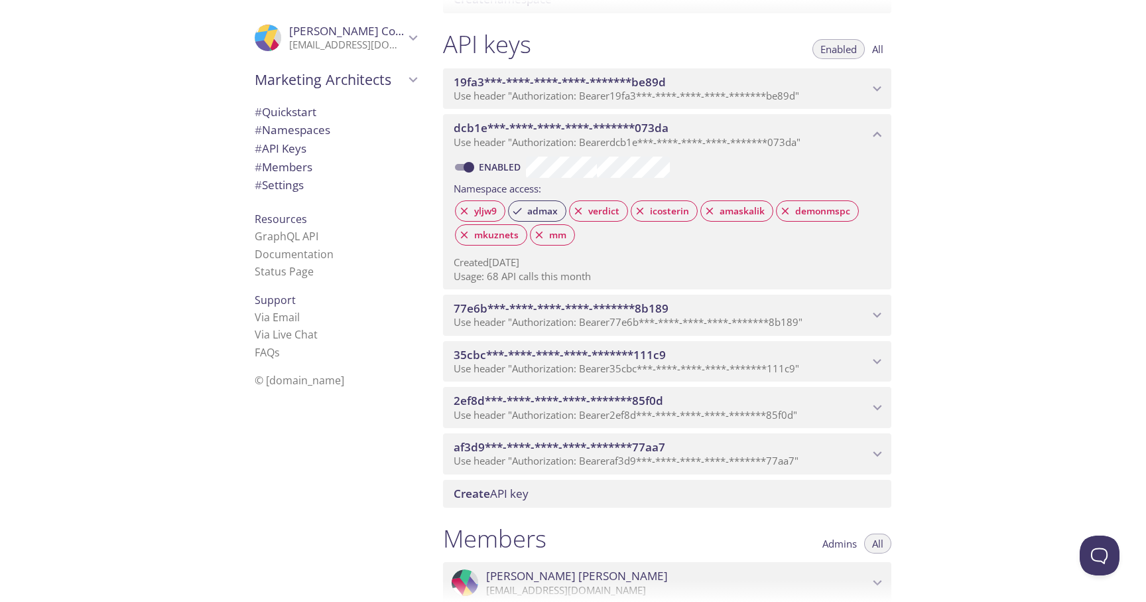
click at [780, 136] on span "Use header "Authorization: Bearer dcb1e***-****-****-****-*******073da "" at bounding box center [627, 141] width 347 height 13
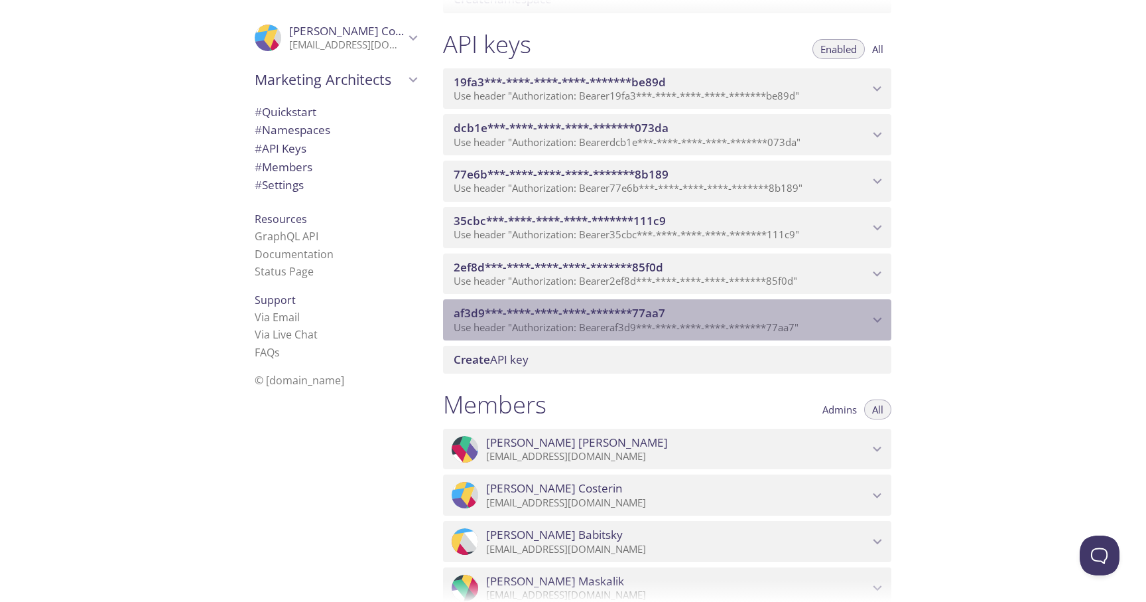
click at [698, 324] on span "Use header "Authorization: Bearer af3d9***-****-****-****-*******77aa7 "" at bounding box center [626, 326] width 345 height 13
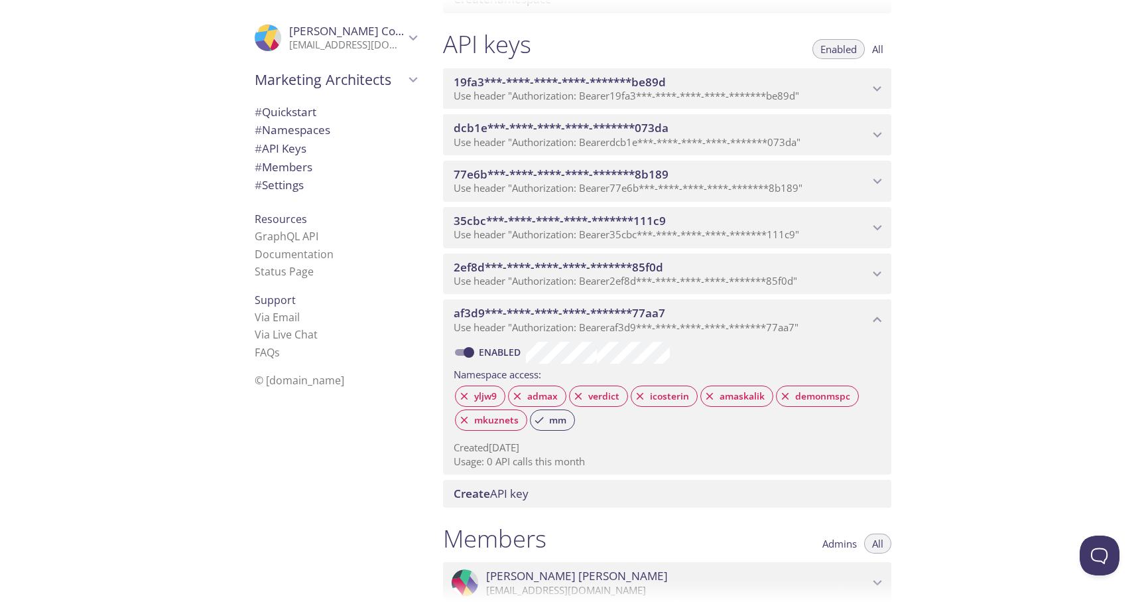
click at [824, 314] on span "af3d9***-****-****-****-*******77aa7" at bounding box center [661, 313] width 415 height 15
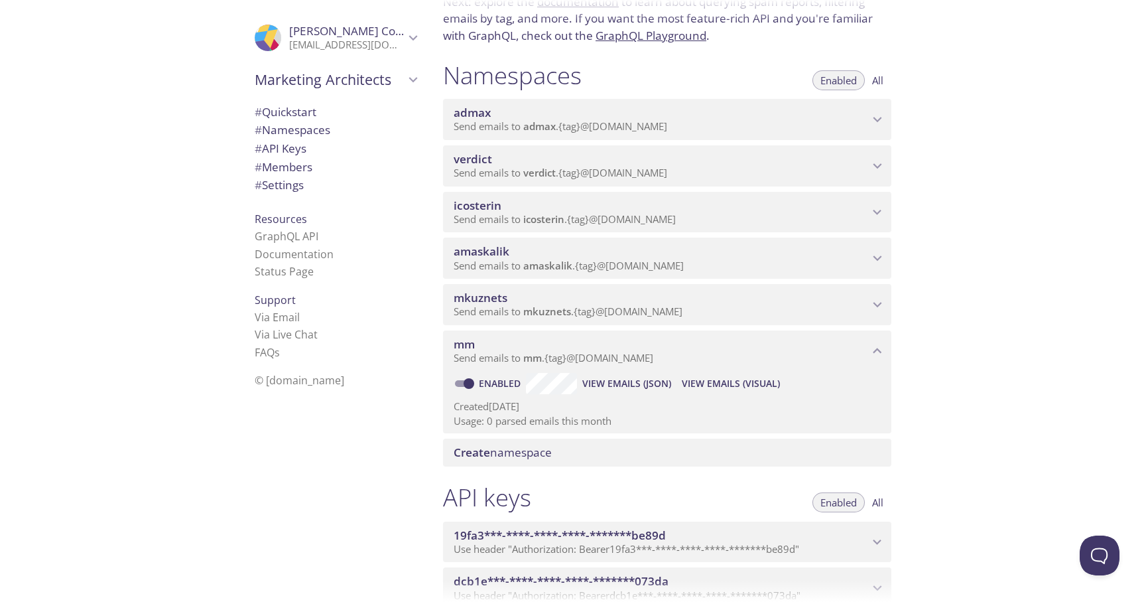
scroll to position [92, 0]
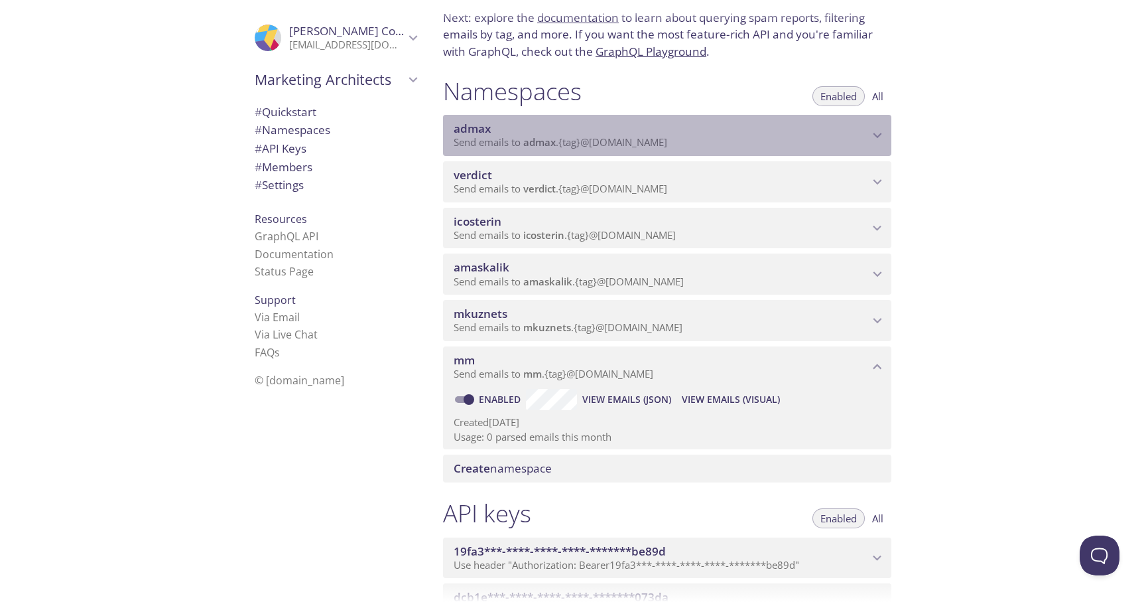
click at [545, 135] on span "admax" at bounding box center [661, 128] width 415 height 15
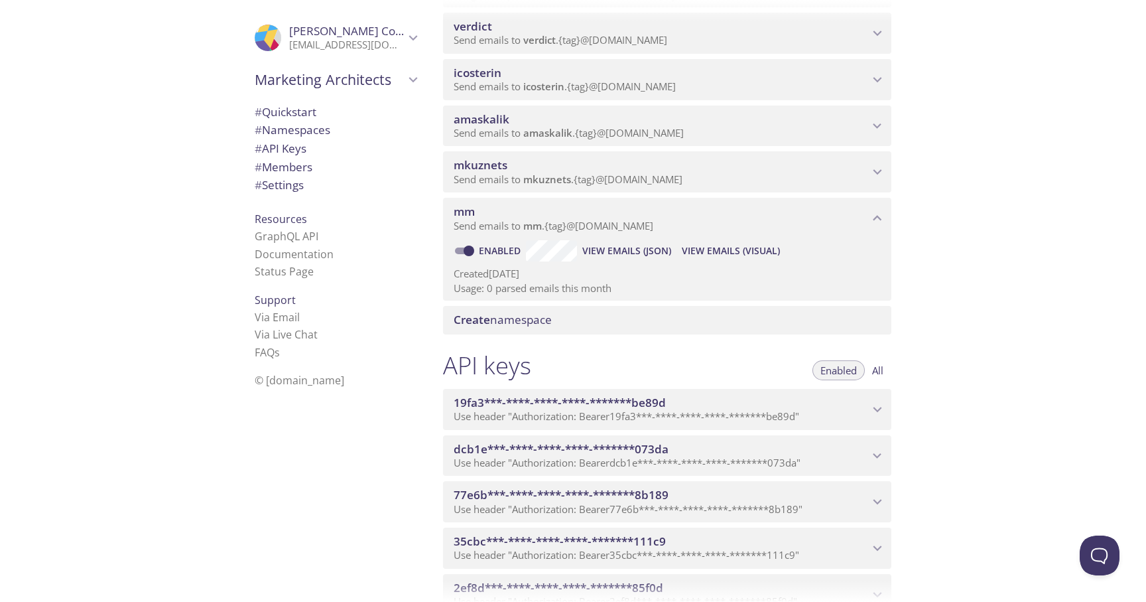
scroll to position [319, 0]
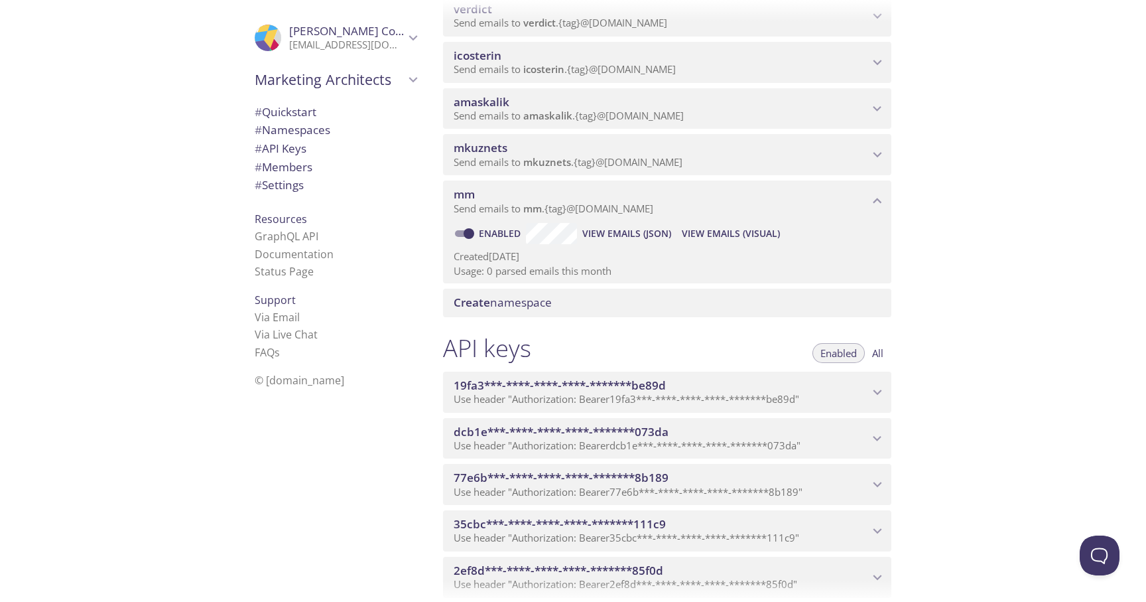
click at [660, 387] on span "19fa3***-****-****-****-*******be89d" at bounding box center [560, 385] width 212 height 15
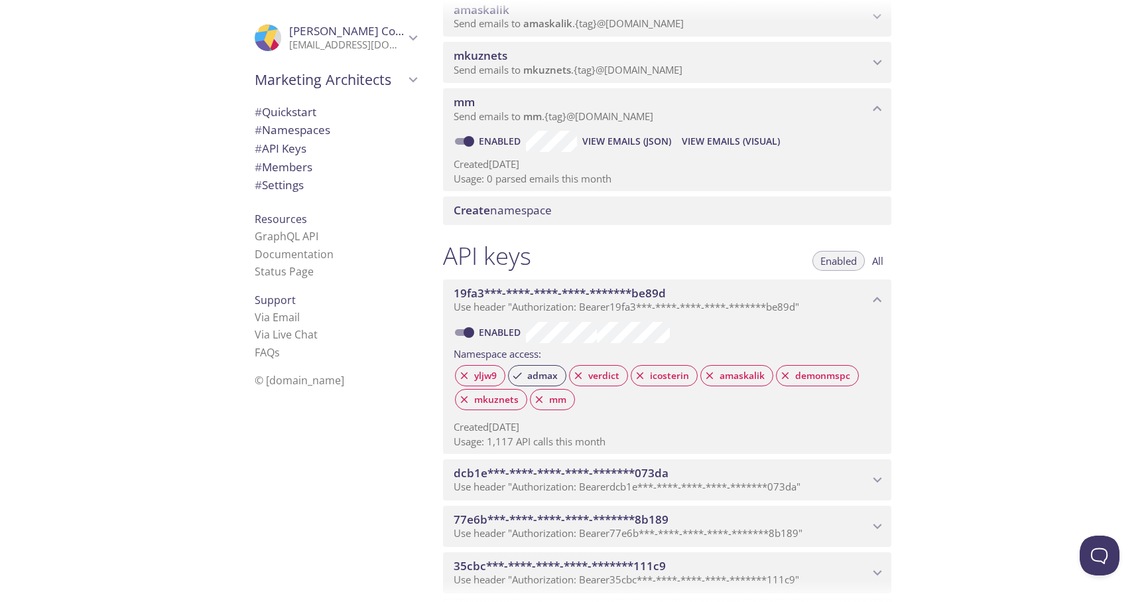
scroll to position [424, 0]
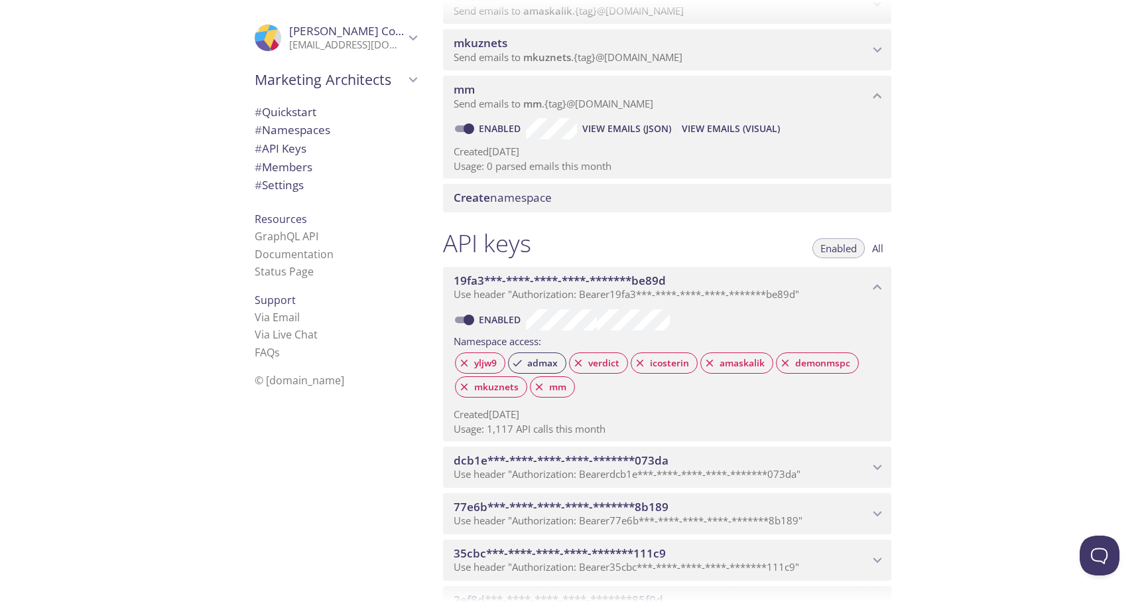
click at [657, 462] on span "dcb1e***-****-****-****-*******073da" at bounding box center [561, 459] width 215 height 15
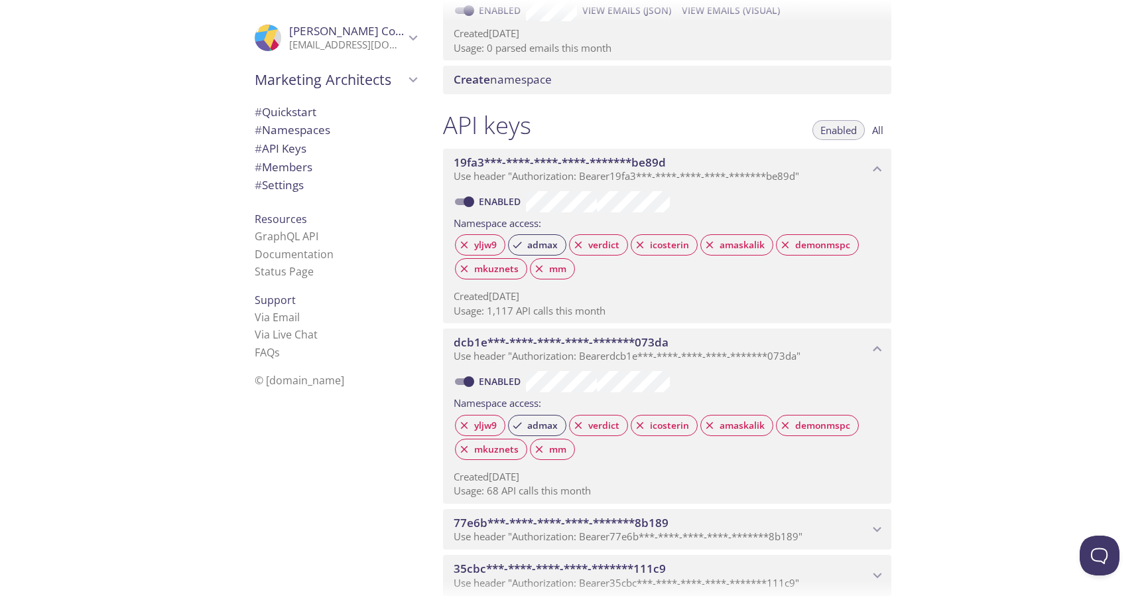
scroll to position [543, 0]
click at [870, 167] on icon "19fa3***-****-****-****-*******be89d API key" at bounding box center [877, 167] width 17 height 17
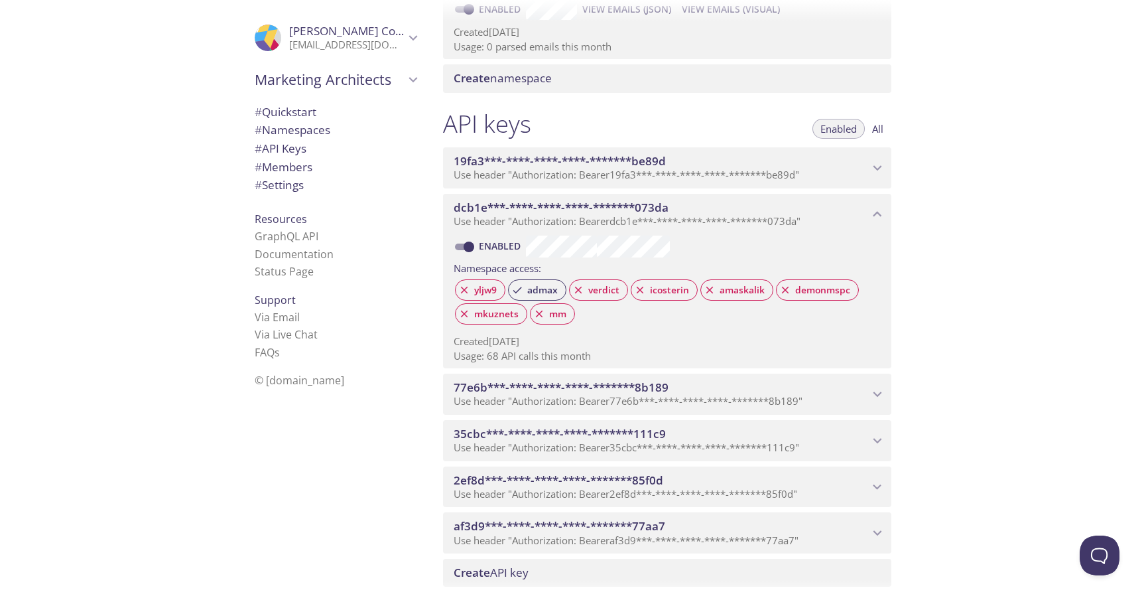
click at [864, 209] on span "dcb1e***-****-****-****-*******073da" at bounding box center [661, 207] width 415 height 15
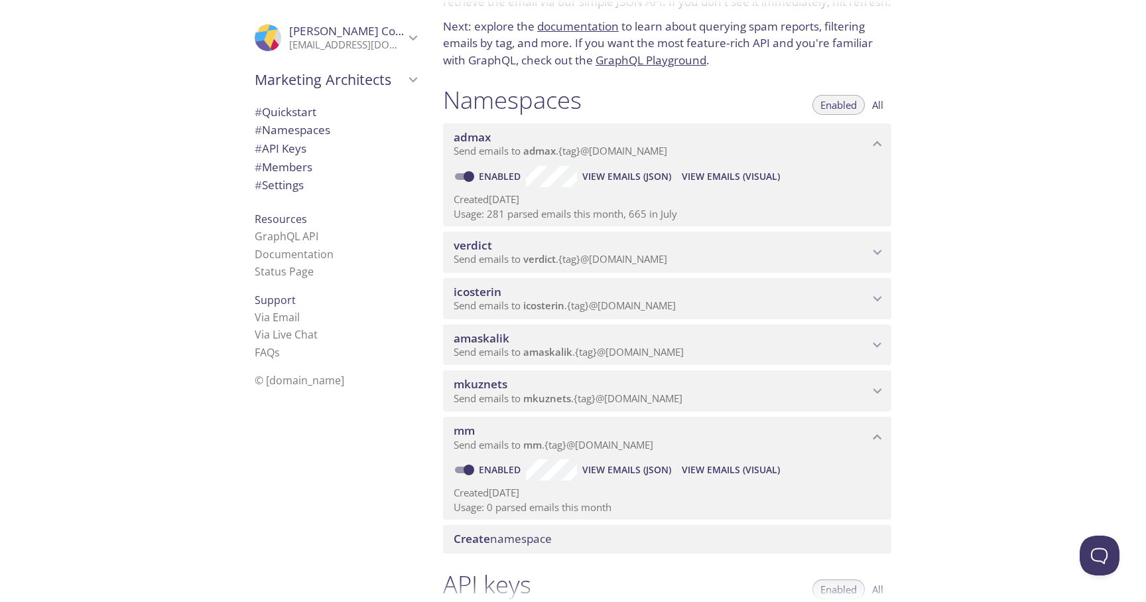
scroll to position [64, 0]
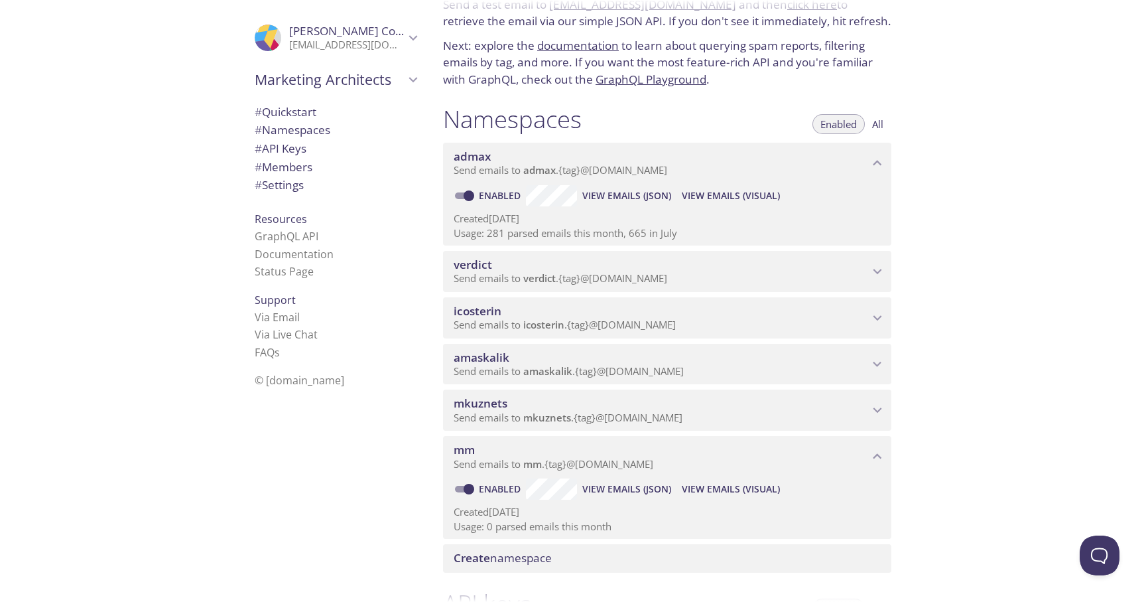
click at [730, 196] on span "View Emails (Visual)" at bounding box center [731, 196] width 98 height 16
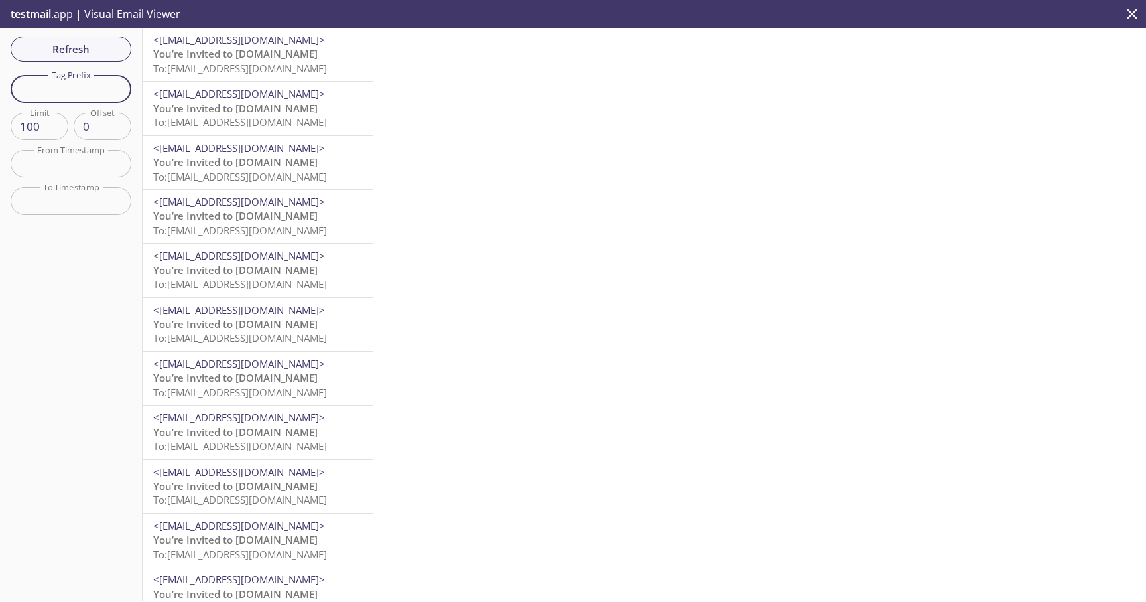
click at [72, 89] on input "text" at bounding box center [71, 88] width 121 height 27
type input "2025"
click at [303, 48] on p "You’re Invited to HearYa.tv To: admax.2025061919195406@inbox.testmail.app" at bounding box center [257, 61] width 209 height 29
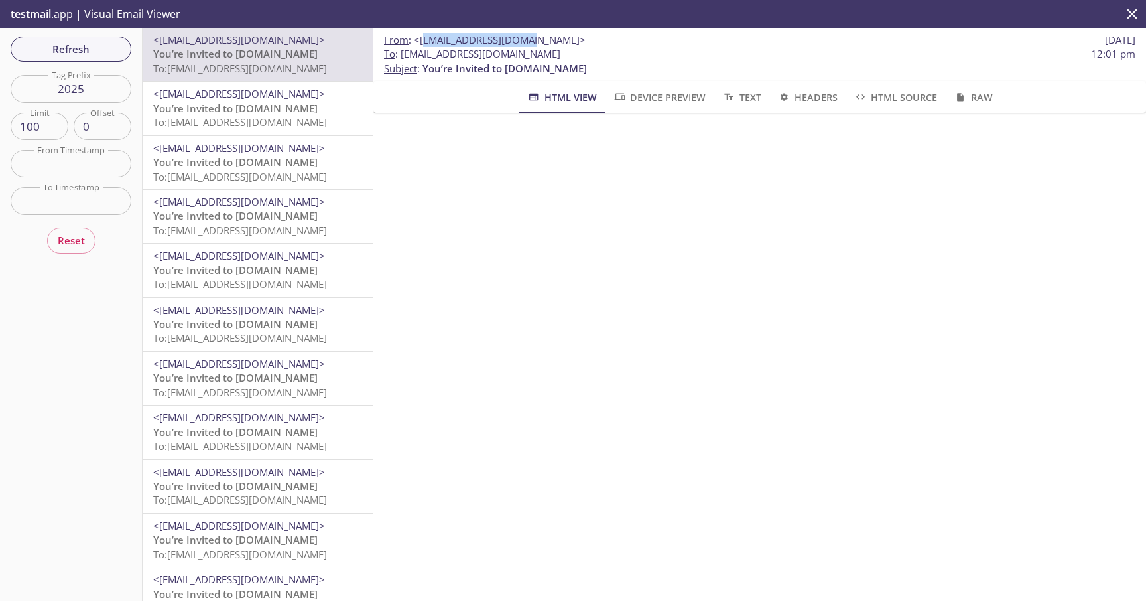
drag, startPoint x: 421, startPoint y: 40, endPoint x: 521, endPoint y: 40, distance: 100.8
click at [521, 40] on span "<support@qa.hearya.tv>" at bounding box center [500, 39] width 172 height 13
click at [486, 109] on div "HTML View Device Preview Text Headers HTML Source Raw" at bounding box center [760, 97] width 720 height 32
click at [505, 53] on span "To : admax.2025061919195406@inbox.testmail.app" at bounding box center [472, 54] width 176 height 14
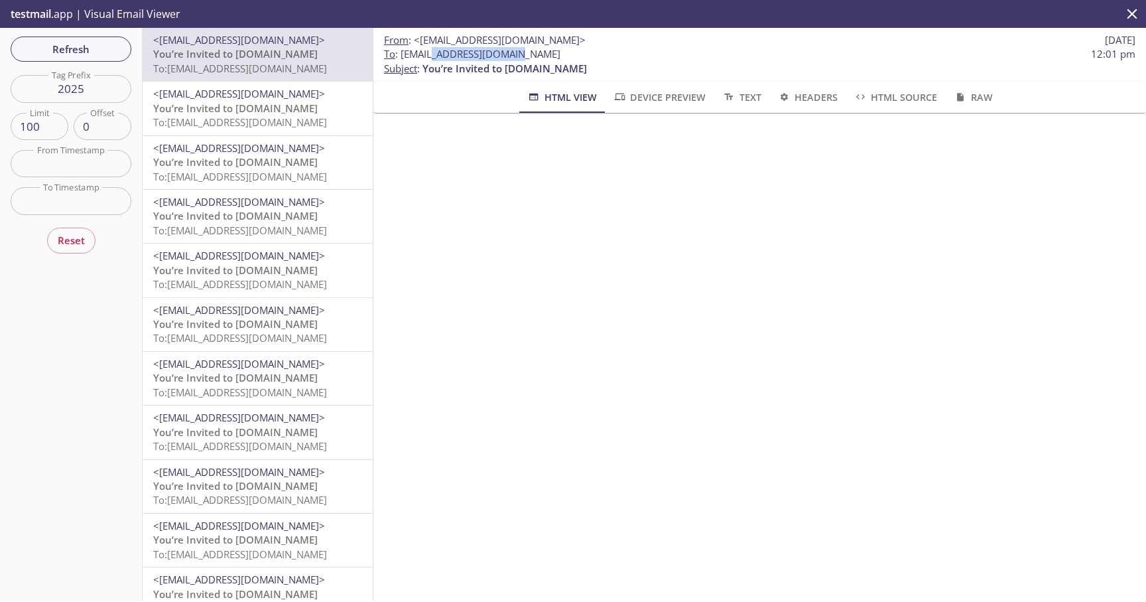
drag, startPoint x: 402, startPoint y: 56, endPoint x: 621, endPoint y: 51, distance: 219.0
click at [621, 52] on span "To : admax.2025061919195406@inbox.testmail.app 12:01 pm" at bounding box center [760, 54] width 752 height 14
click at [499, 55] on span "To : admax.2025061919195406@inbox.testmail.app" at bounding box center [472, 54] width 176 height 14
click at [486, 55] on span "To : admax.2025061919195406@inbox.testmail.app" at bounding box center [472, 54] width 176 height 14
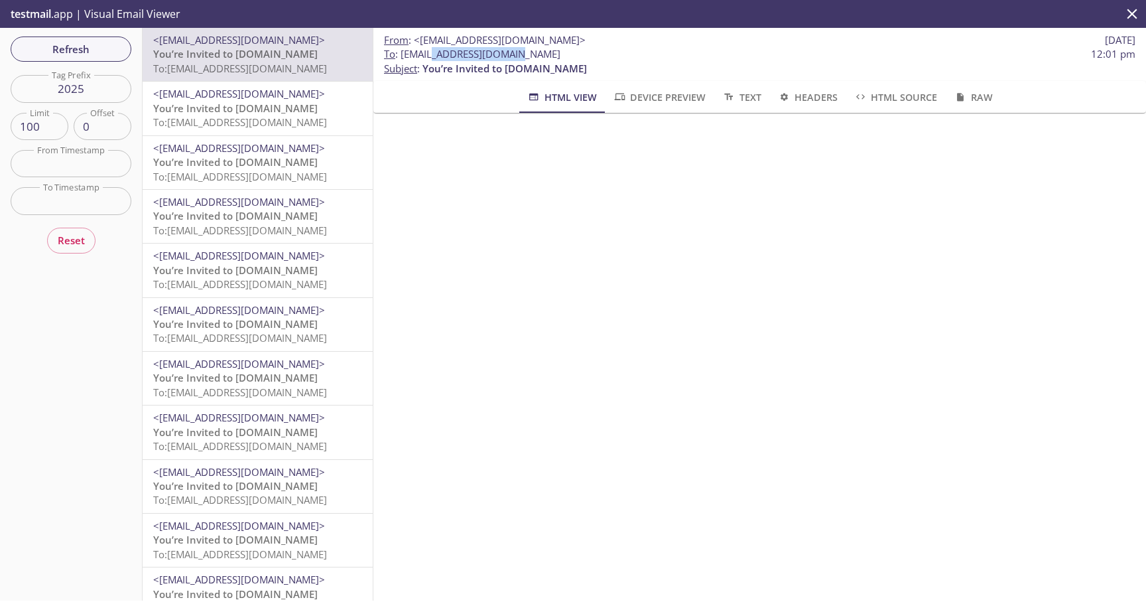
click at [486, 55] on span "To : admax.2025061919195406@inbox.testmail.app" at bounding box center [472, 54] width 176 height 14
click at [449, 54] on span "To : admax.2025061919195406@inbox.testmail.app" at bounding box center [472, 54] width 176 height 14
click at [491, 54] on span "To : admax.2025061919195406@inbox.testmail.app" at bounding box center [472, 54] width 176 height 14
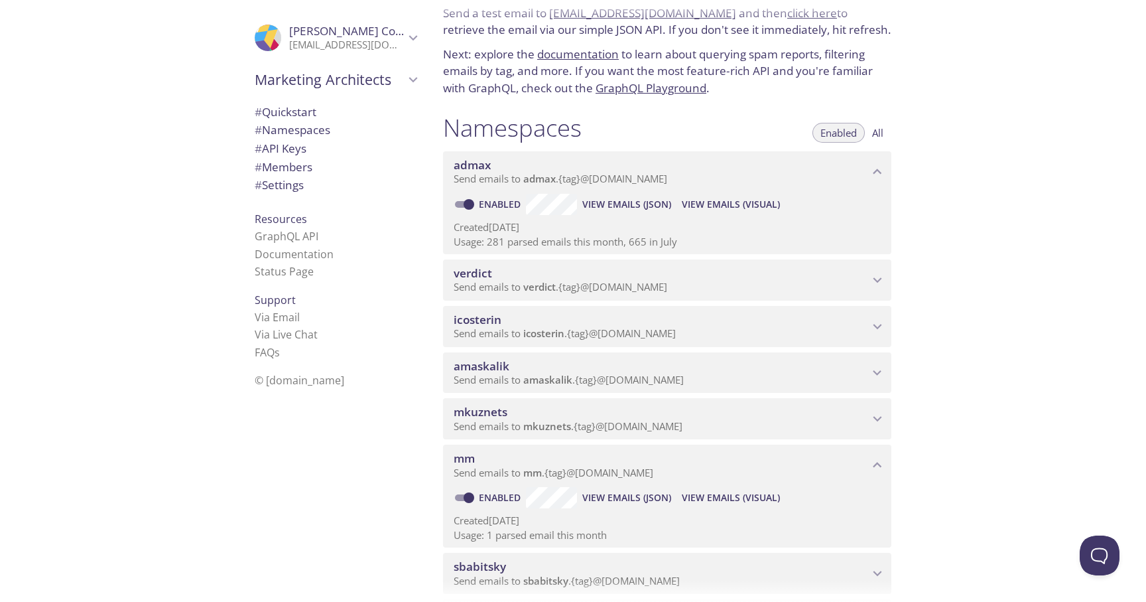
scroll to position [56, 0]
click at [640, 202] on span "View Emails (JSON)" at bounding box center [627, 203] width 89 height 16
click at [1039, 176] on div "Quickstart Send a test email to admax.test@inbox.testmail.app and then click he…" at bounding box center [790, 301] width 714 height 602
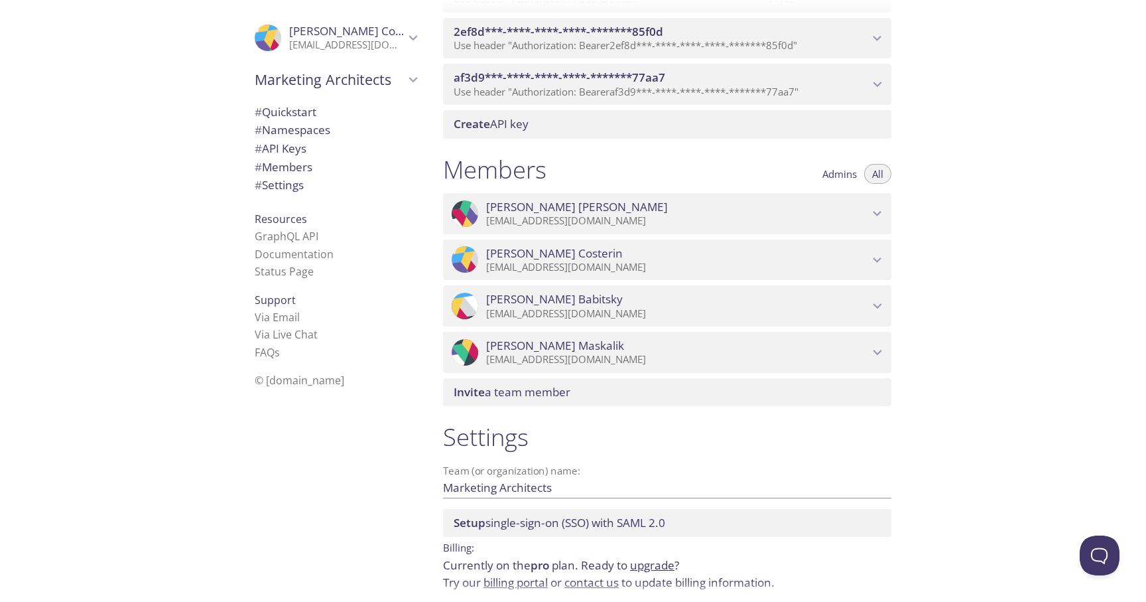
scroll to position [959, 0]
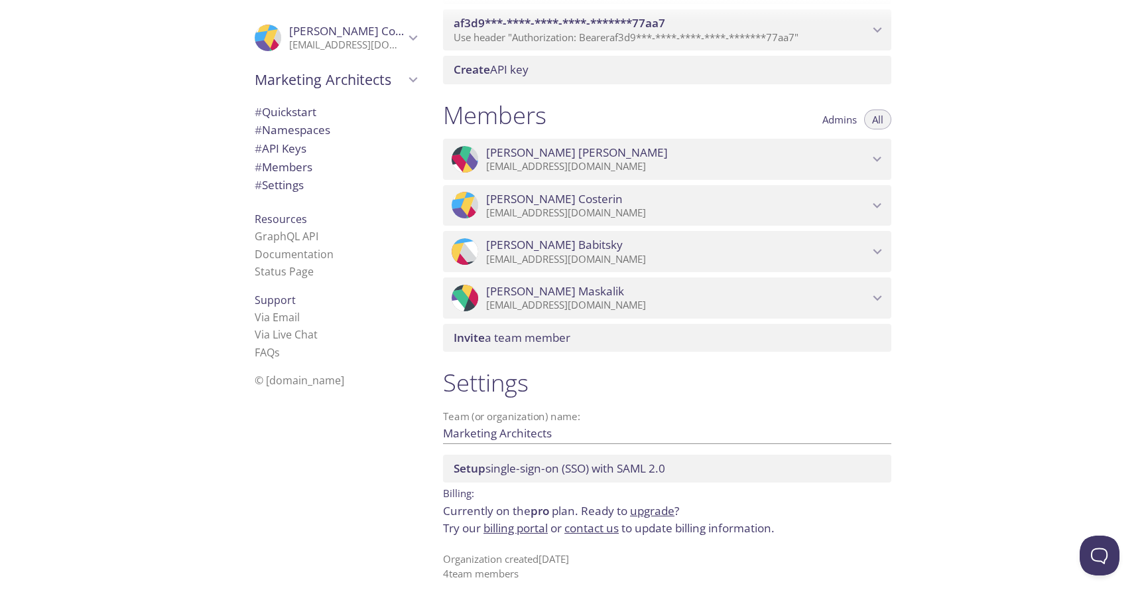
click at [523, 338] on span "Invite a team member" at bounding box center [512, 337] width 117 height 15
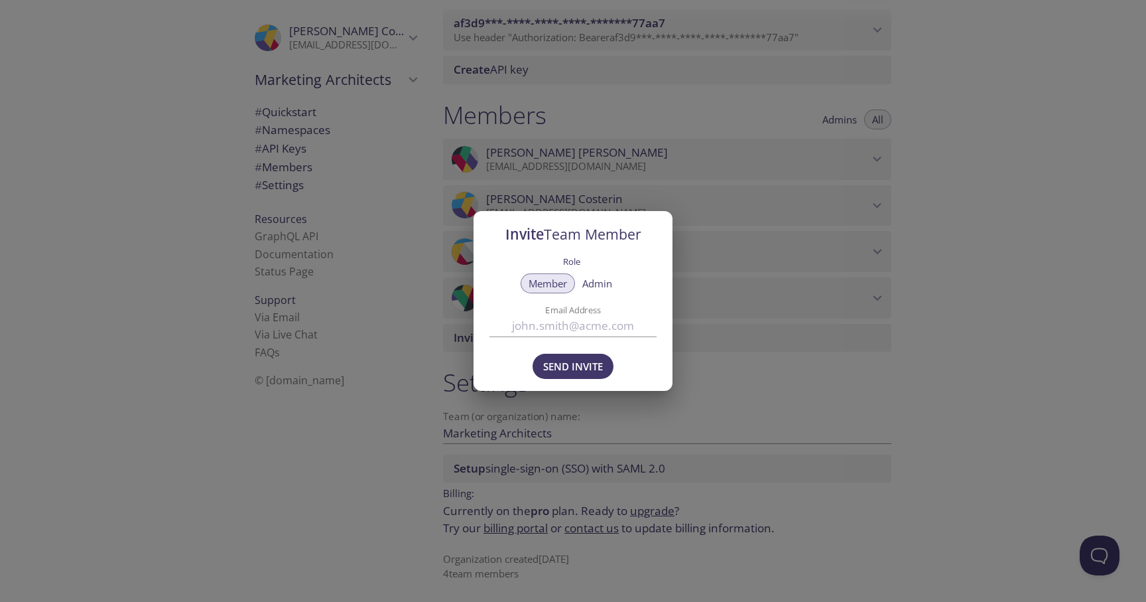
click at [557, 330] on input "Email Address" at bounding box center [573, 326] width 167 height 22
paste input "[EMAIL_ADDRESS][DOMAIN_NAME]"
type input "[EMAIL_ADDRESS][DOMAIN_NAME]"
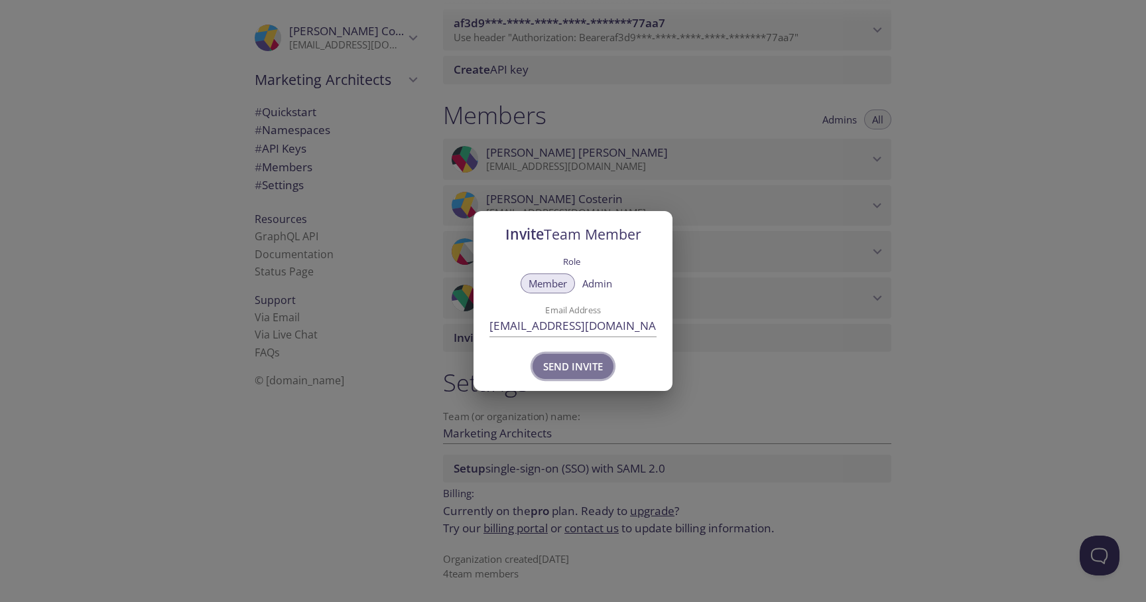
click at [578, 368] on span "Send Invite" at bounding box center [573, 366] width 60 height 17
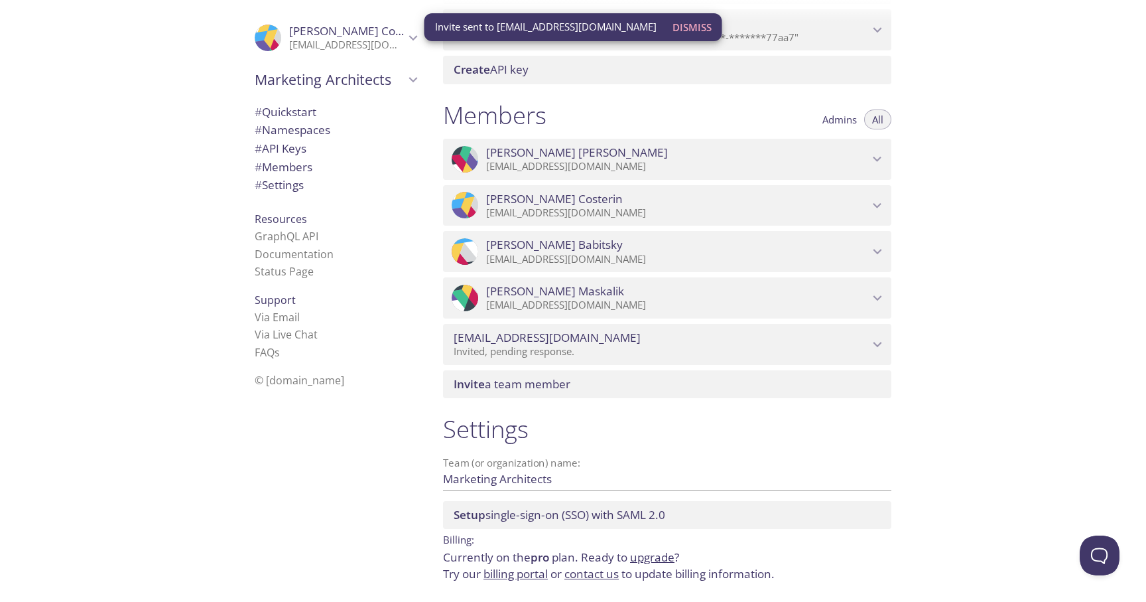
click at [486, 385] on span "Invite a team member" at bounding box center [512, 383] width 117 height 15
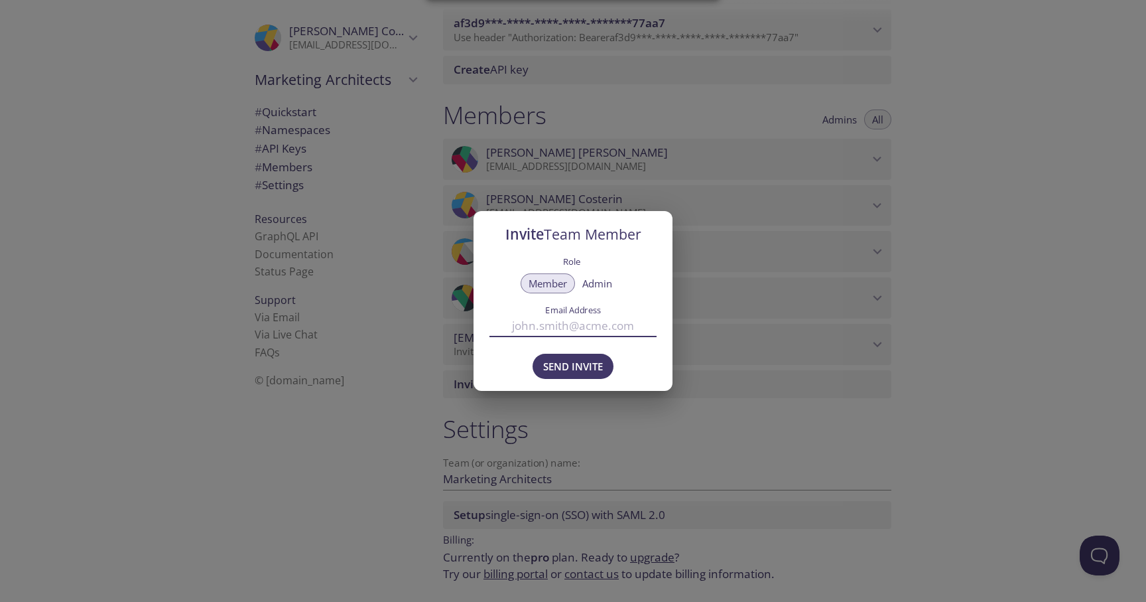
click at [539, 331] on input "Email Address" at bounding box center [573, 326] width 167 height 22
paste input "[EMAIL_ADDRESS][DOMAIN_NAME]"
type input "[EMAIL_ADDRESS][DOMAIN_NAME]"
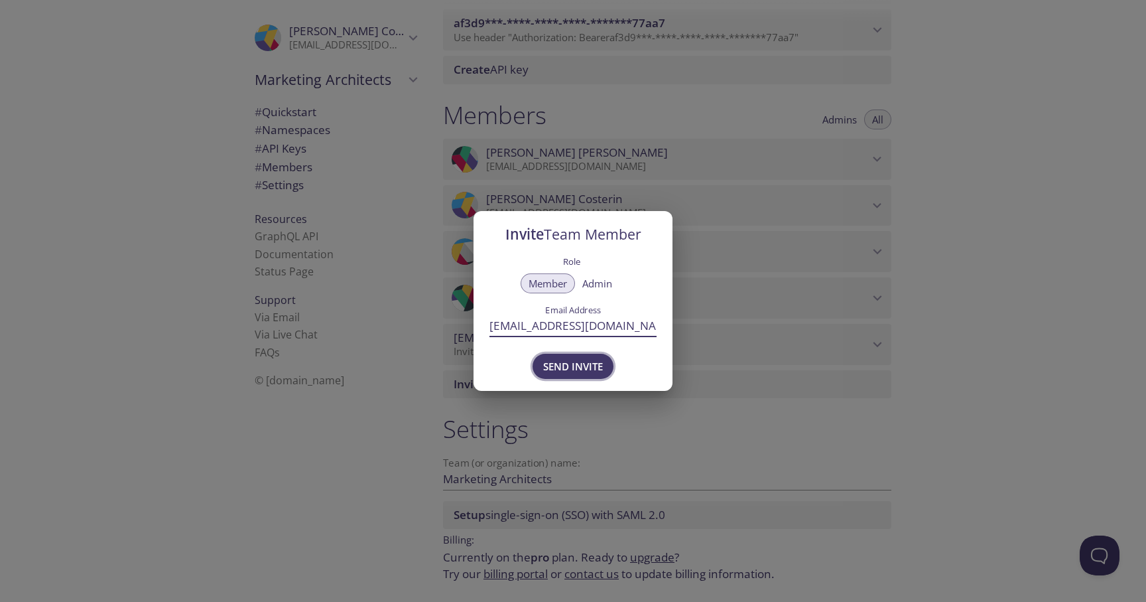
click at [555, 364] on span "Send Invite" at bounding box center [573, 366] width 60 height 17
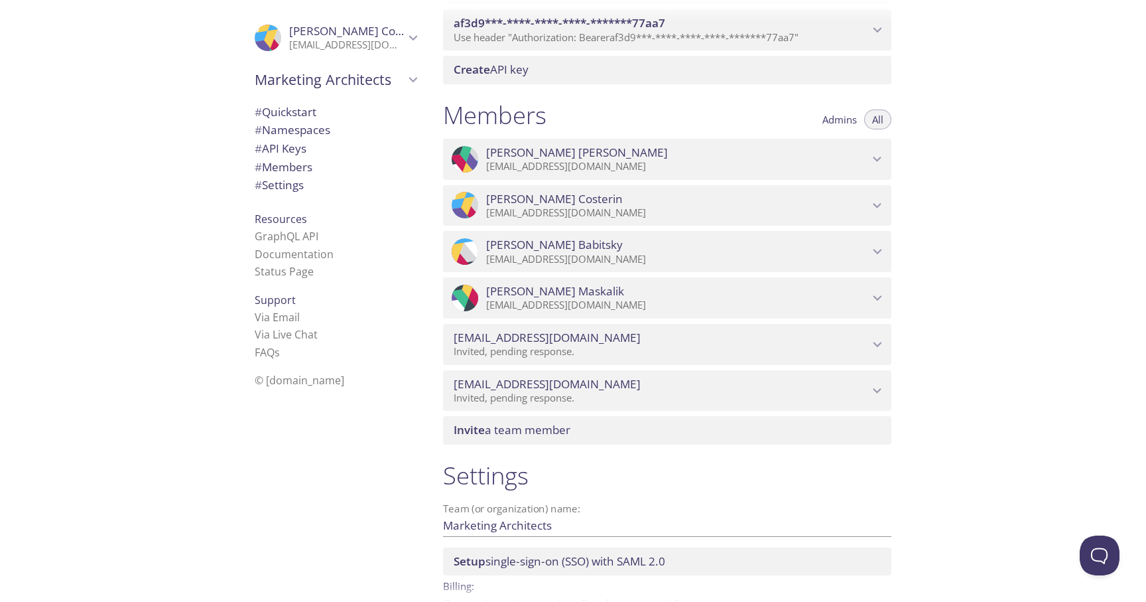
click at [585, 432] on span "Invite a team member" at bounding box center [670, 430] width 433 height 15
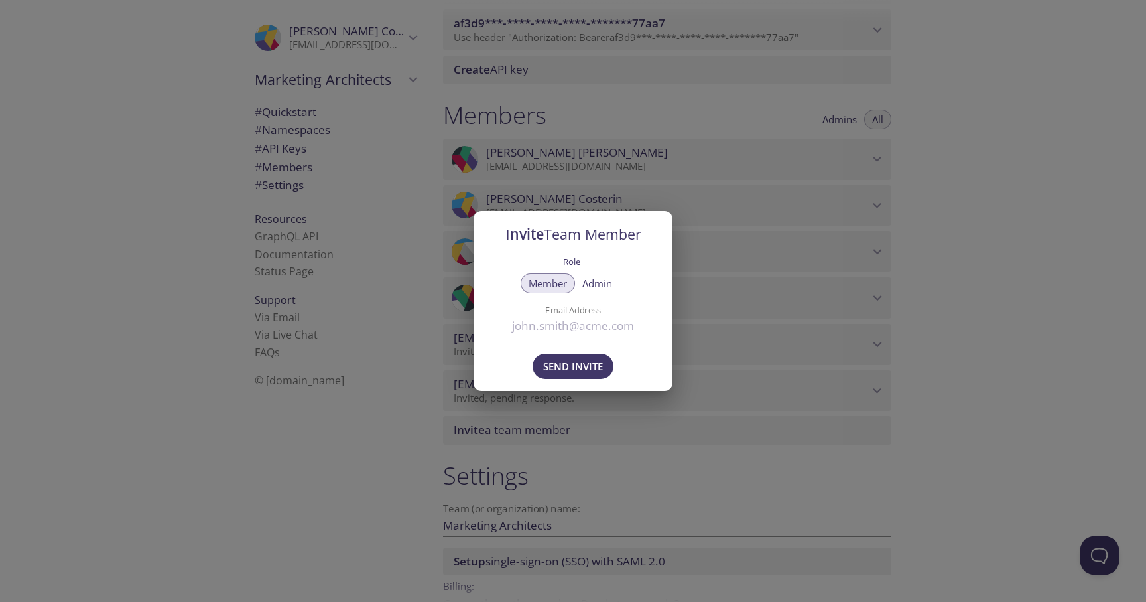
click at [590, 327] on input "Email Address" at bounding box center [573, 326] width 167 height 22
paste input "[EMAIL_ADDRESS][DOMAIN_NAME]"
type input "[EMAIL_ADDRESS][DOMAIN_NAME]"
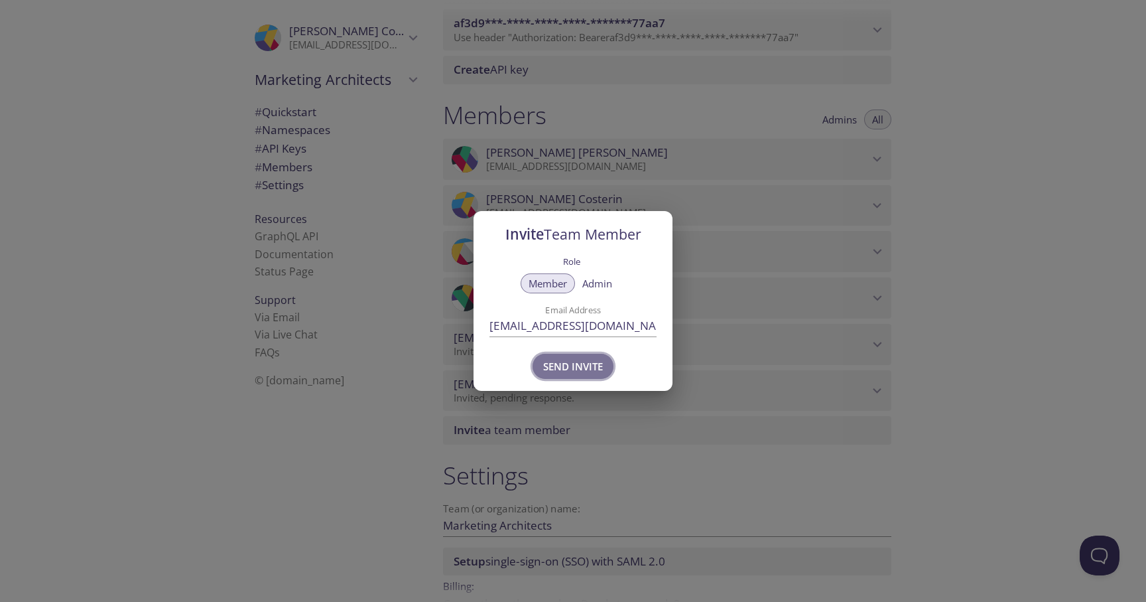
click at [561, 366] on span "Send Invite" at bounding box center [573, 366] width 60 height 17
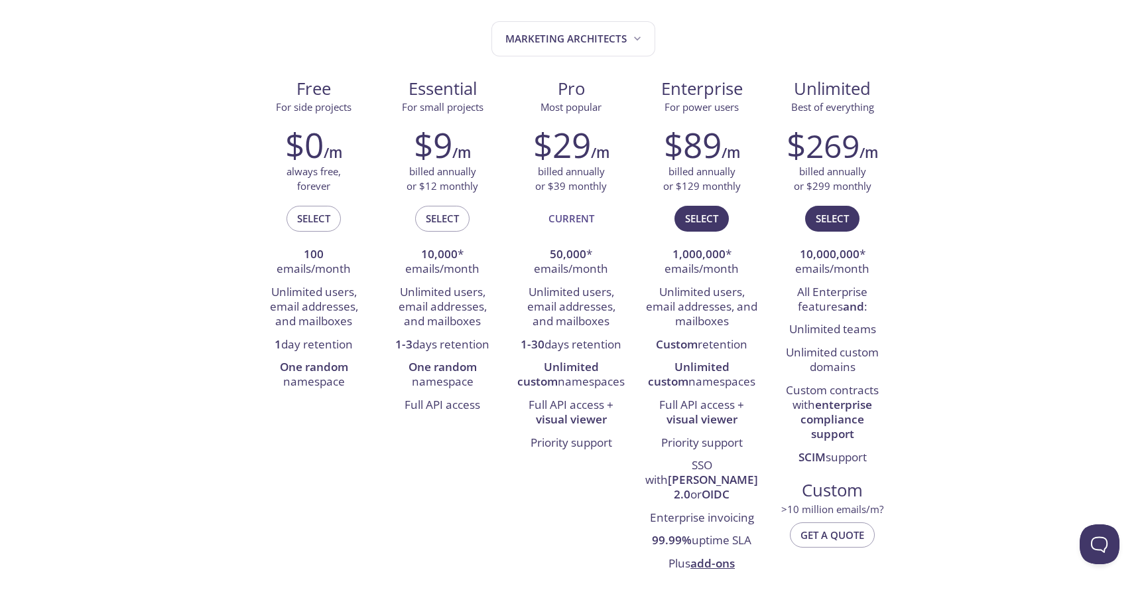
scroll to position [157, 0]
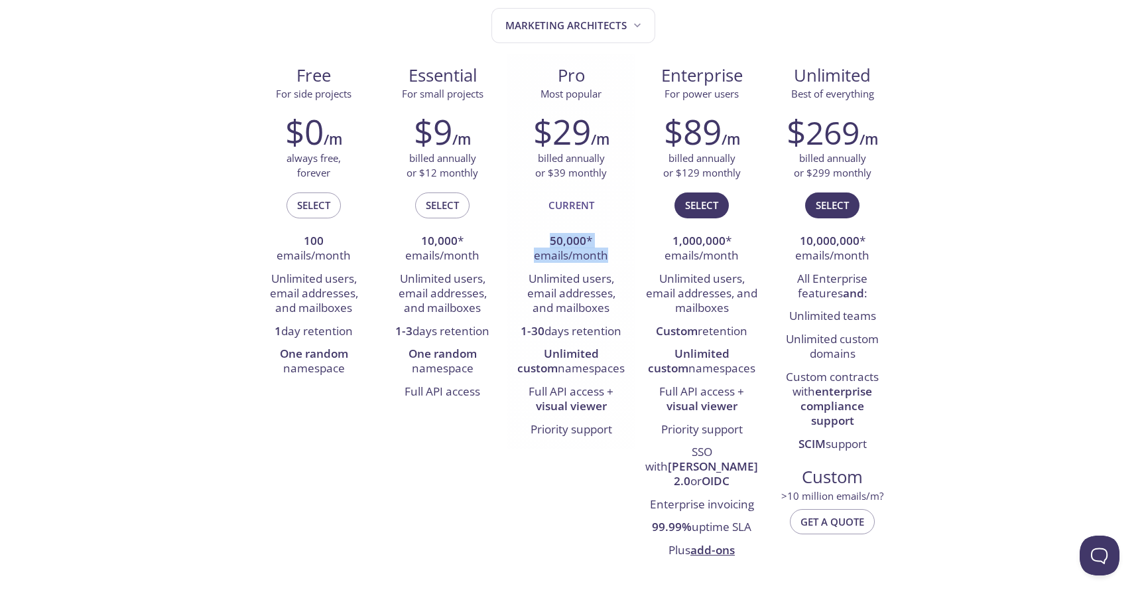
drag, startPoint x: 551, startPoint y: 242, endPoint x: 608, endPoint y: 252, distance: 57.9
click at [609, 253] on li "50,000 * emails/month" at bounding box center [571, 249] width 109 height 38
click at [608, 252] on li "50,000 * emails/month" at bounding box center [571, 249] width 109 height 38
drag, startPoint x: 523, startPoint y: 332, endPoint x: 624, endPoint y: 330, distance: 100.9
click at [625, 330] on li "1-30 days retention" at bounding box center [571, 331] width 109 height 23
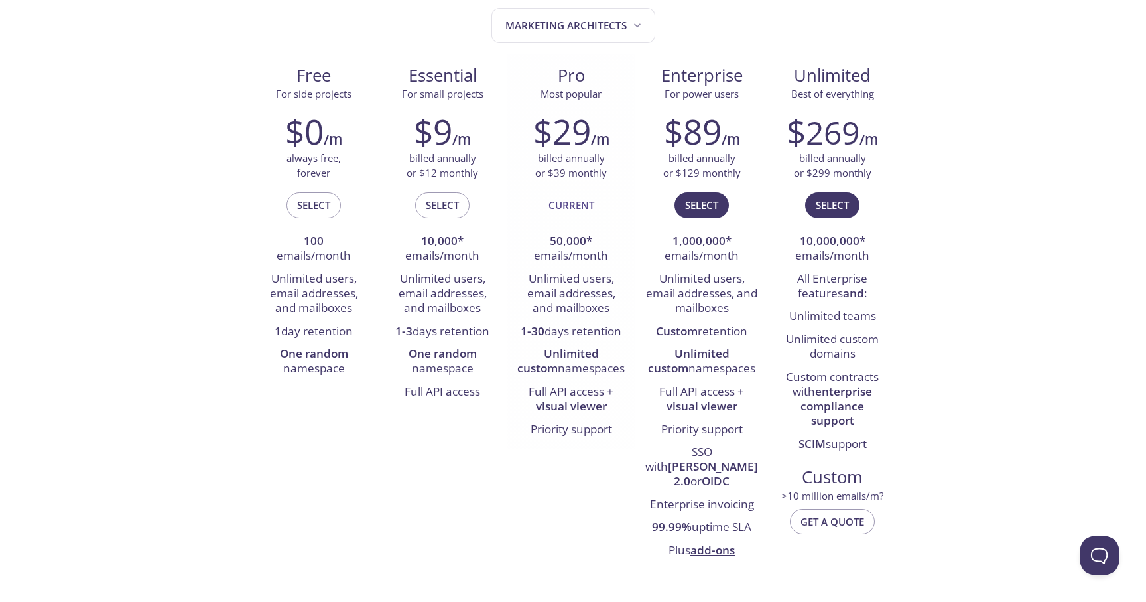
click at [582, 373] on li "Unlimited custom namespaces" at bounding box center [571, 362] width 109 height 38
click at [554, 401] on strong "visual viewer" at bounding box center [571, 405] width 71 height 15
drag, startPoint x: 532, startPoint y: 389, endPoint x: 620, endPoint y: 389, distance: 87.6
click at [620, 389] on li "Full API access + visual viewer" at bounding box center [571, 400] width 109 height 38
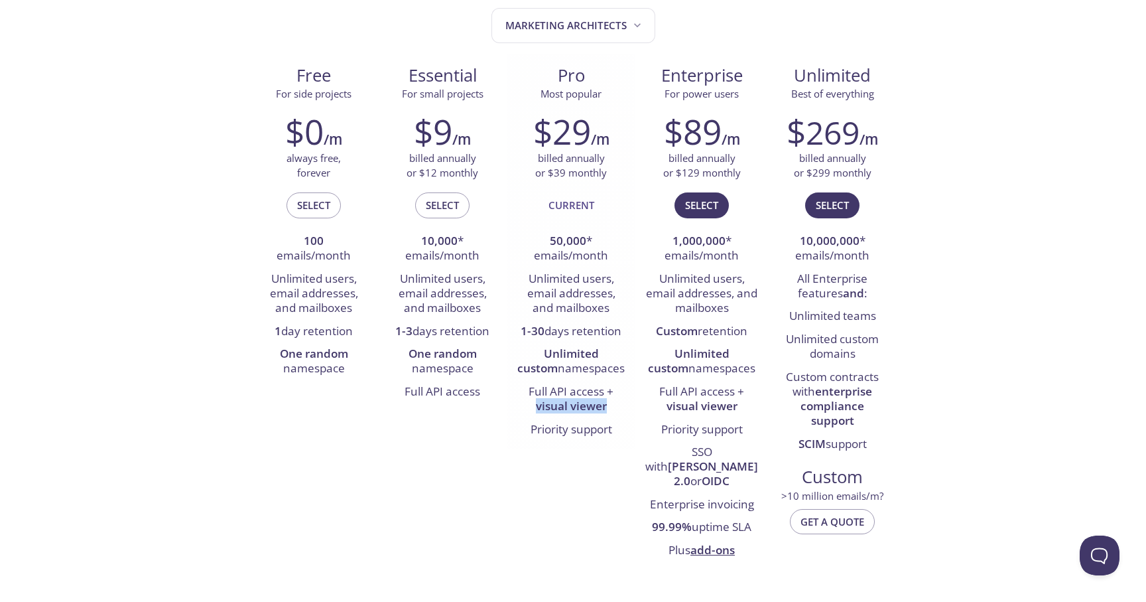
drag, startPoint x: 539, startPoint y: 408, endPoint x: 610, endPoint y: 408, distance: 70.3
click at [610, 408] on li "Full API access + visual viewer" at bounding box center [571, 400] width 109 height 38
click at [612, 397] on li "Full API access + visual viewer" at bounding box center [571, 400] width 109 height 38
drag, startPoint x: 555, startPoint y: 243, endPoint x: 590, endPoint y: 242, distance: 35.9
click at [590, 242] on li "50,000 * emails/month" at bounding box center [571, 249] width 109 height 38
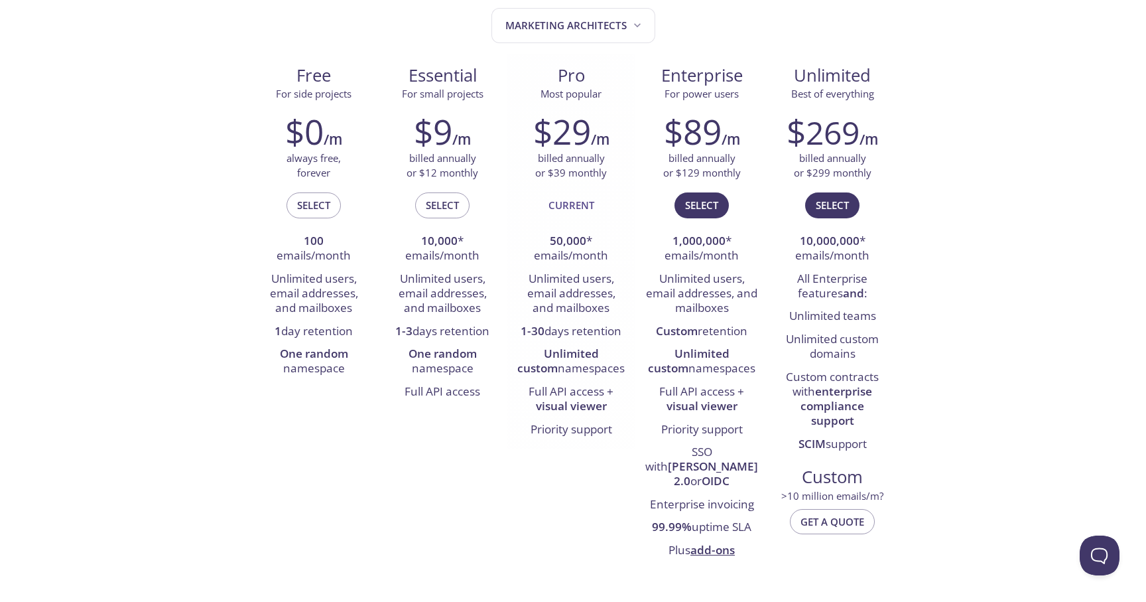
click at [602, 283] on li "Unlimited users, email addresses, and mailboxes" at bounding box center [571, 294] width 109 height 52
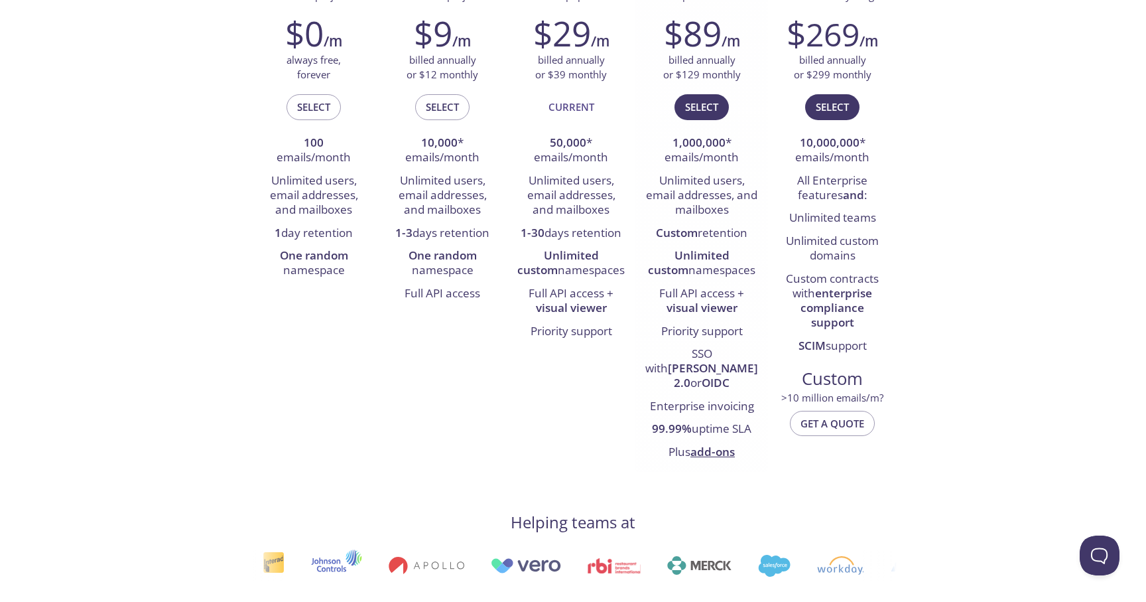
scroll to position [245, 0]
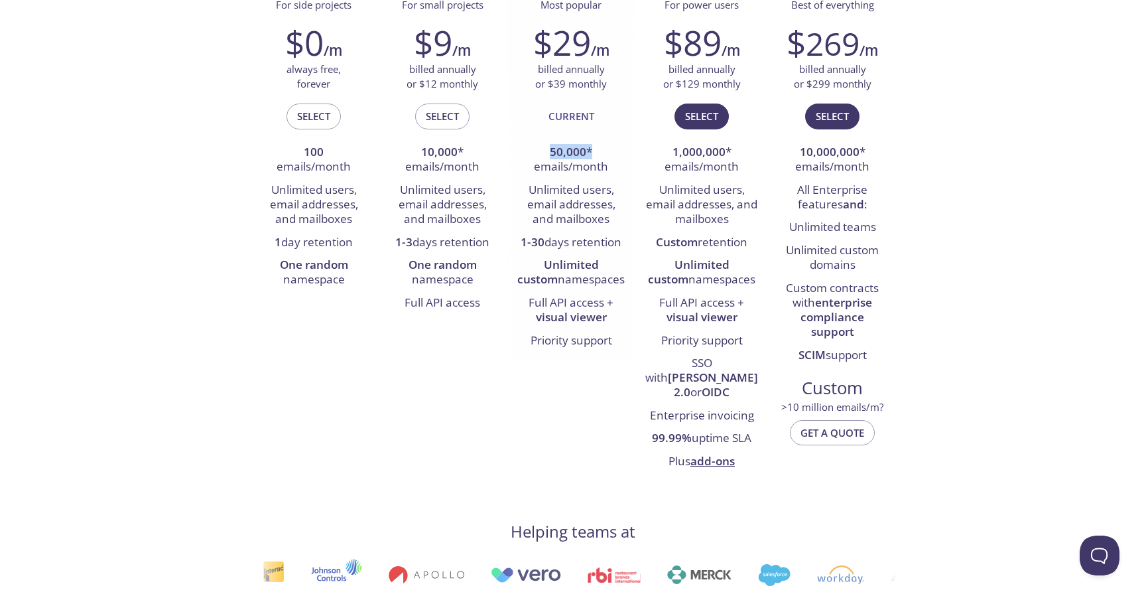
drag, startPoint x: 547, startPoint y: 149, endPoint x: 600, endPoint y: 148, distance: 52.4
click at [600, 148] on li "50,000 * emails/month" at bounding box center [571, 160] width 109 height 38
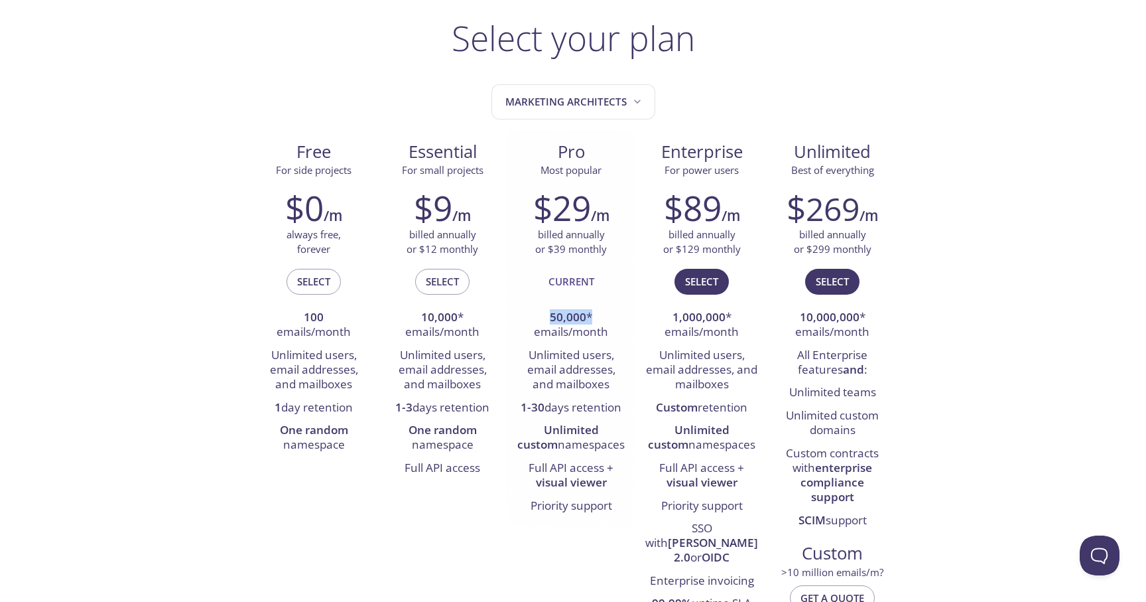
scroll to position [116, 0]
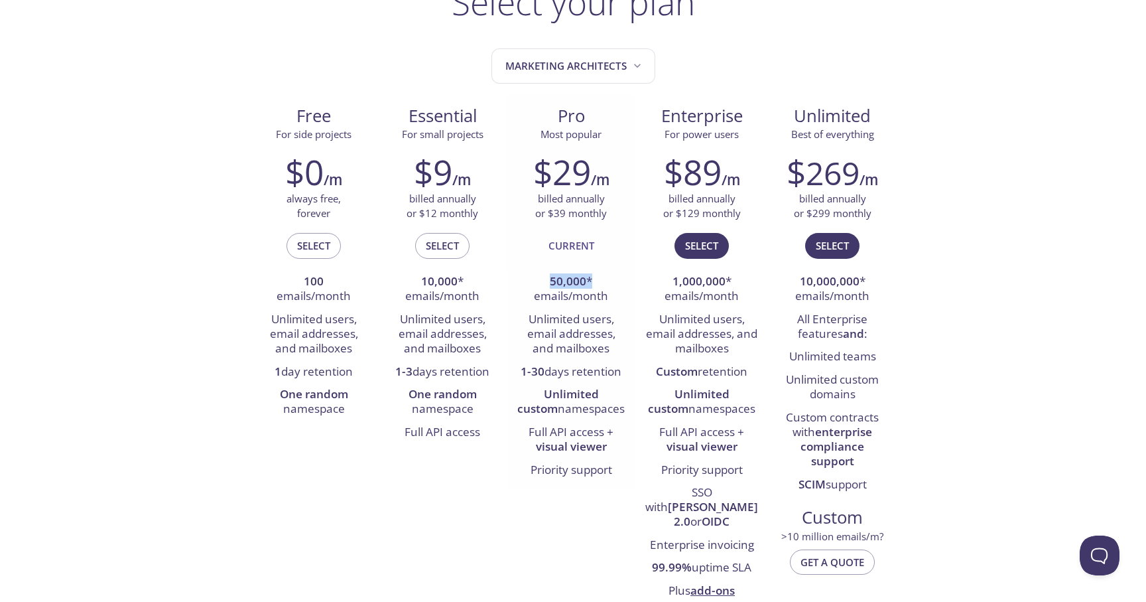
click at [599, 281] on li "50,000 * emails/month" at bounding box center [571, 290] width 109 height 38
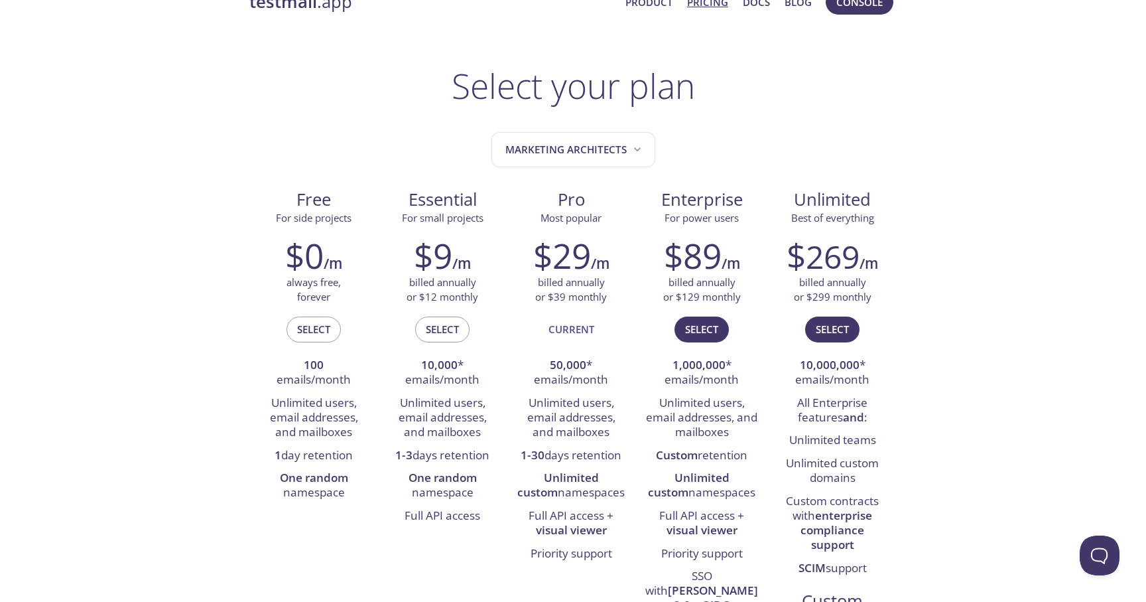
scroll to position [0, 0]
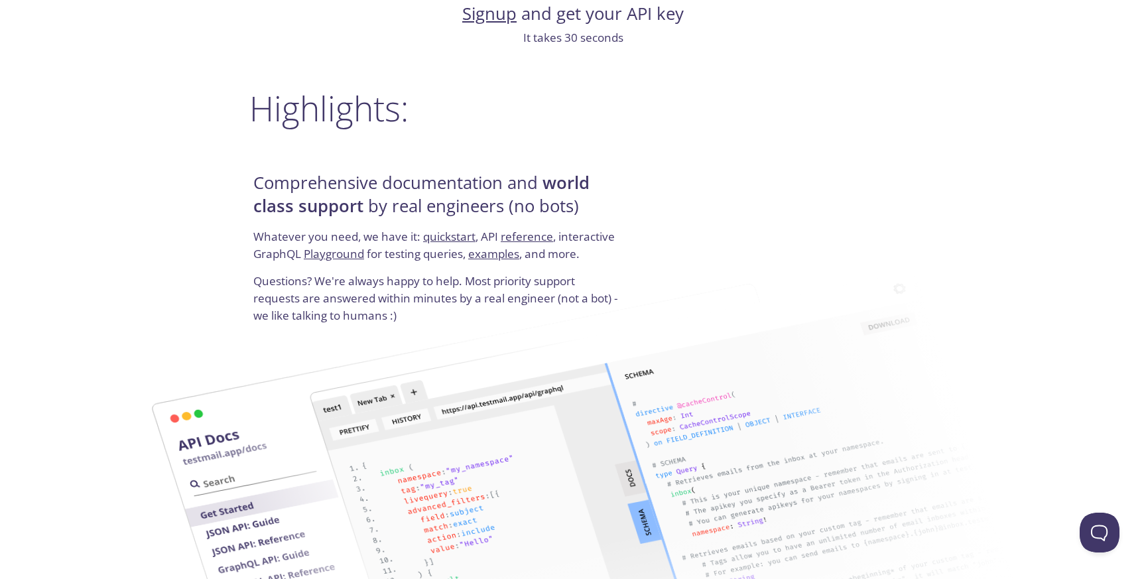
scroll to position [1549, 0]
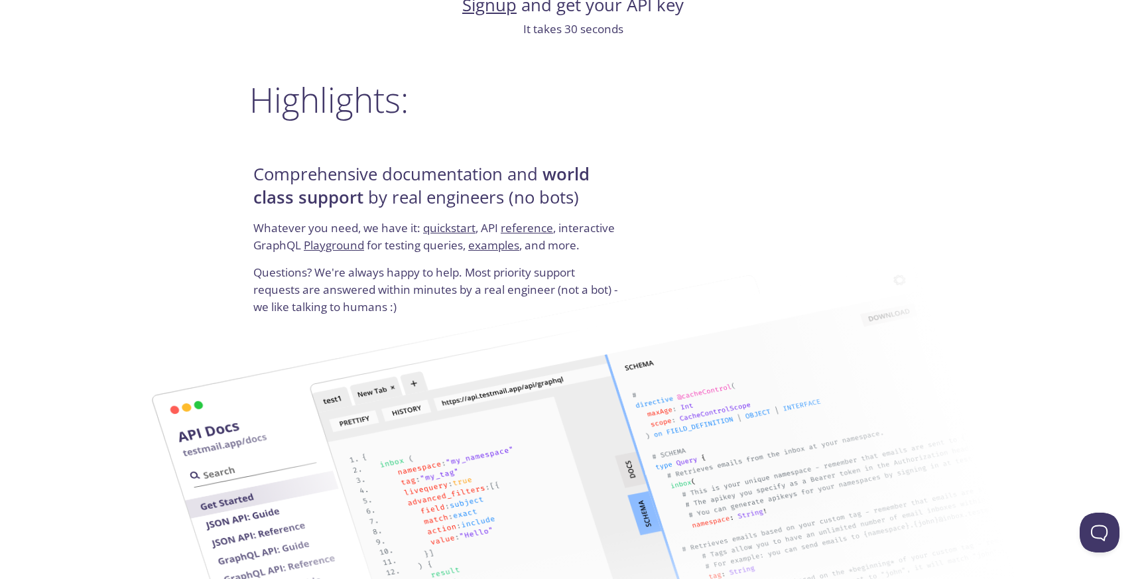
click at [523, 183] on h4 "Comprehensive documentation and world class support by real engineers (no bots)" at bounding box center [438, 191] width 370 height 56
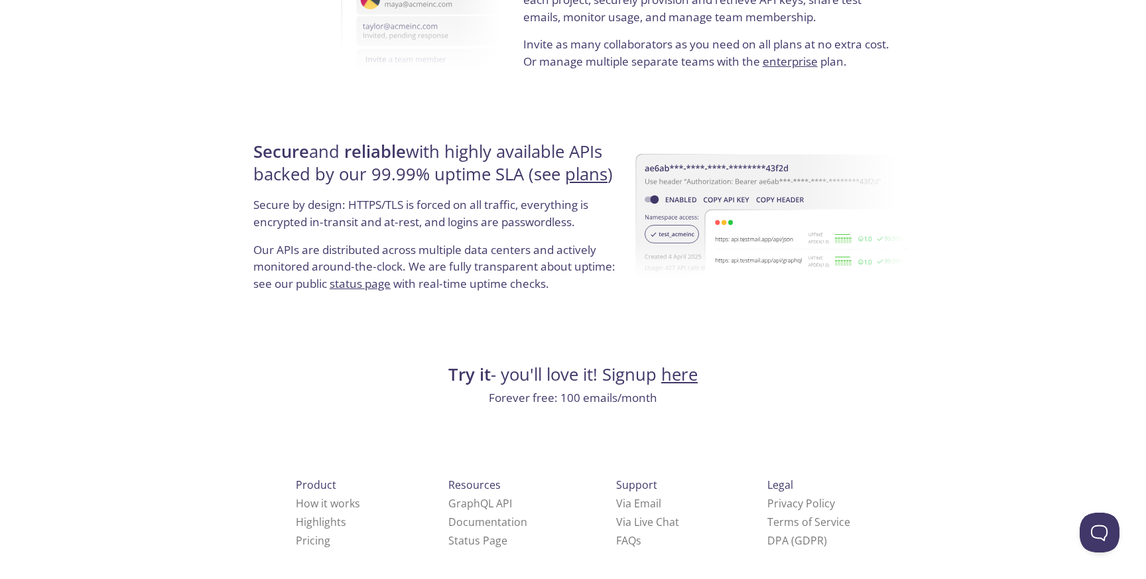
scroll to position [2455, 0]
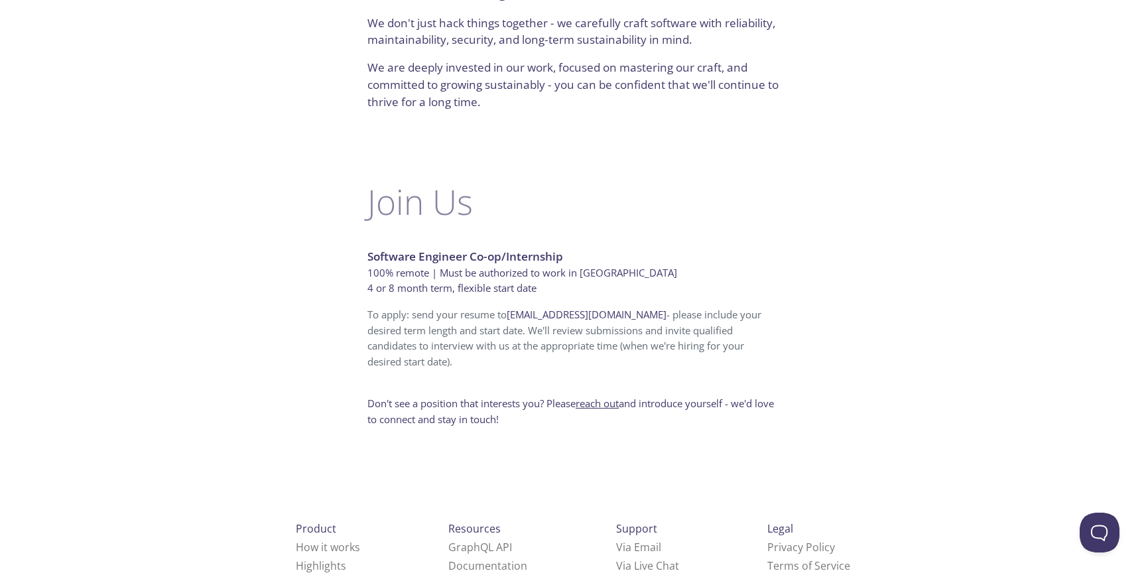
scroll to position [784, 0]
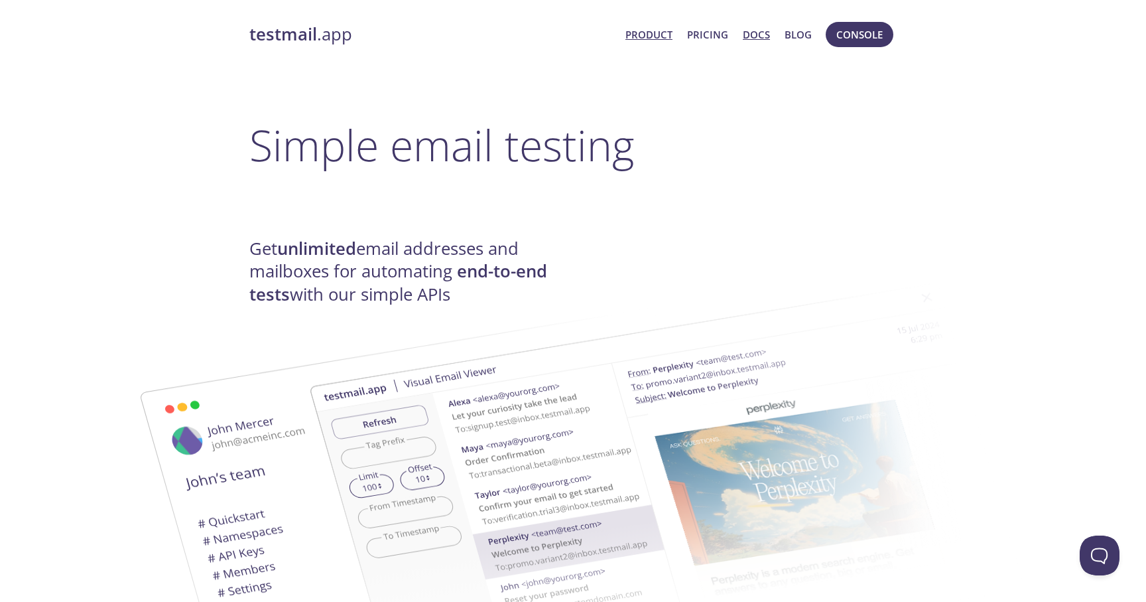
click at [758, 37] on link "Docs" at bounding box center [756, 34] width 27 height 17
click at [799, 31] on link "Blog" at bounding box center [798, 34] width 27 height 17
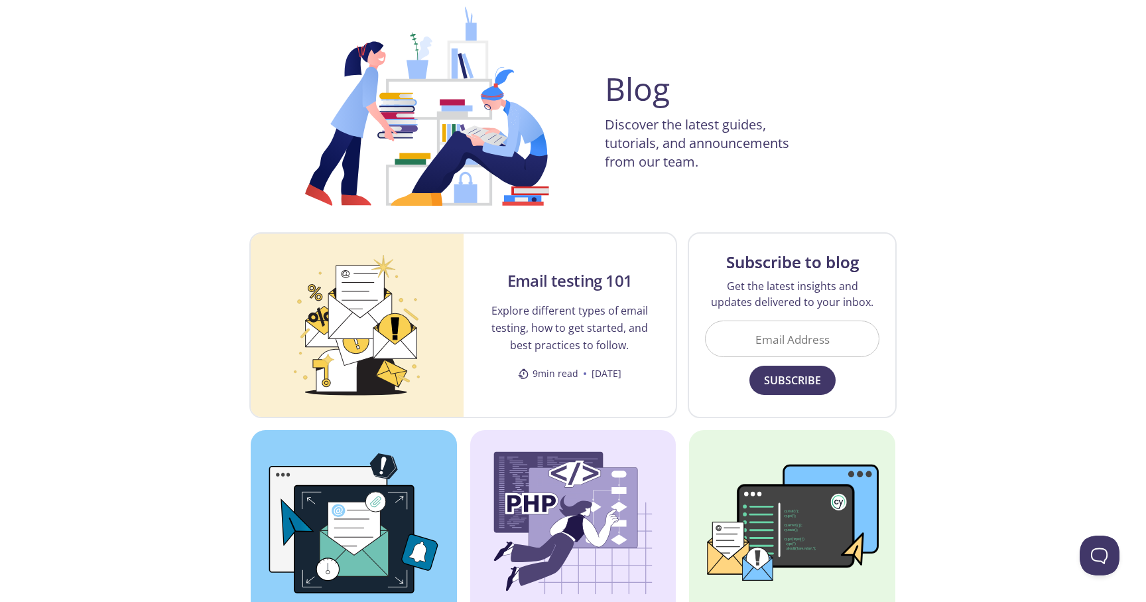
scroll to position [78, 0]
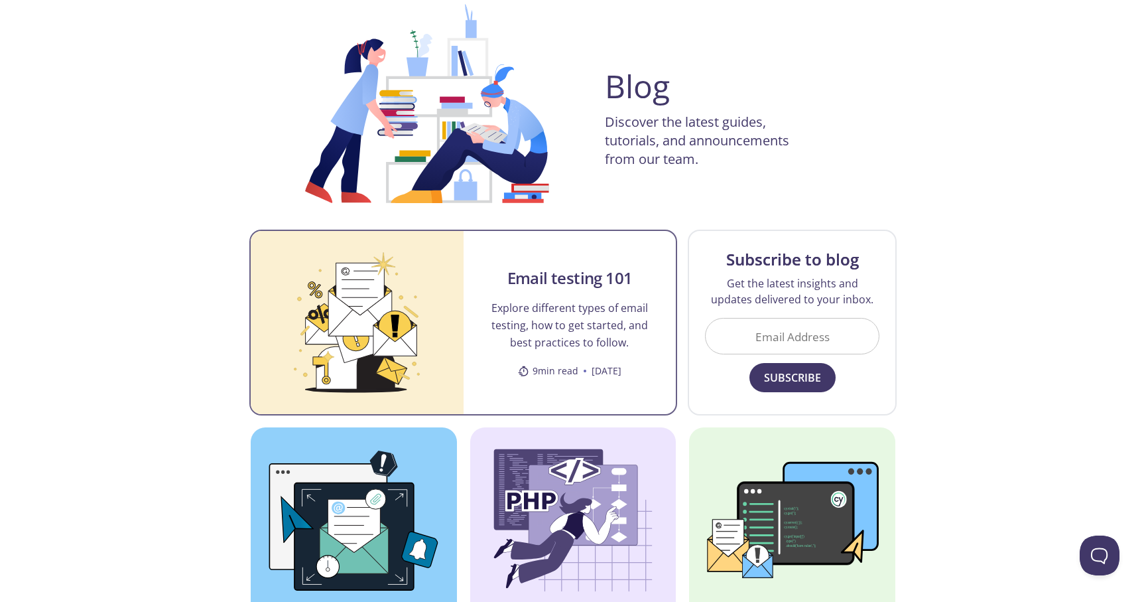
click at [590, 306] on p "Explore different types of email testing, how to get started, and best practice…" at bounding box center [570, 325] width 181 height 52
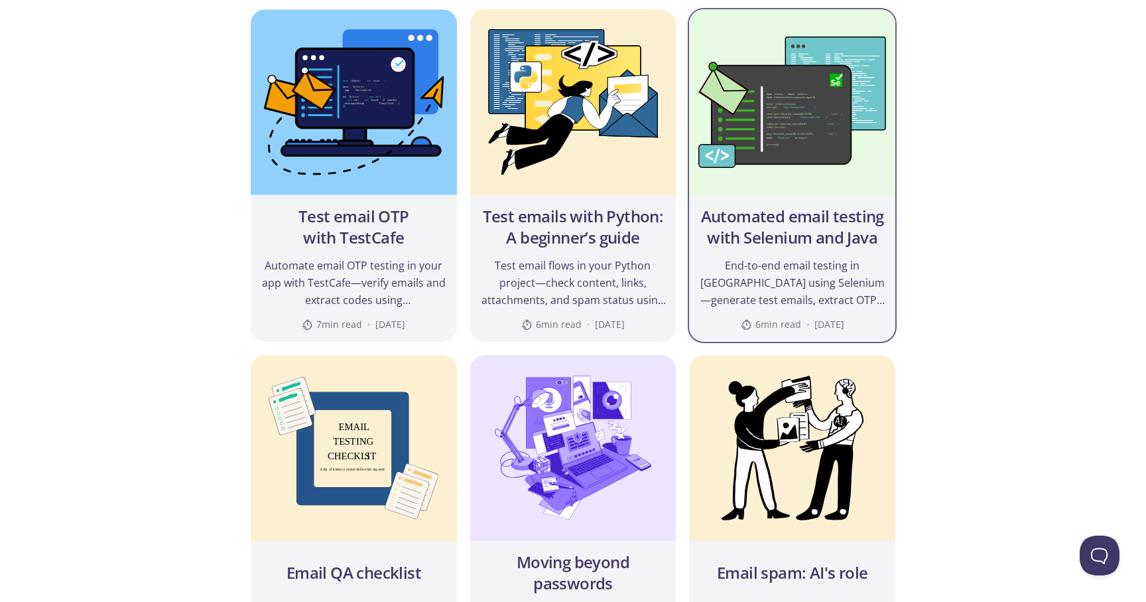
scroll to position [1189, 0]
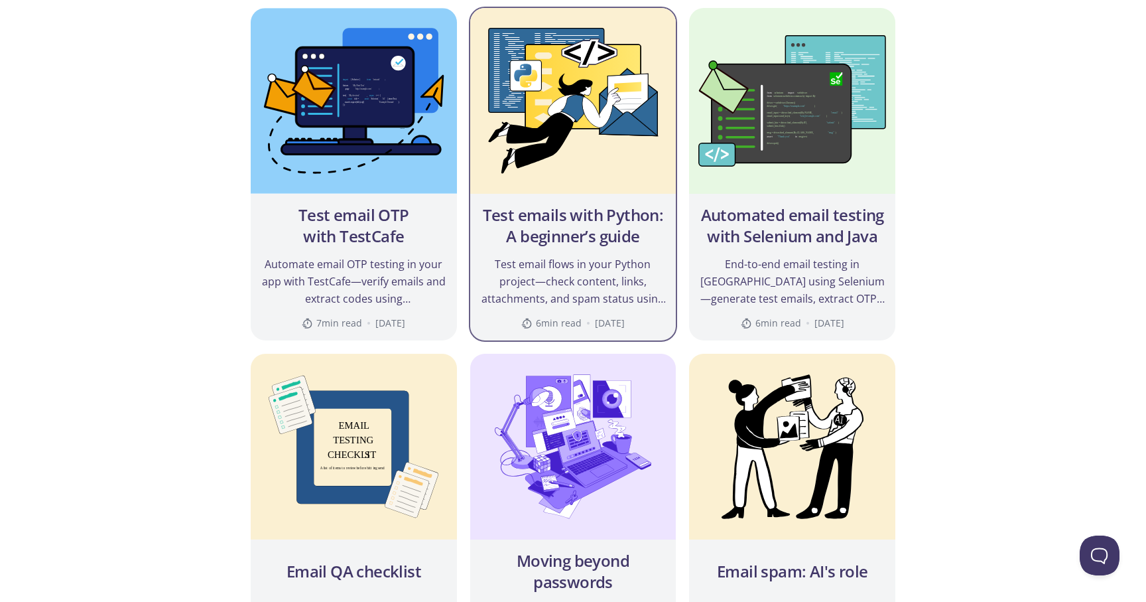
click at [556, 148] on img at bounding box center [573, 101] width 206 height 186
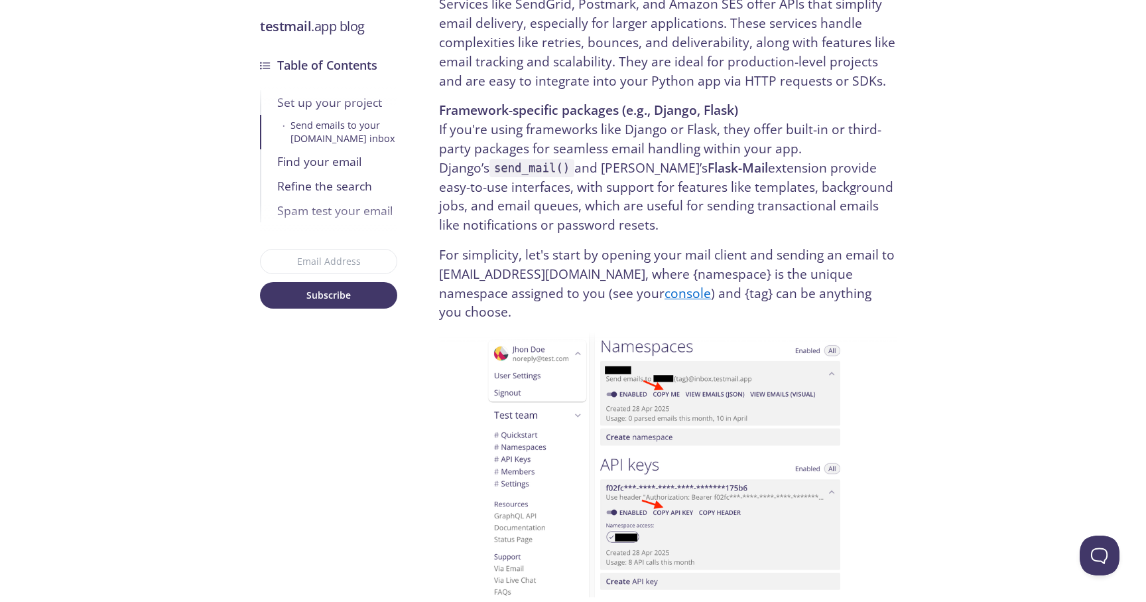
scroll to position [1640, 0]
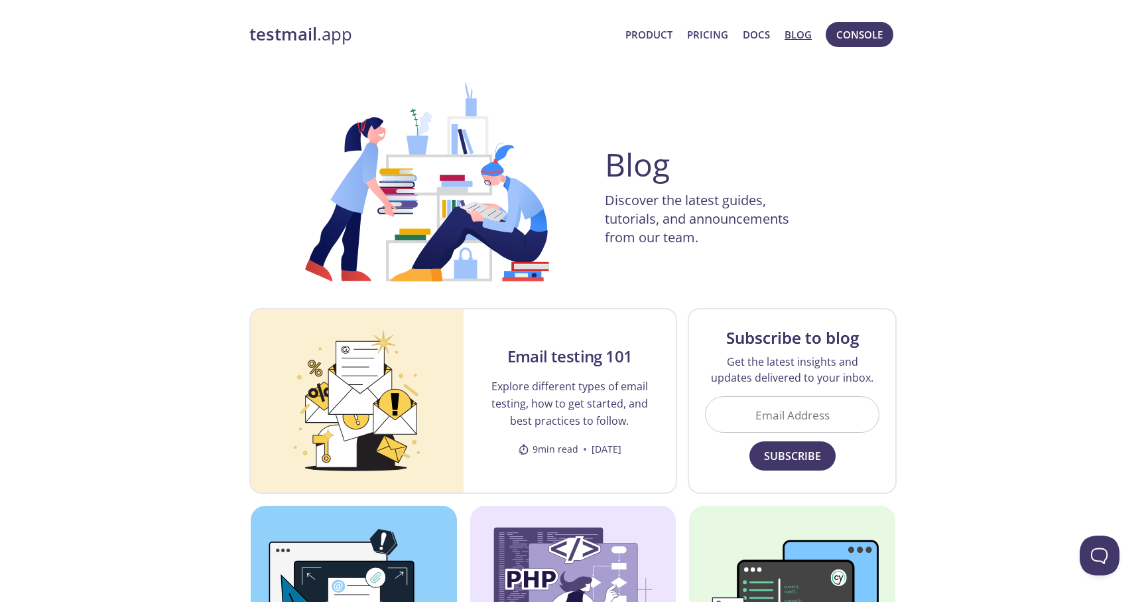
click at [340, 33] on link "testmail .app" at bounding box center [432, 34] width 366 height 23
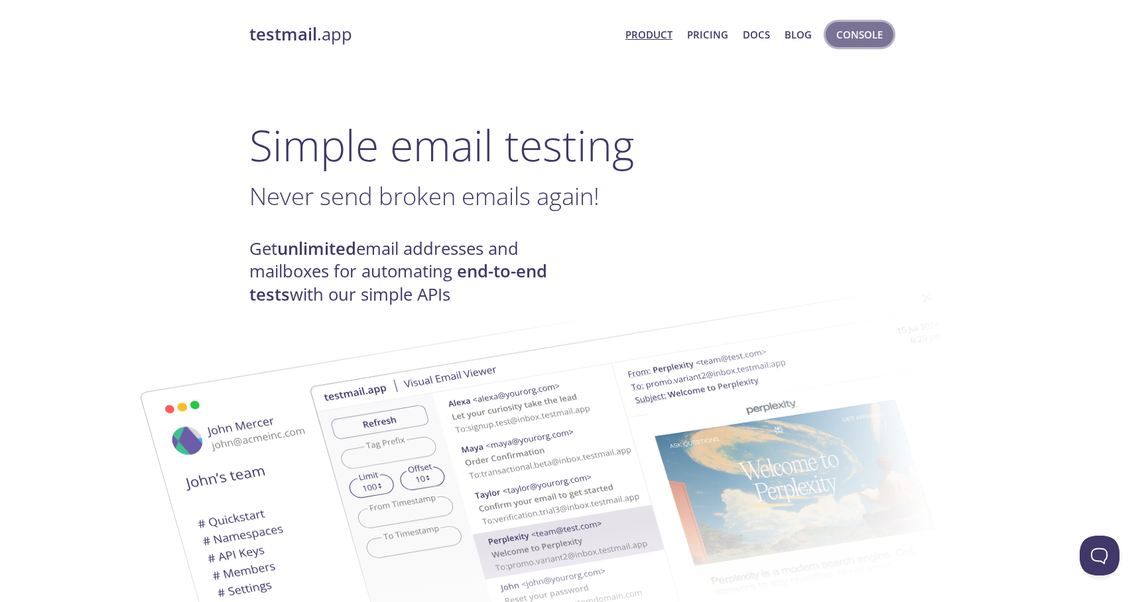
click at [843, 25] on button "Console" at bounding box center [860, 34] width 68 height 25
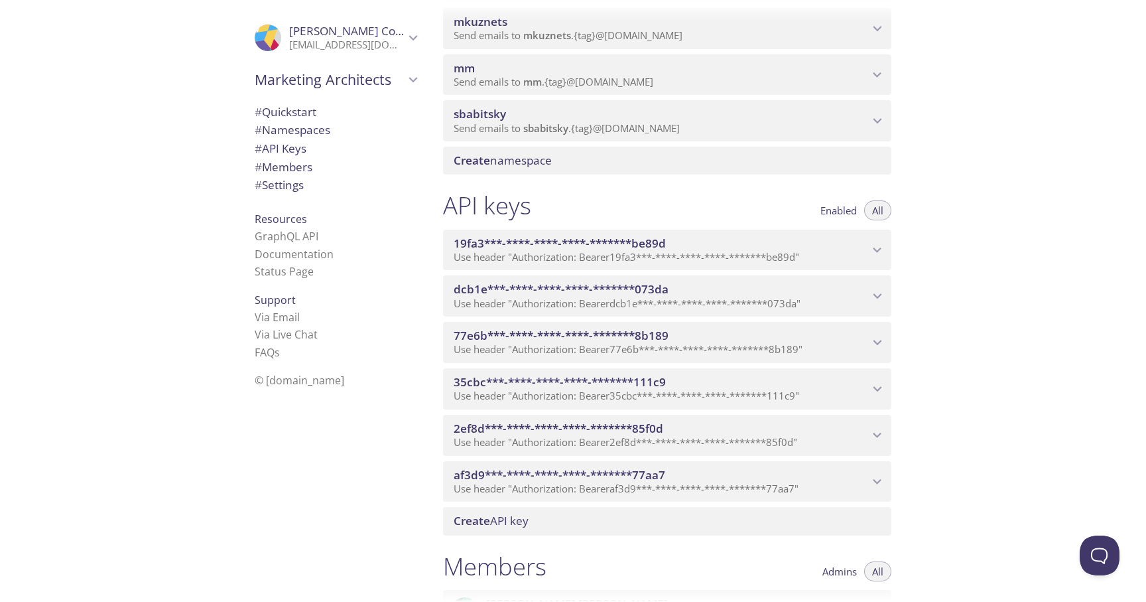
scroll to position [484, 0]
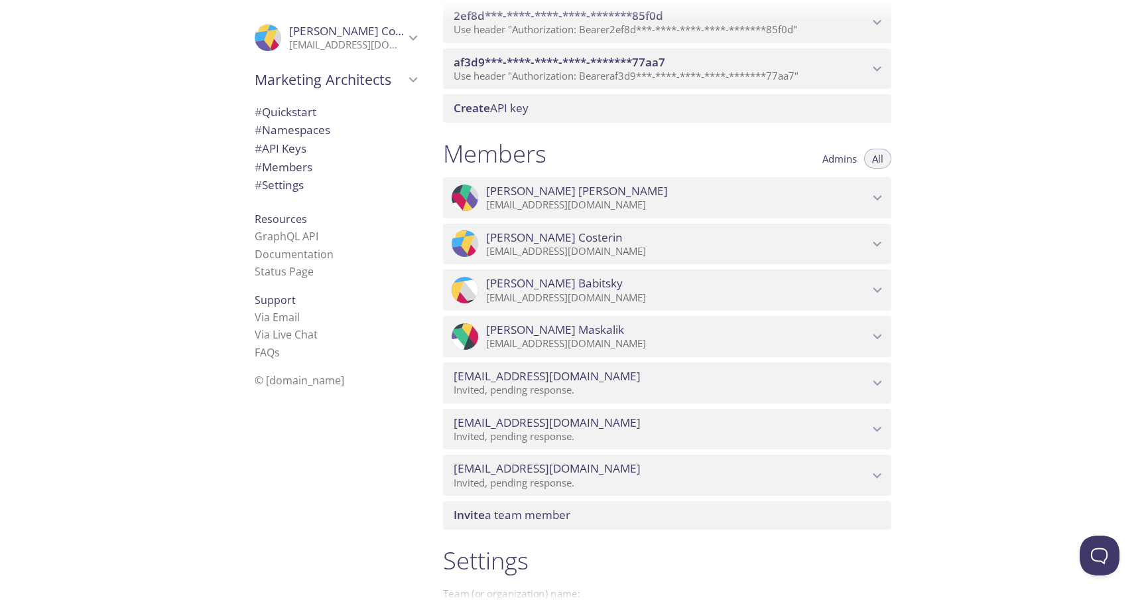
scroll to position [890, 0]
